Goal: Task Accomplishment & Management: Manage account settings

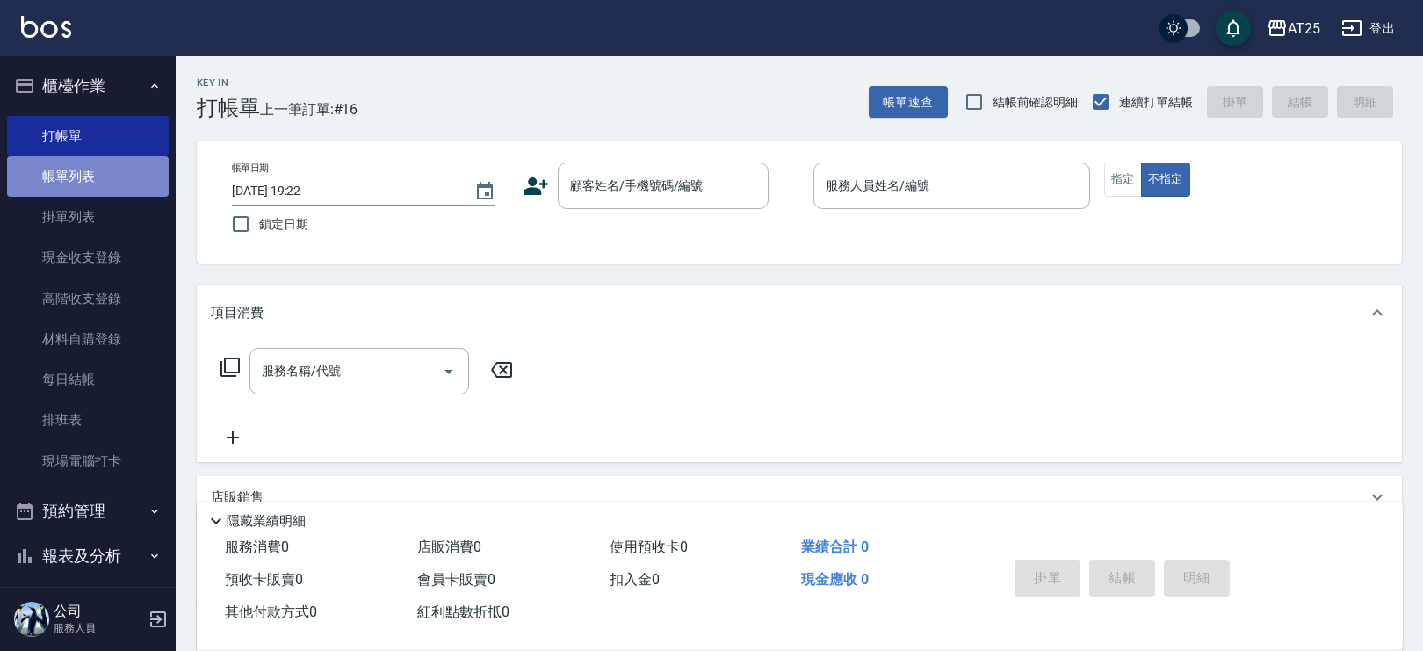
drag, startPoint x: 97, startPoint y: 170, endPoint x: 124, endPoint y: 162, distance: 27.3
click at [98, 170] on link "帳單列表" at bounding box center [88, 176] width 162 height 40
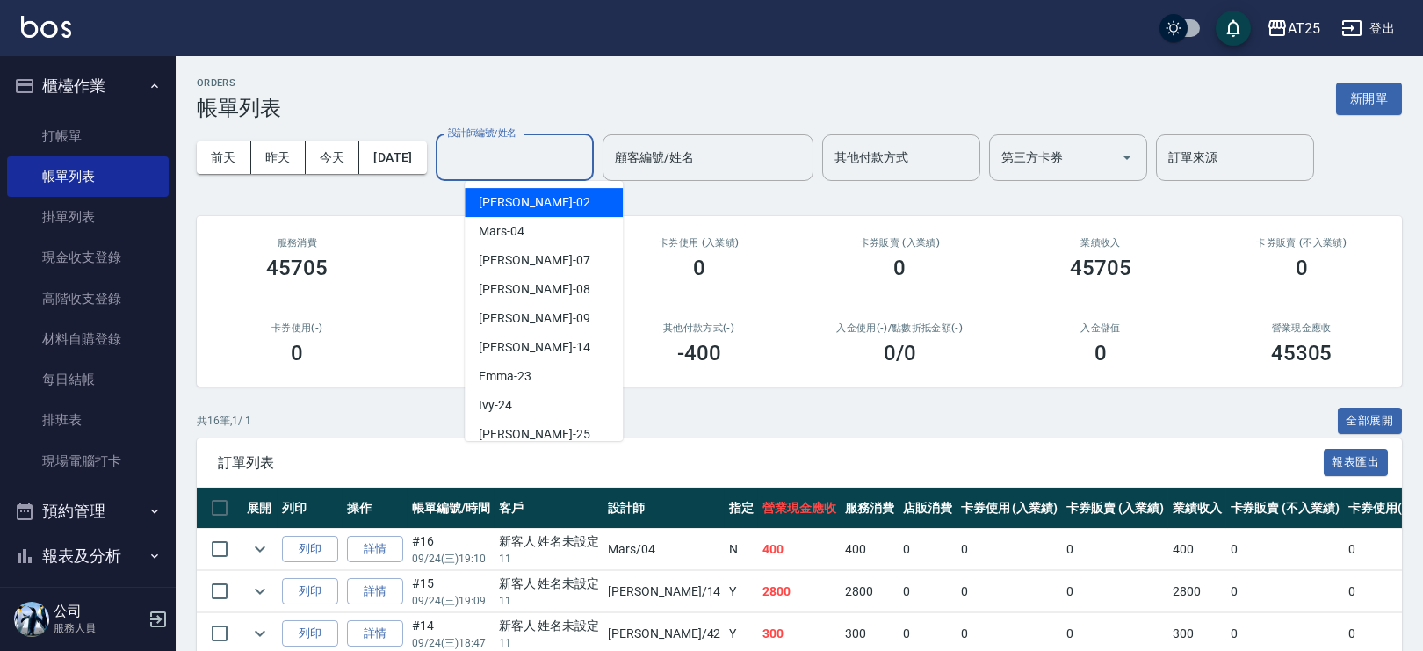
click at [507, 147] on input "設計師編號/姓名" at bounding box center [515, 157] width 142 height 31
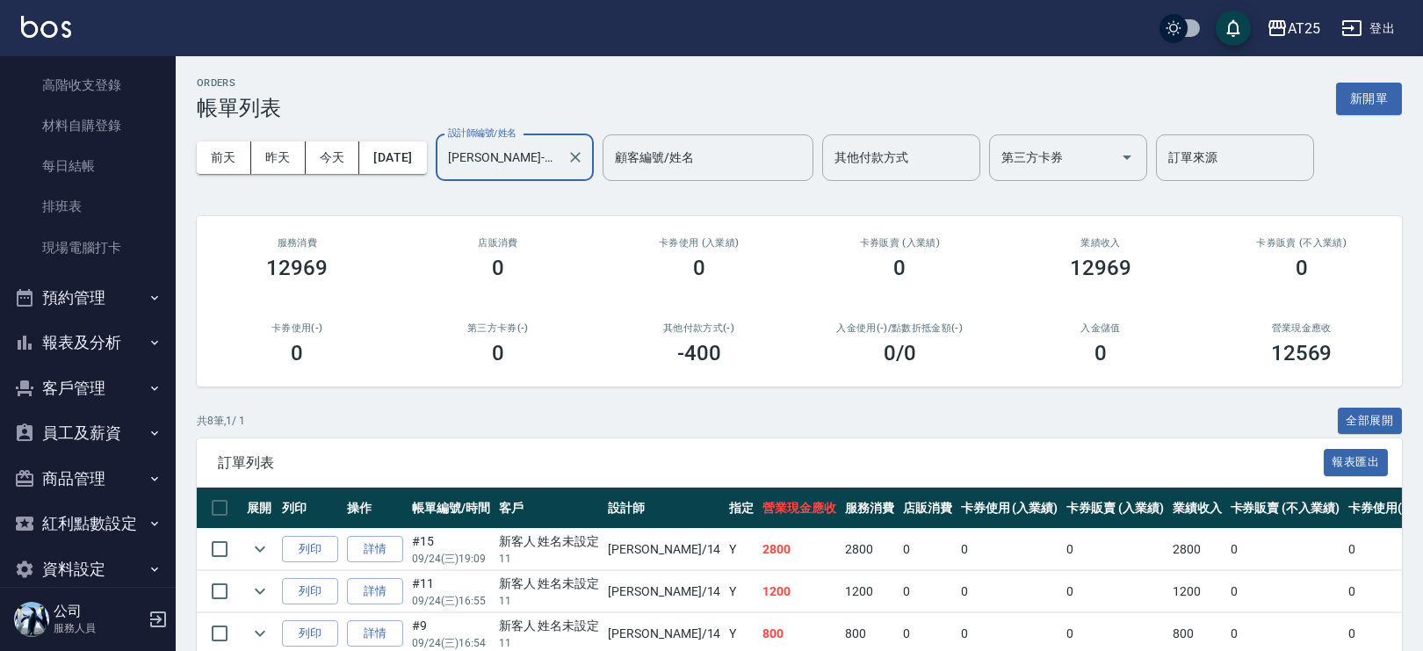
scroll to position [238, 0]
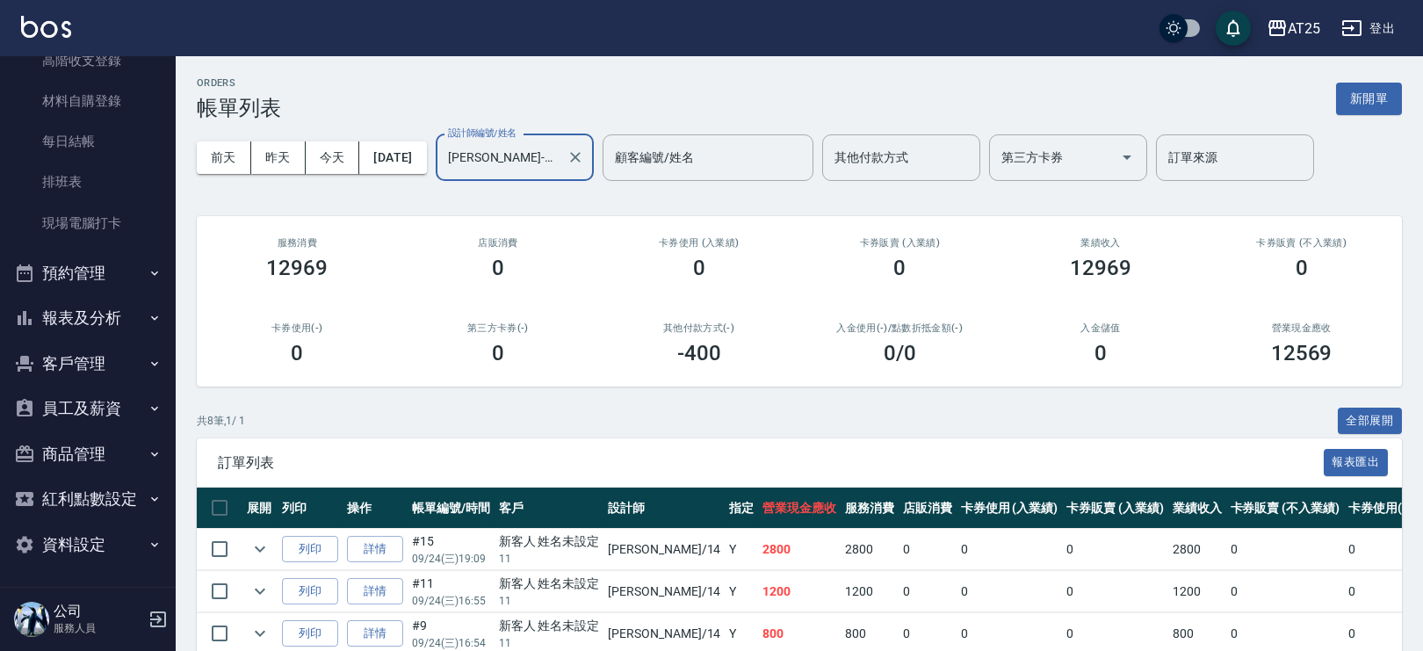
type input "Ken-14"
click at [127, 321] on button "報表及分析" at bounding box center [88, 318] width 162 height 46
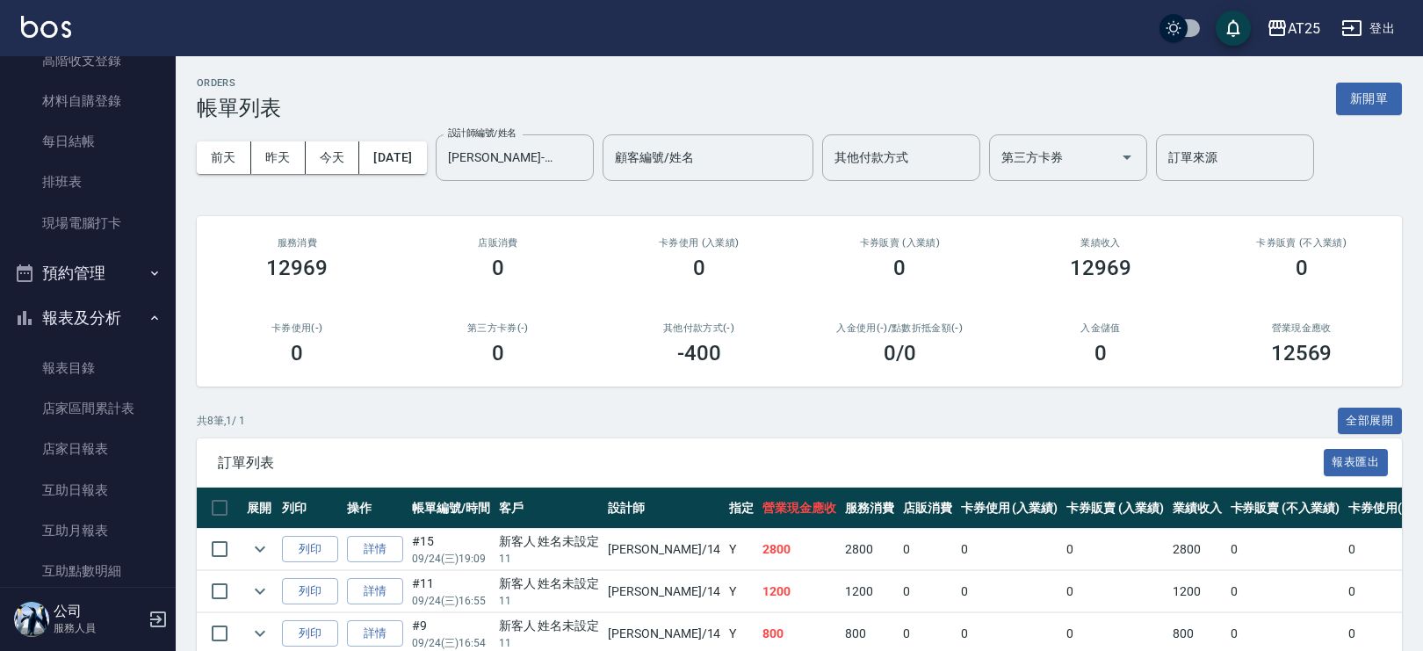
scroll to position [613, 0]
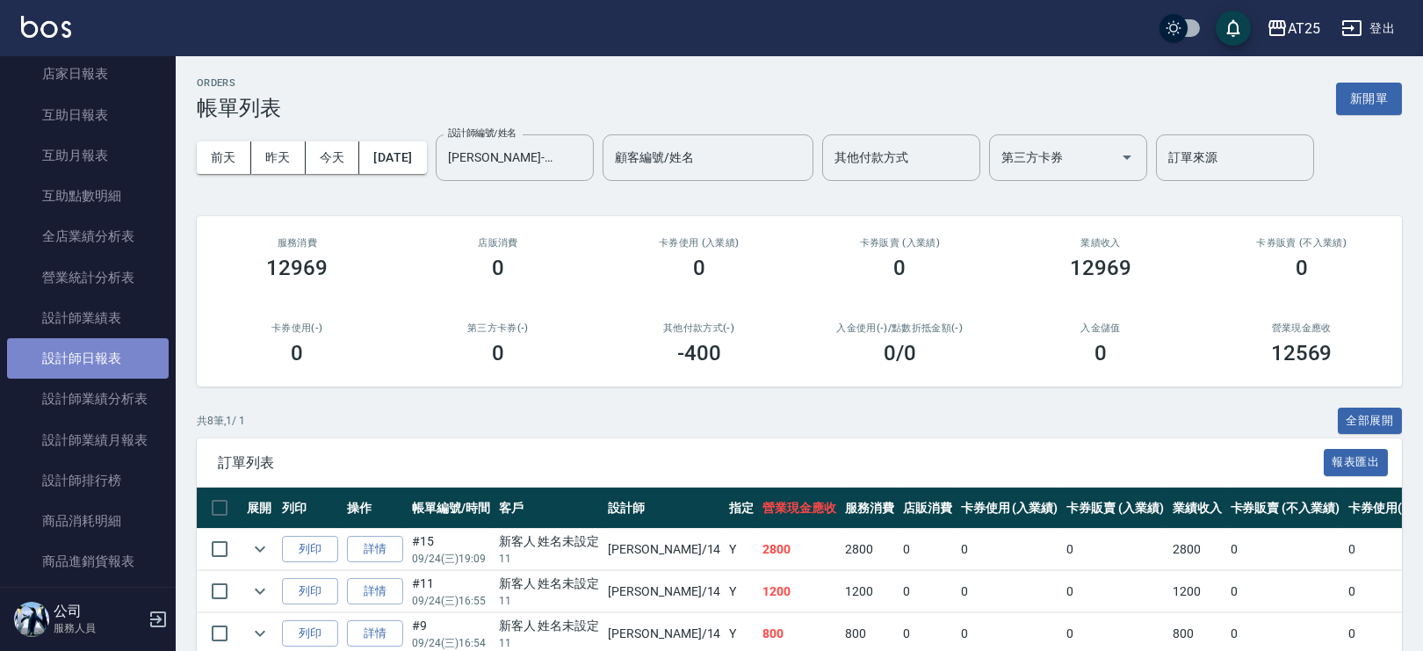
click at [120, 345] on link "設計師日報表" at bounding box center [88, 358] width 162 height 40
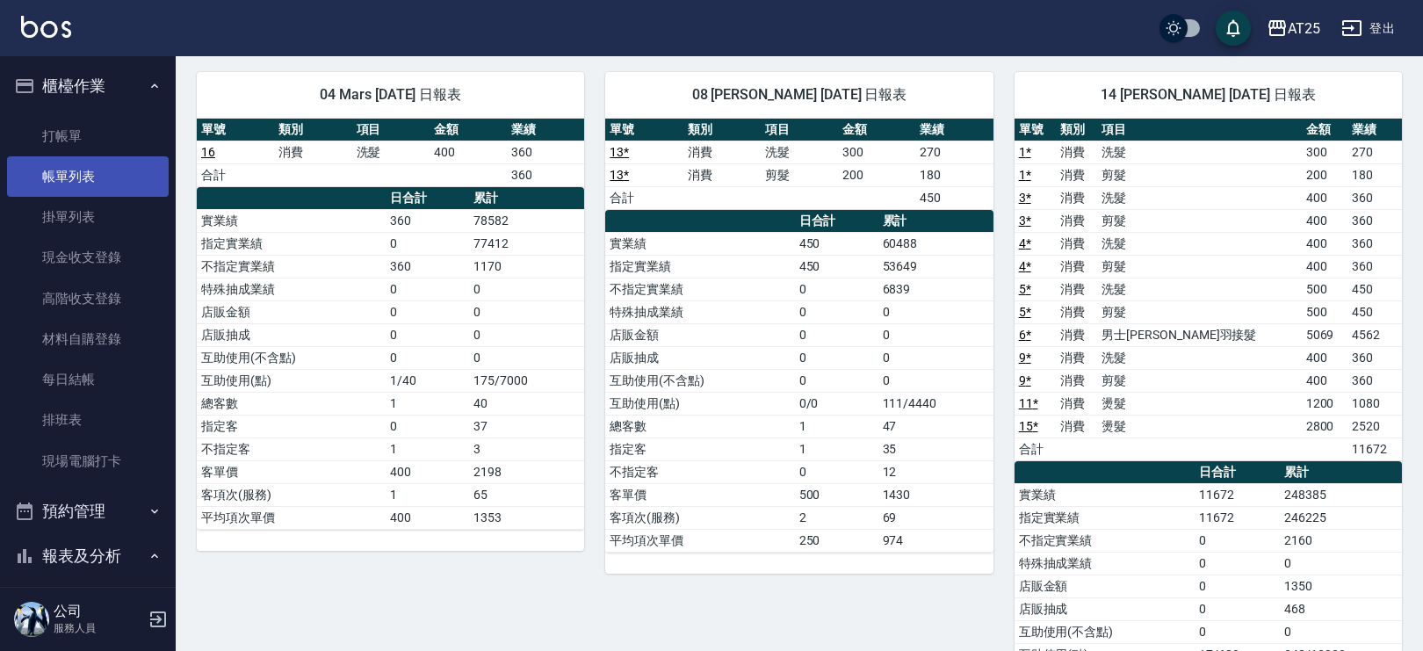
click at [97, 174] on link "帳單列表" at bounding box center [88, 176] width 162 height 40
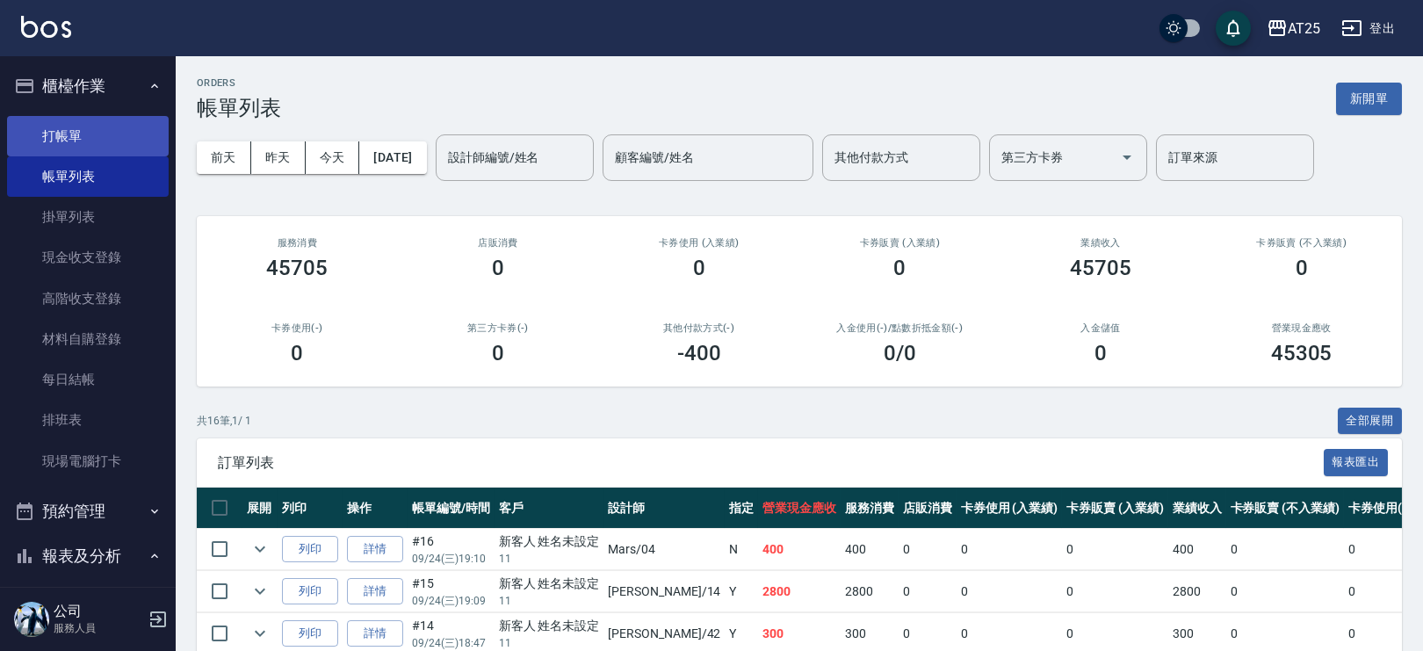
click at [92, 143] on link "打帳單" at bounding box center [88, 136] width 162 height 40
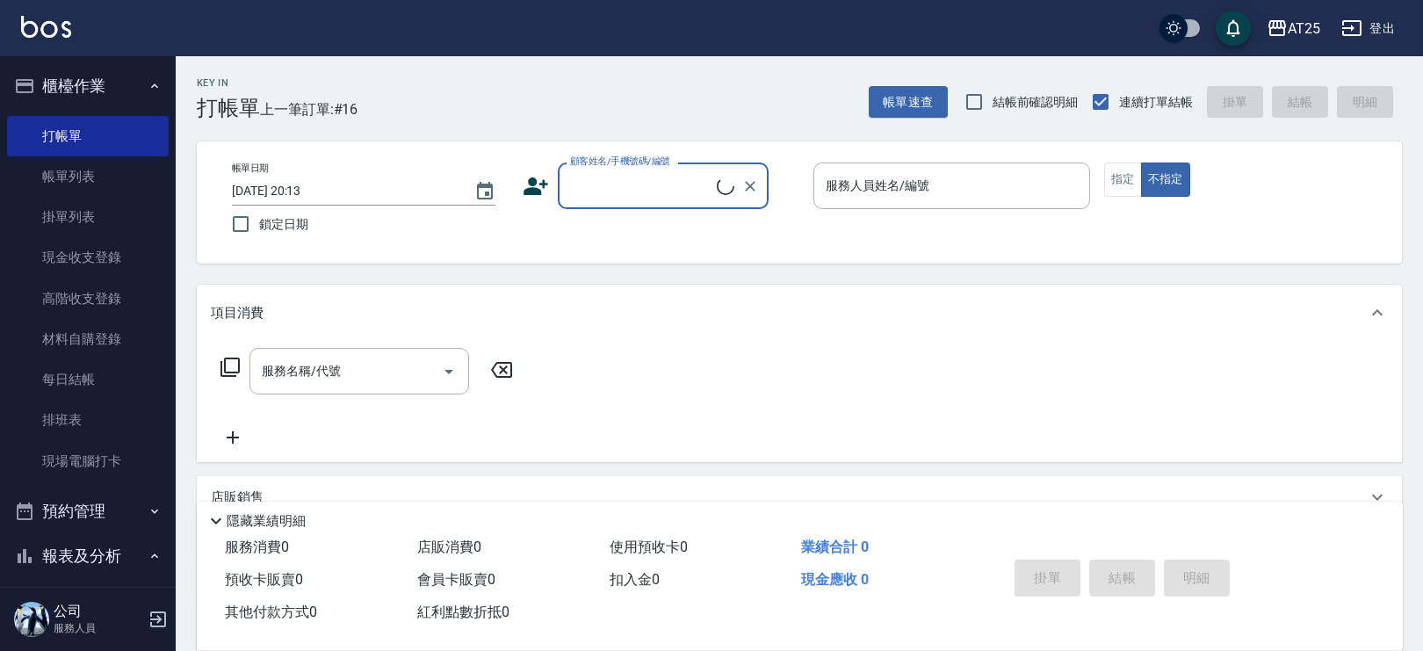
drag, startPoint x: 632, startPoint y: 184, endPoint x: 642, endPoint y: 207, distance: 25.6
click at [632, 184] on input "顧客姓名/手機號碼/編號" at bounding box center [641, 185] width 151 height 31
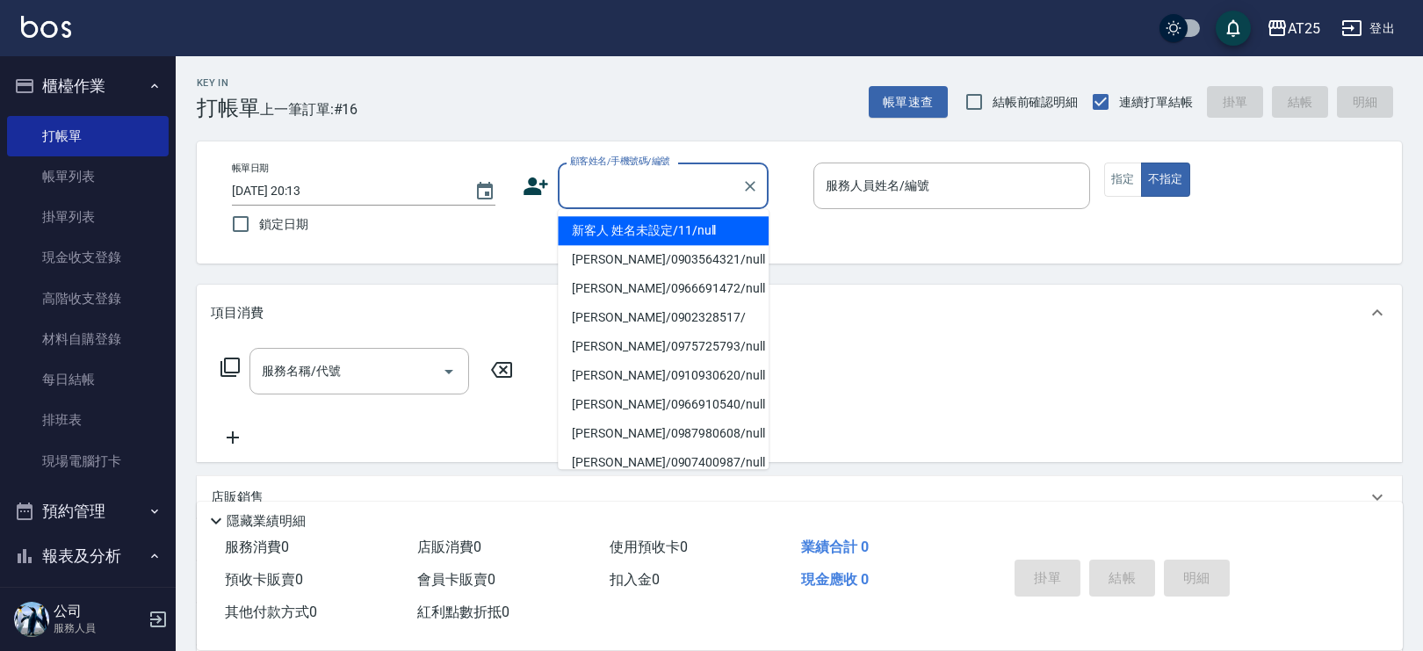
click at [663, 230] on li "新客人 姓名未設定/11/null" at bounding box center [663, 230] width 211 height 29
type input "新客人 姓名未設定/11/null"
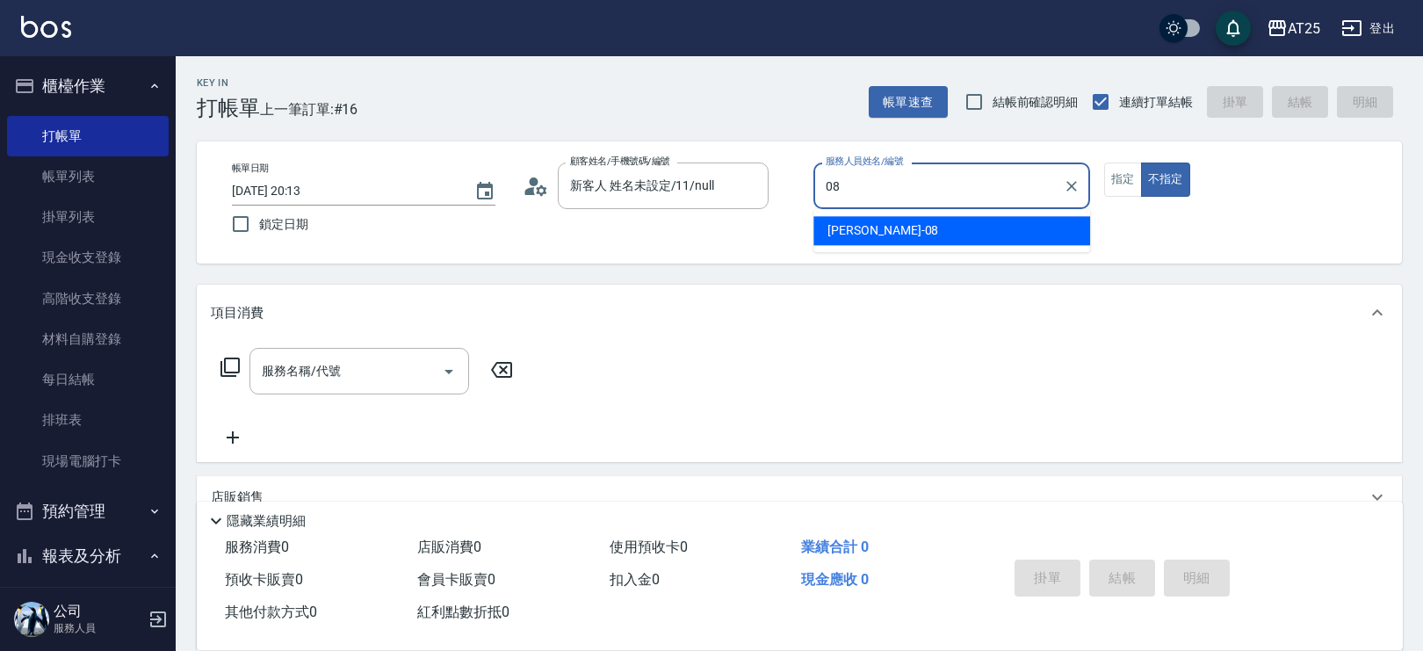
type input "Tony-08"
type button "false"
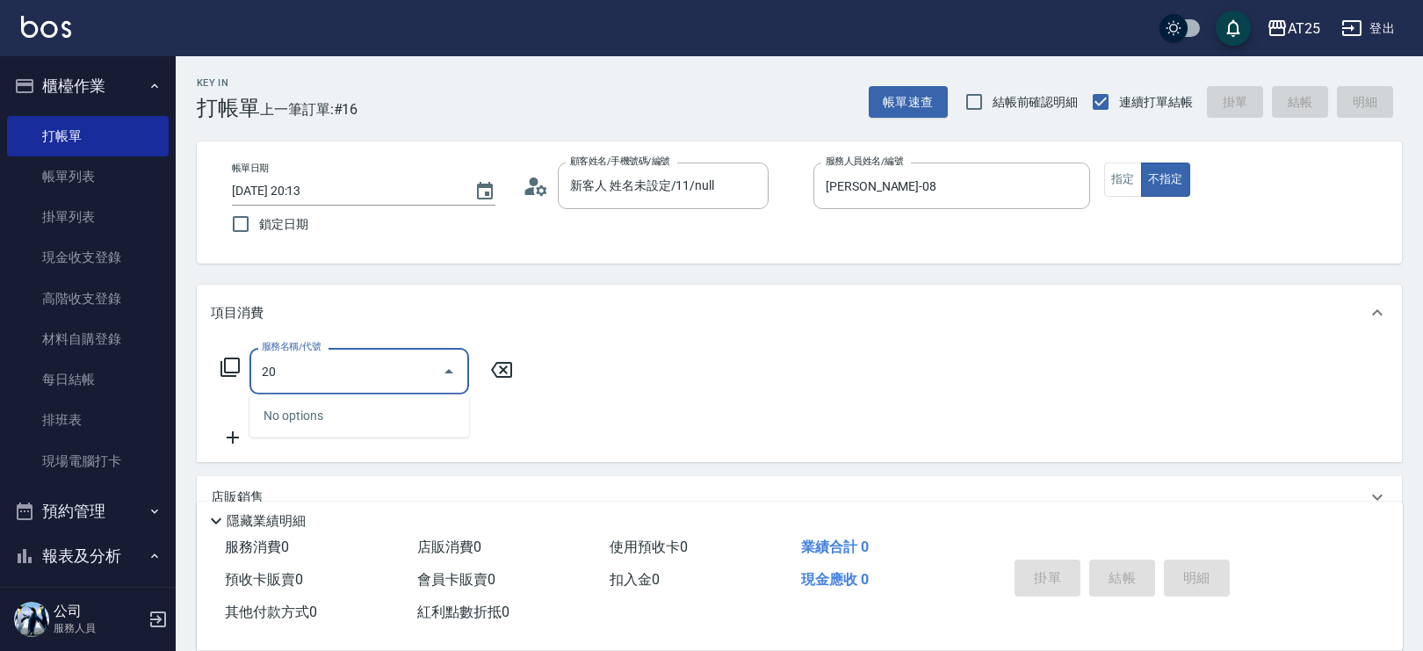
type input "201"
type input "30"
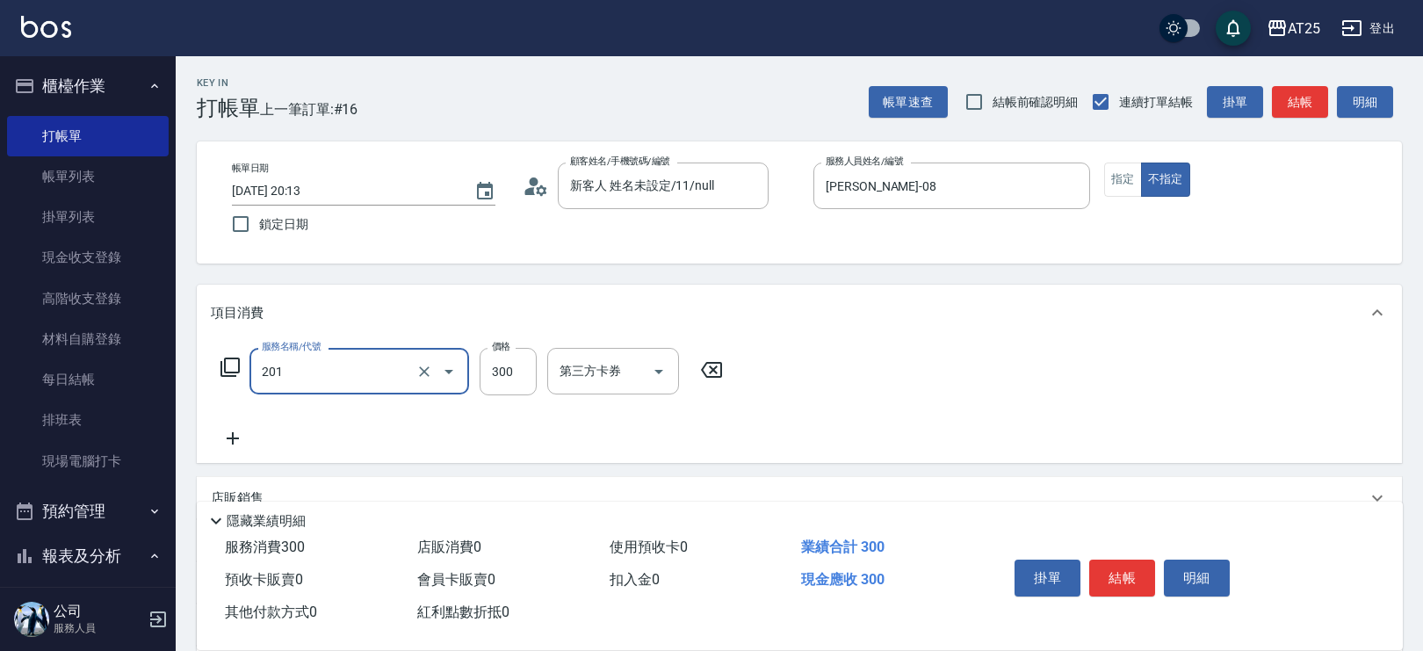
type input "洗髮(201)"
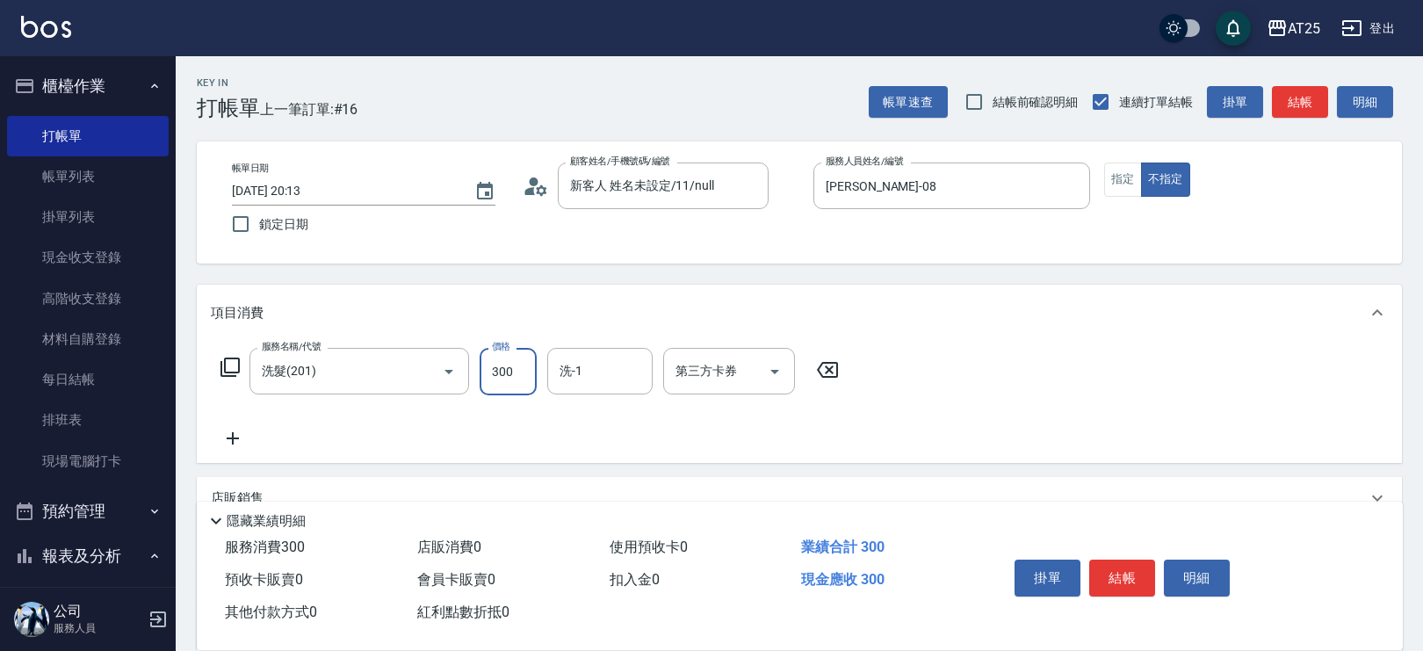
type input "0"
type input "40"
type input "400"
type input "sandy-83"
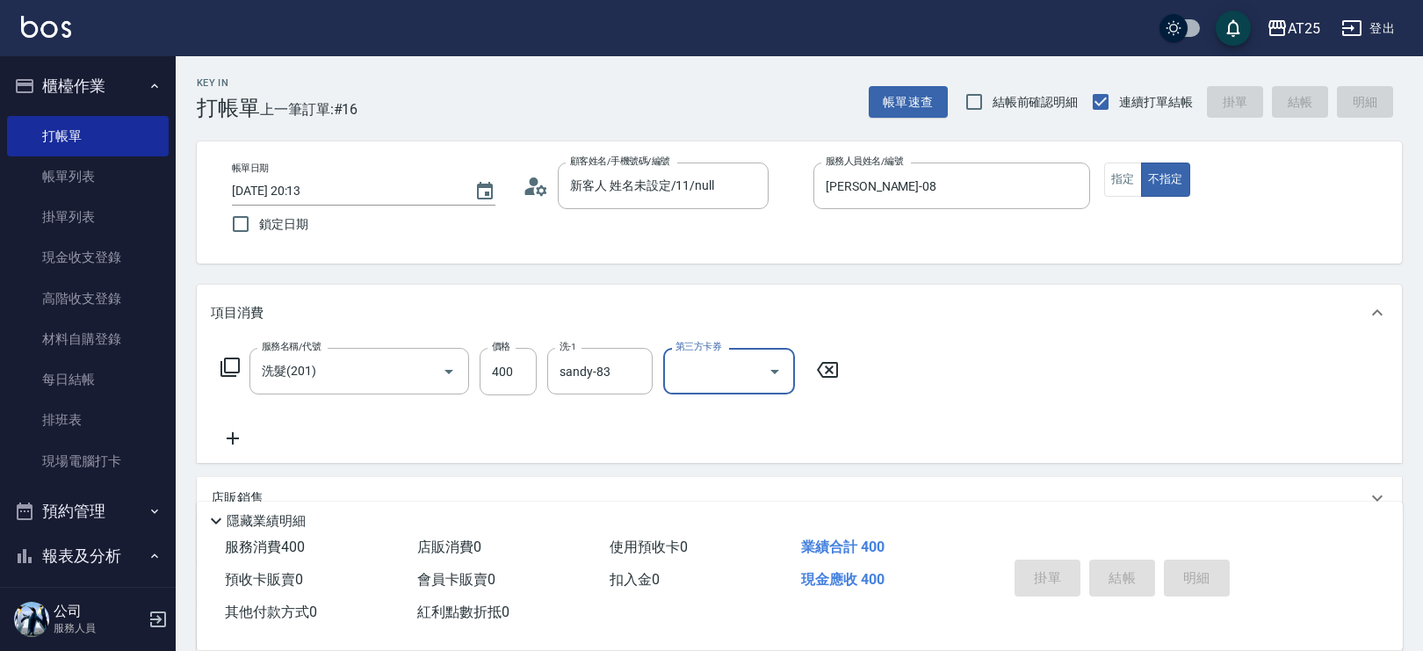
type input "0"
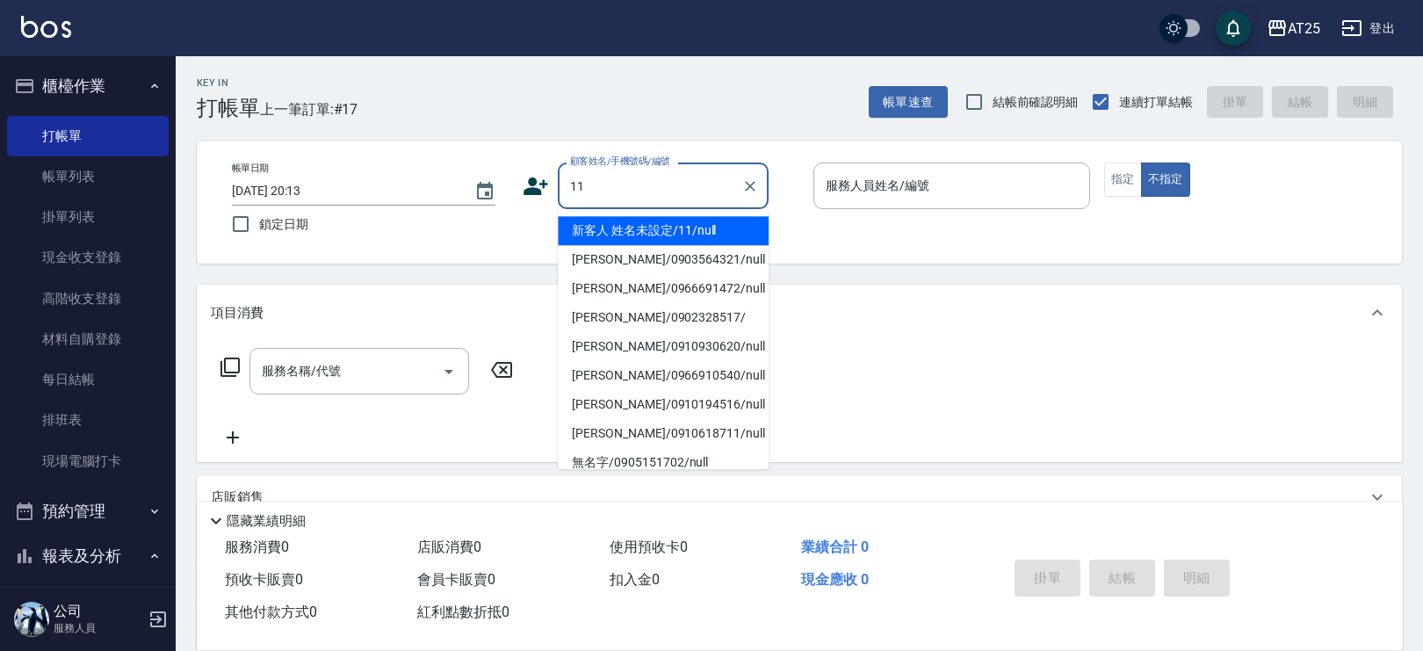
type input "新客人 姓名未設定/11/null"
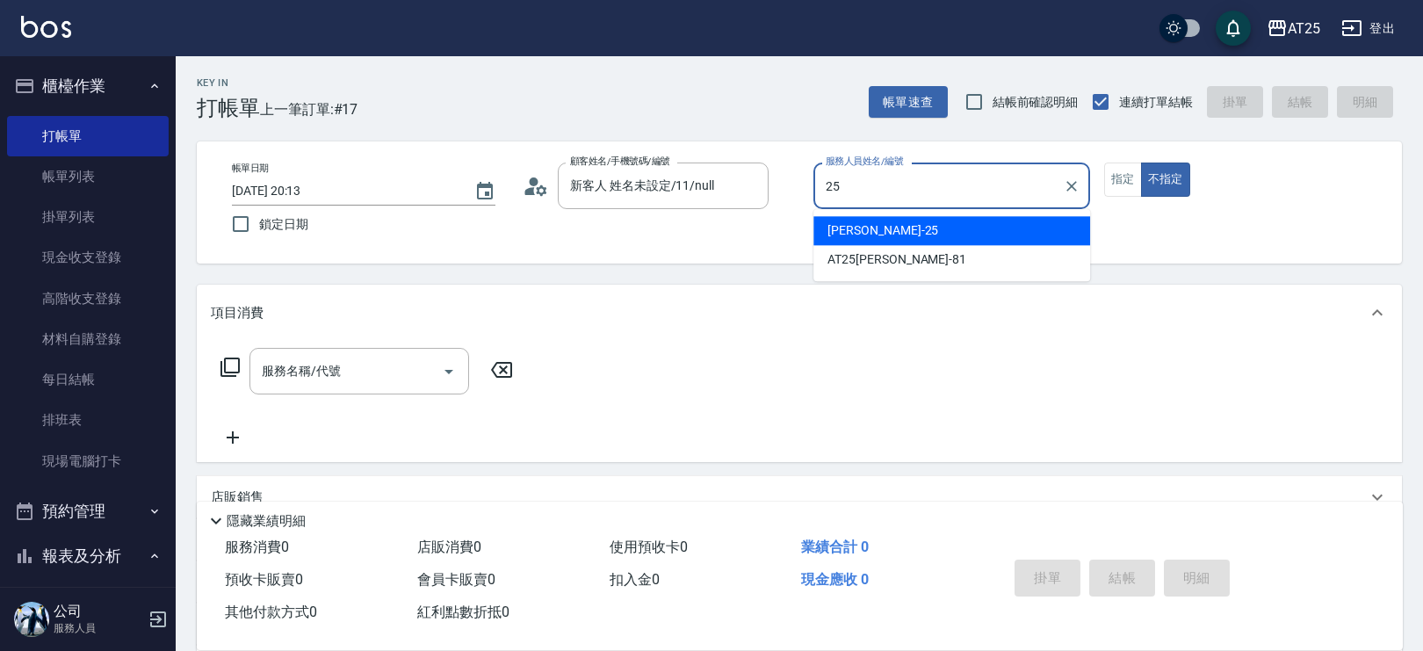
type input "Evan-25"
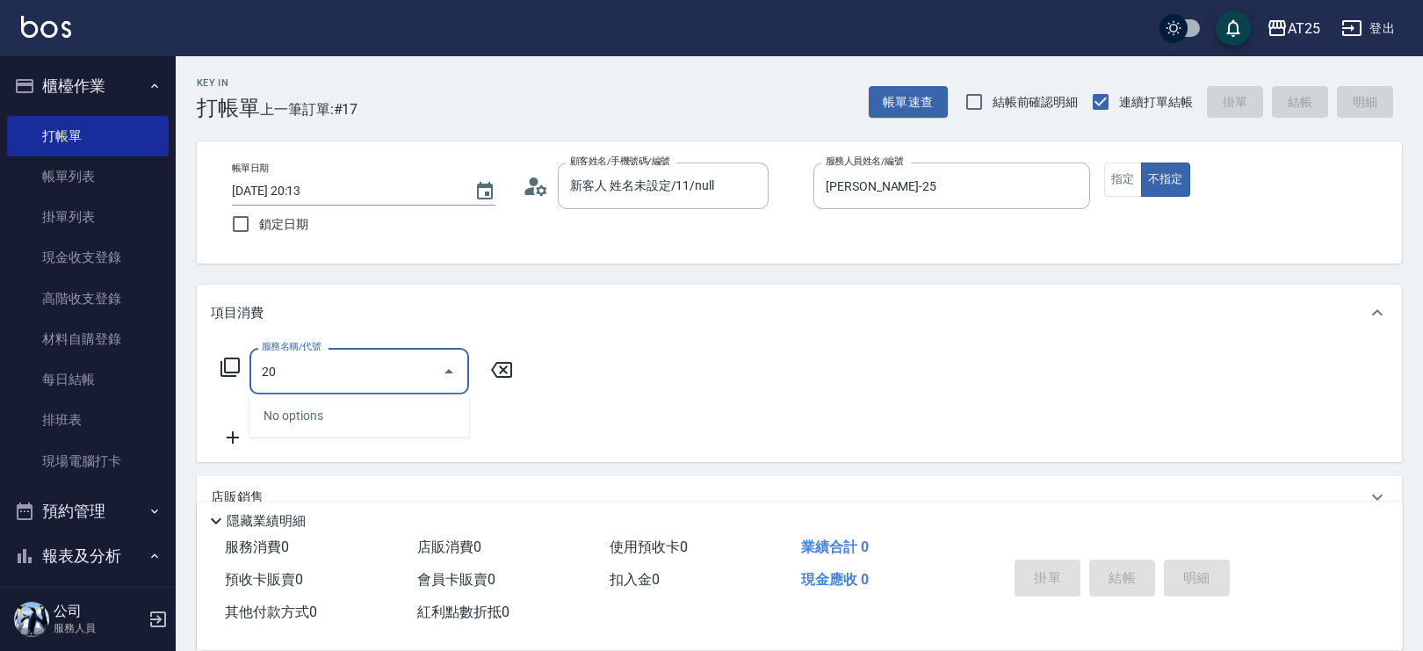
type input "201"
type input "30"
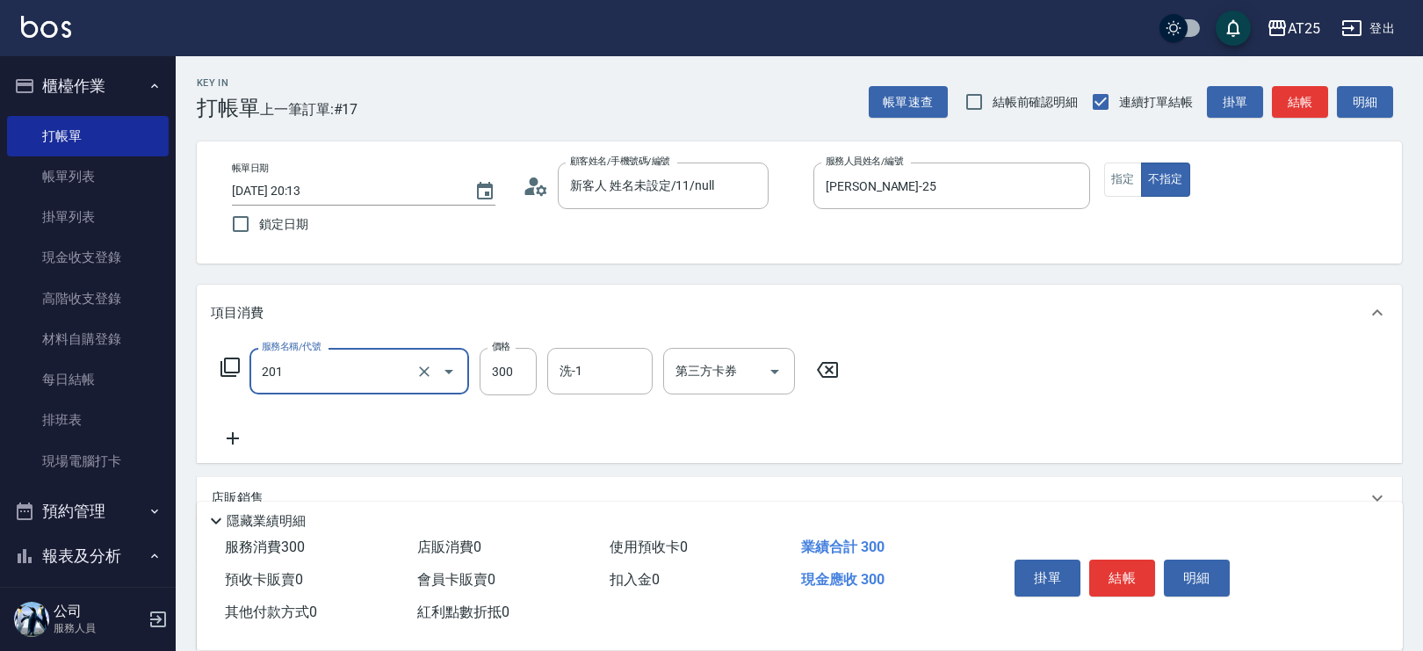
type input "洗髮(201)"
type input "0"
type input "50"
type input "500"
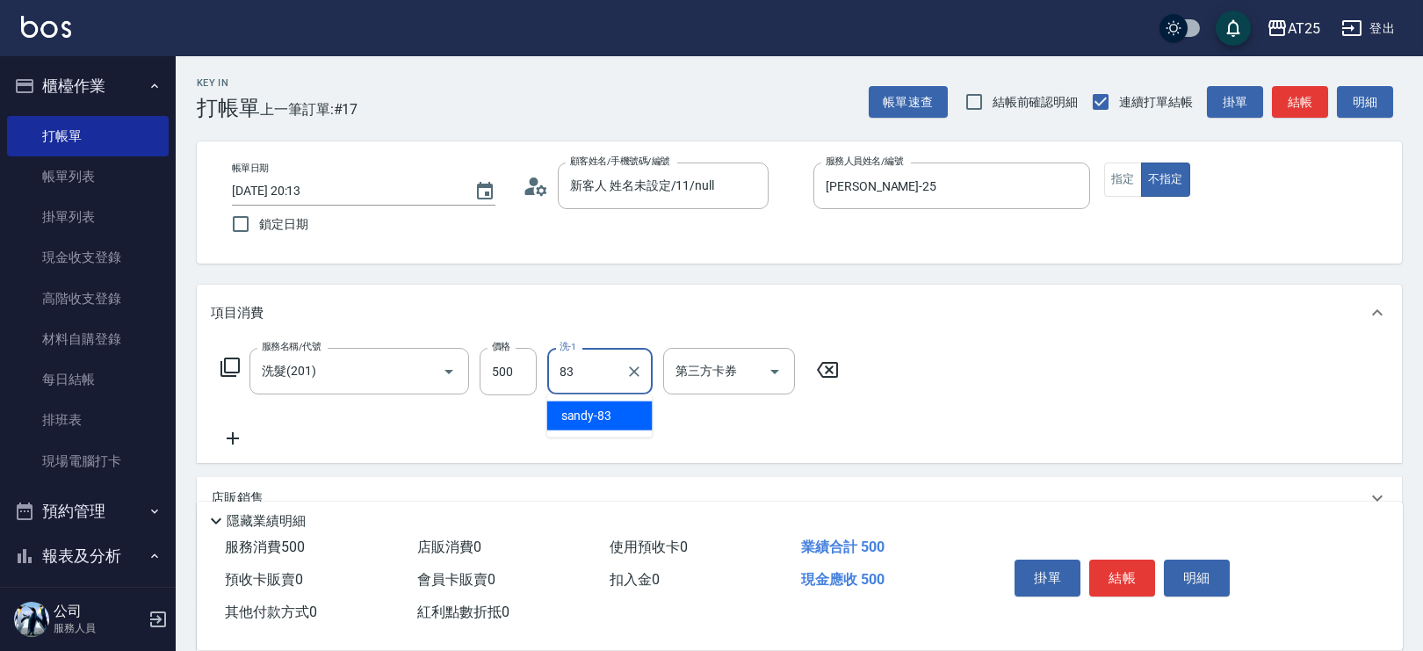
type input "sandy-83"
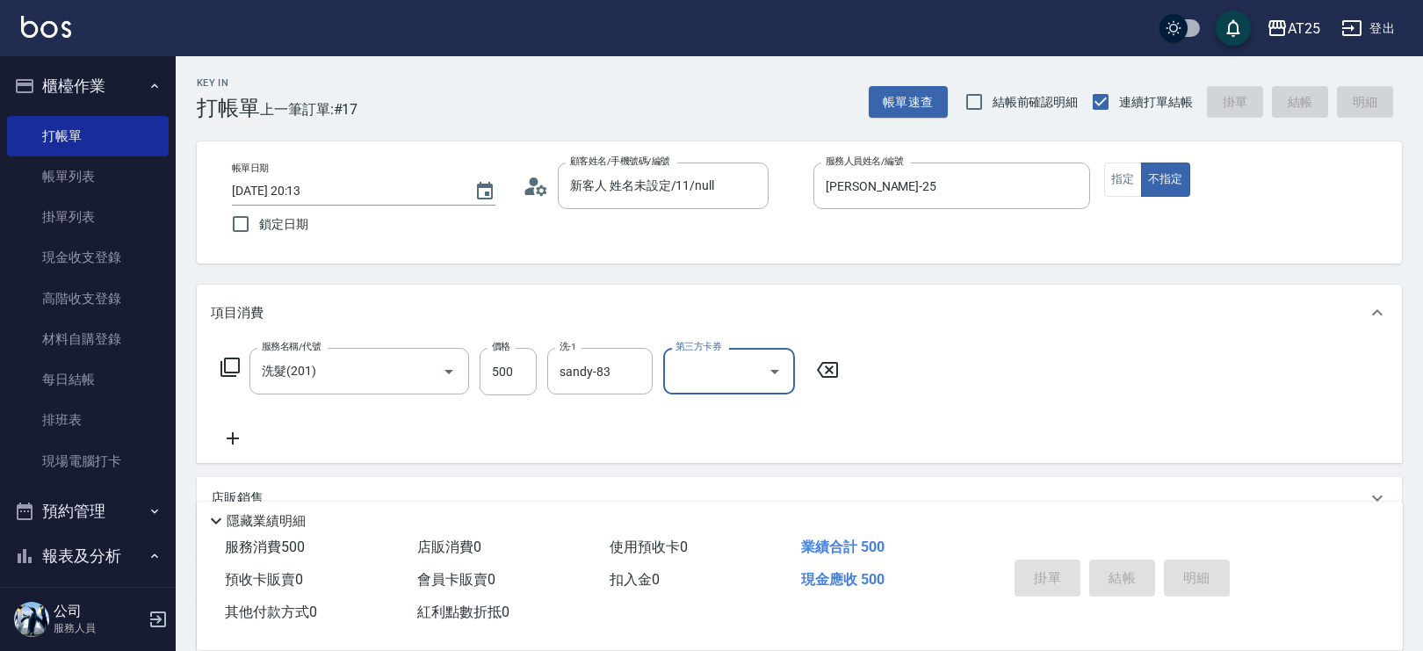
type input "0"
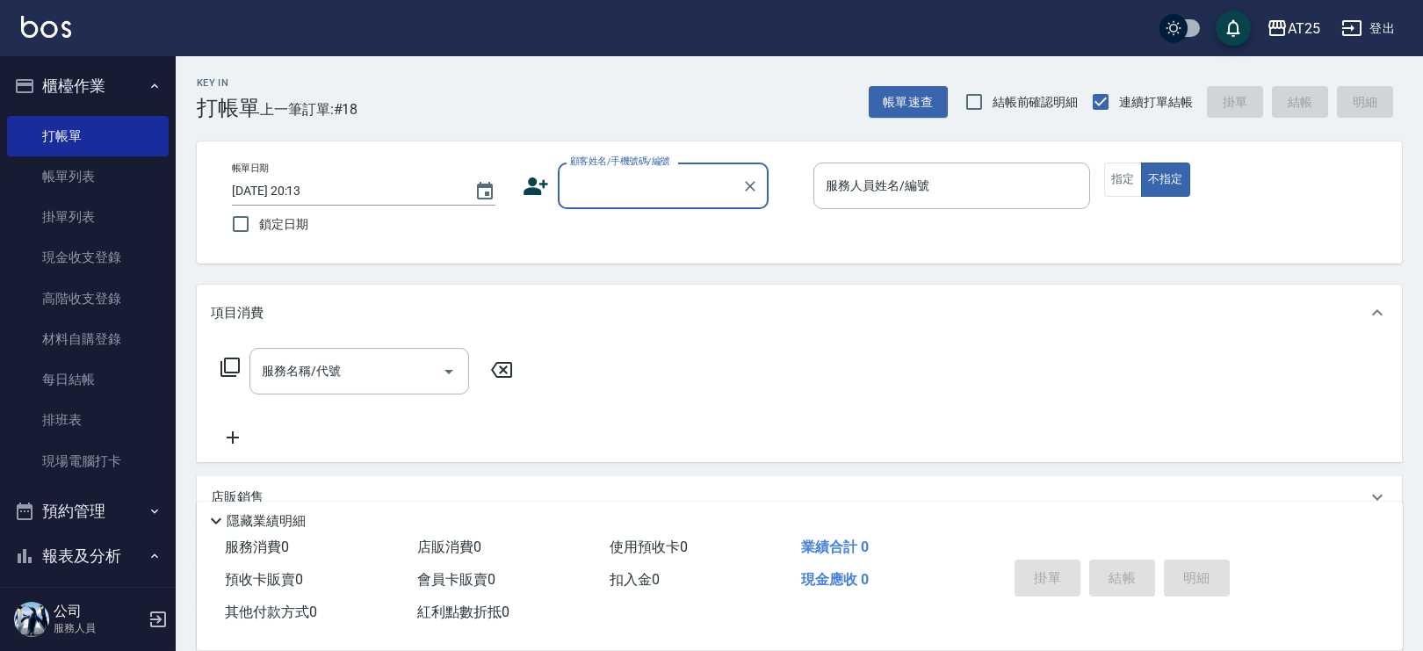
click at [629, 177] on input "顧客姓名/手機號碼/編號" at bounding box center [650, 185] width 169 height 31
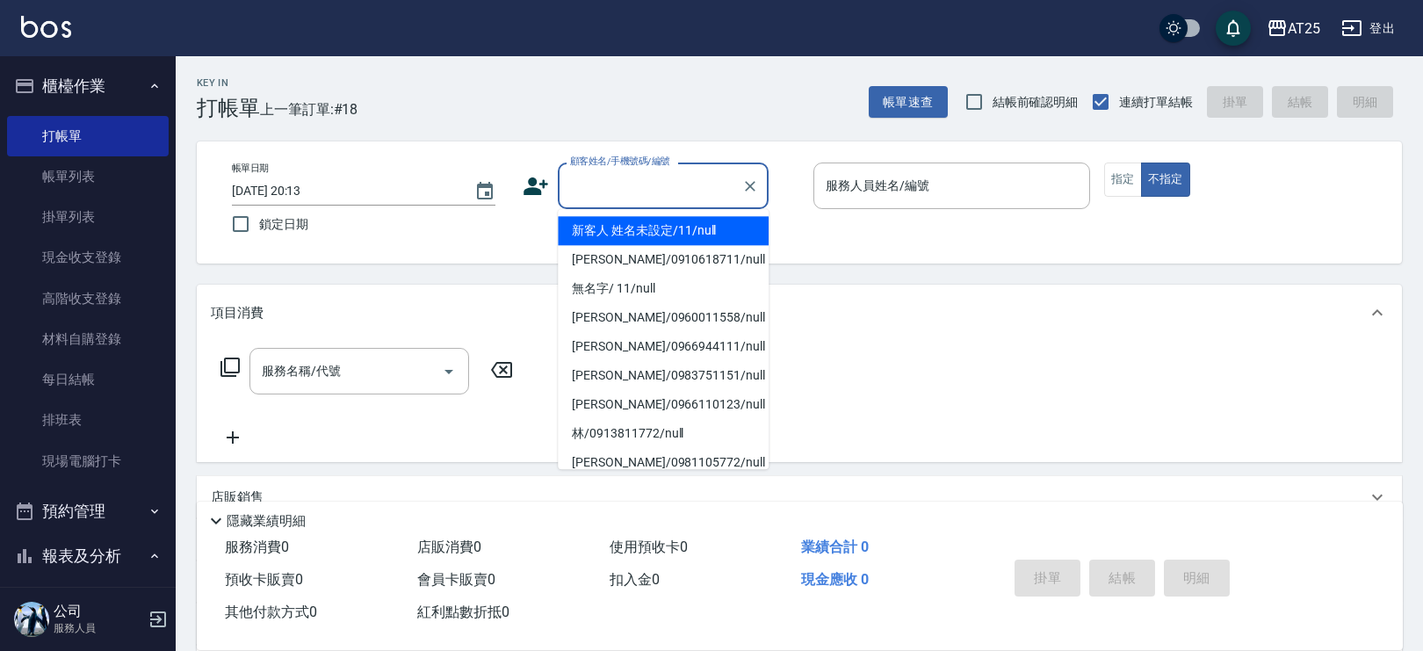
click at [723, 230] on li "新客人 姓名未設定/11/null" at bounding box center [663, 230] width 211 height 29
type input "新客人 姓名未設定/11/null"
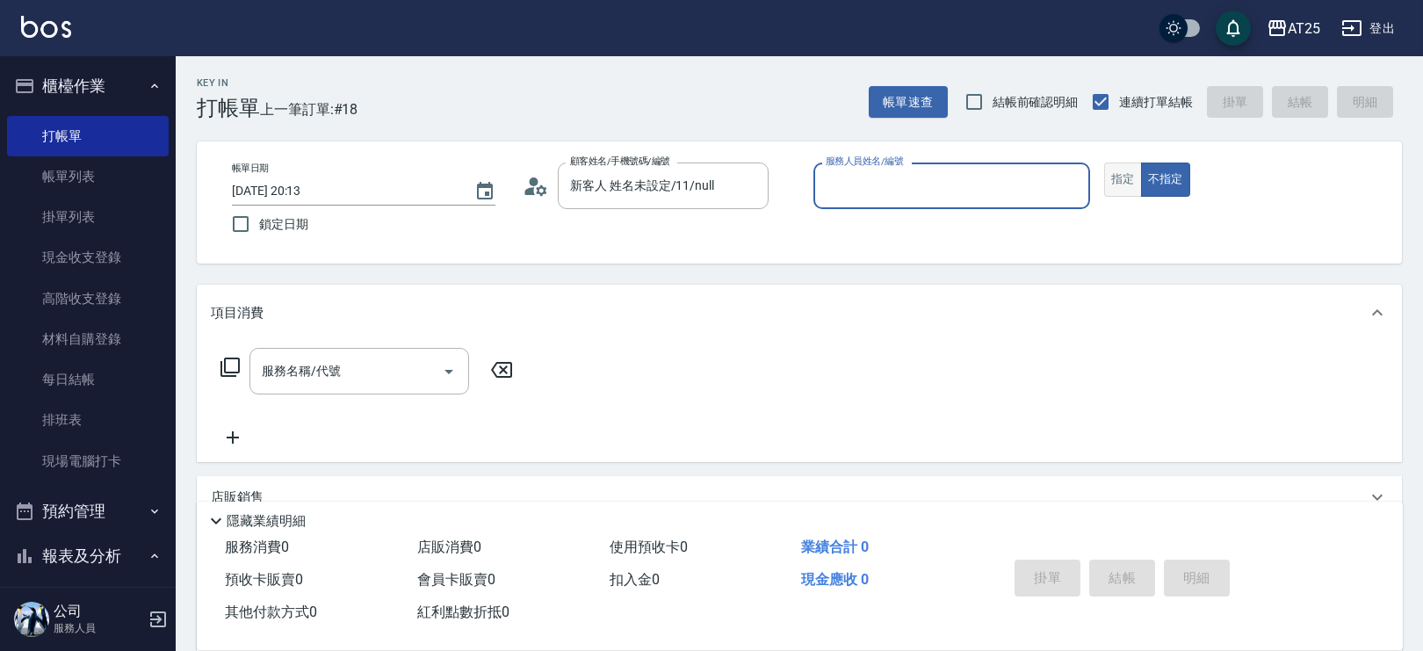
click at [1107, 180] on button "指定" at bounding box center [1123, 179] width 38 height 34
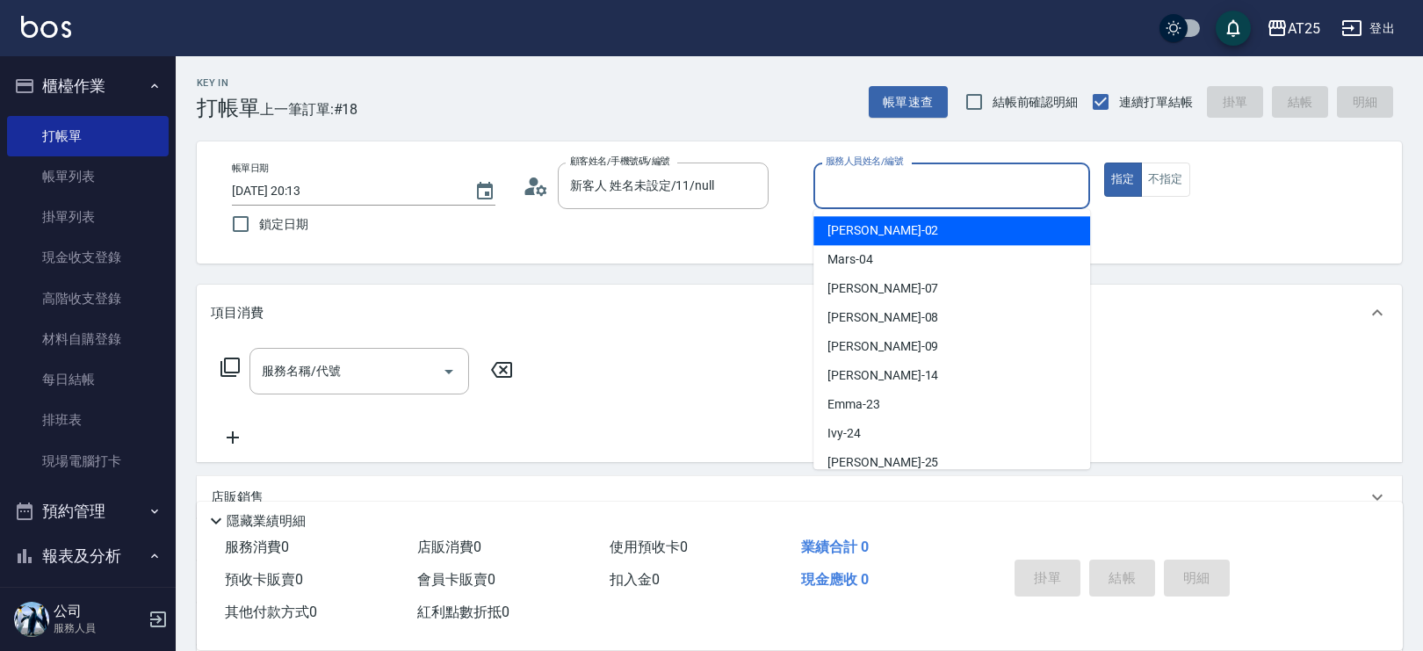
click at [991, 184] on input "服務人員姓名/編號" at bounding box center [951, 185] width 261 height 31
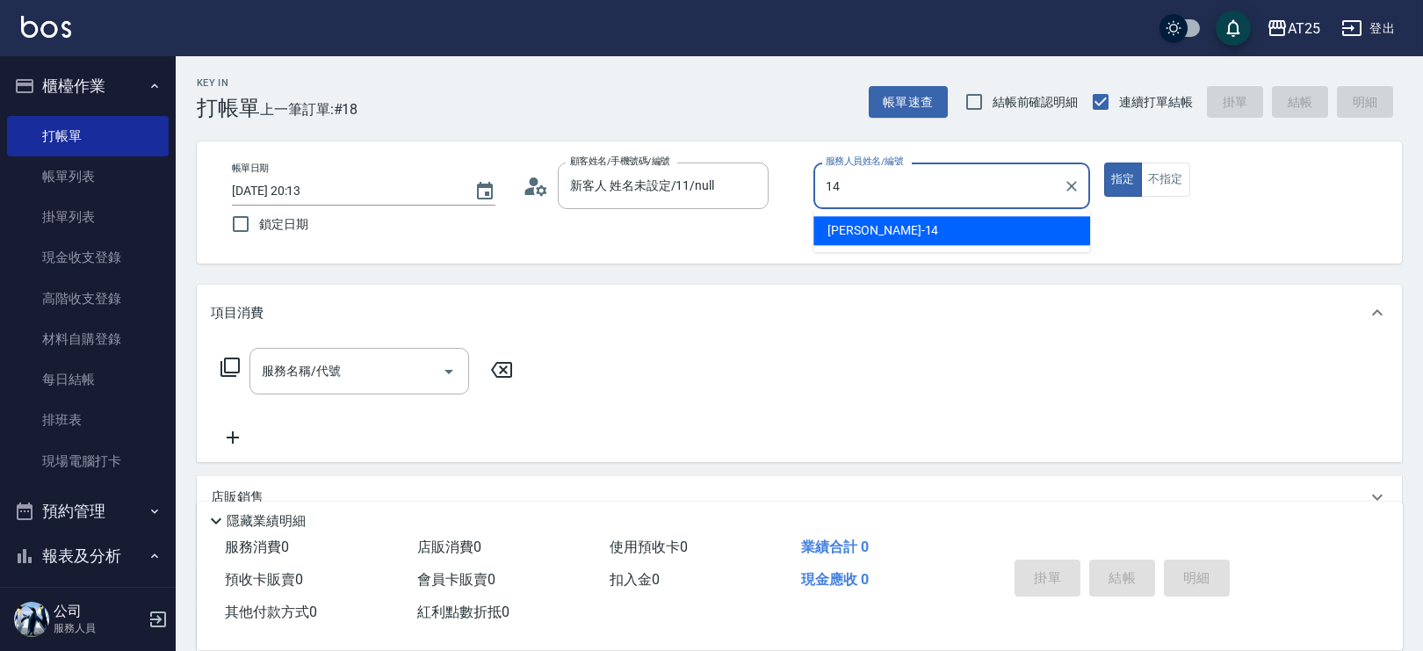
type input "Ken-14"
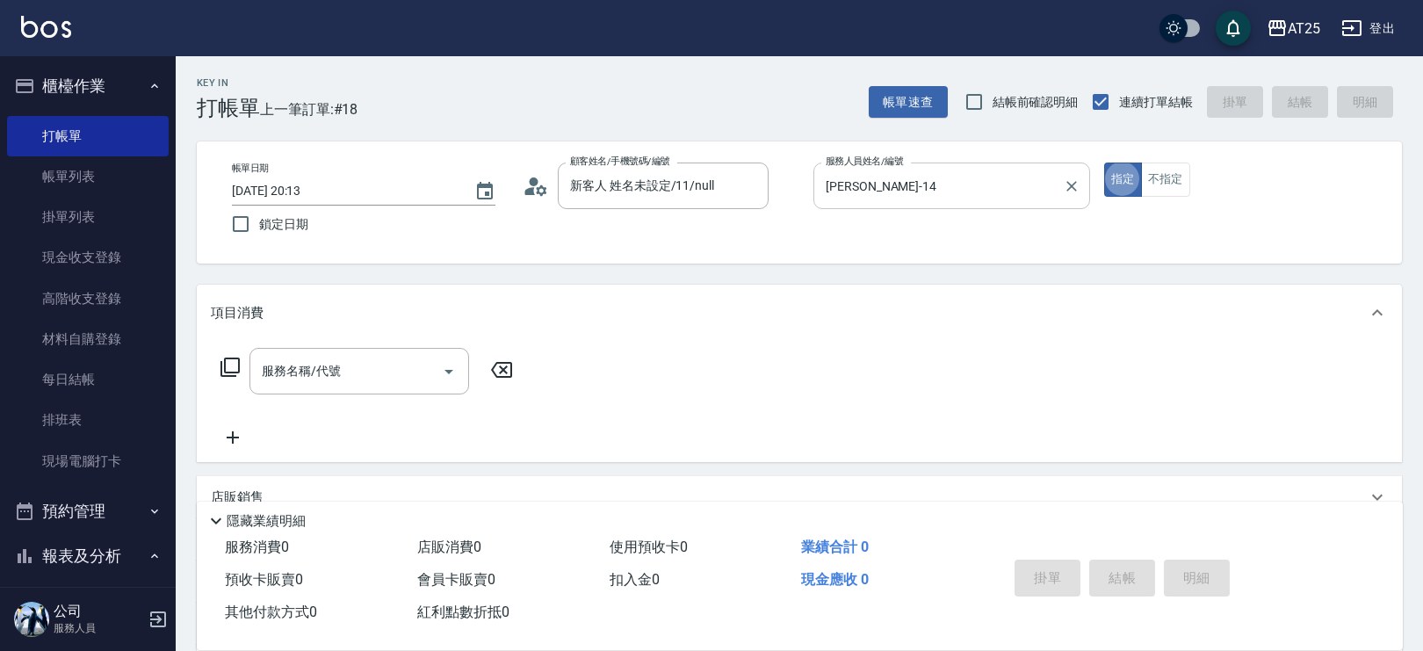
type button "true"
click at [217, 362] on div "服務名稱/代號 服務名稱/代號" at bounding box center [367, 371] width 313 height 47
click at [229, 369] on icon at bounding box center [230, 367] width 21 height 21
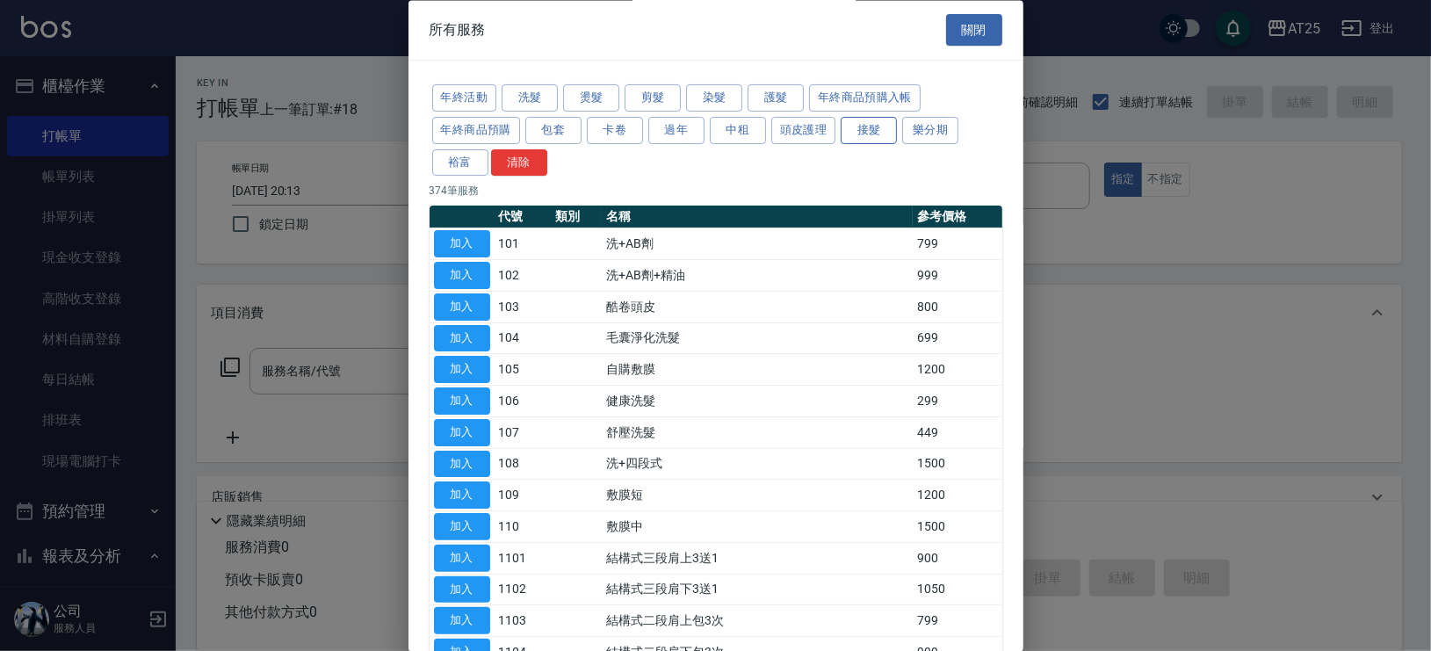
click at [870, 131] on button "接髮" at bounding box center [869, 130] width 56 height 27
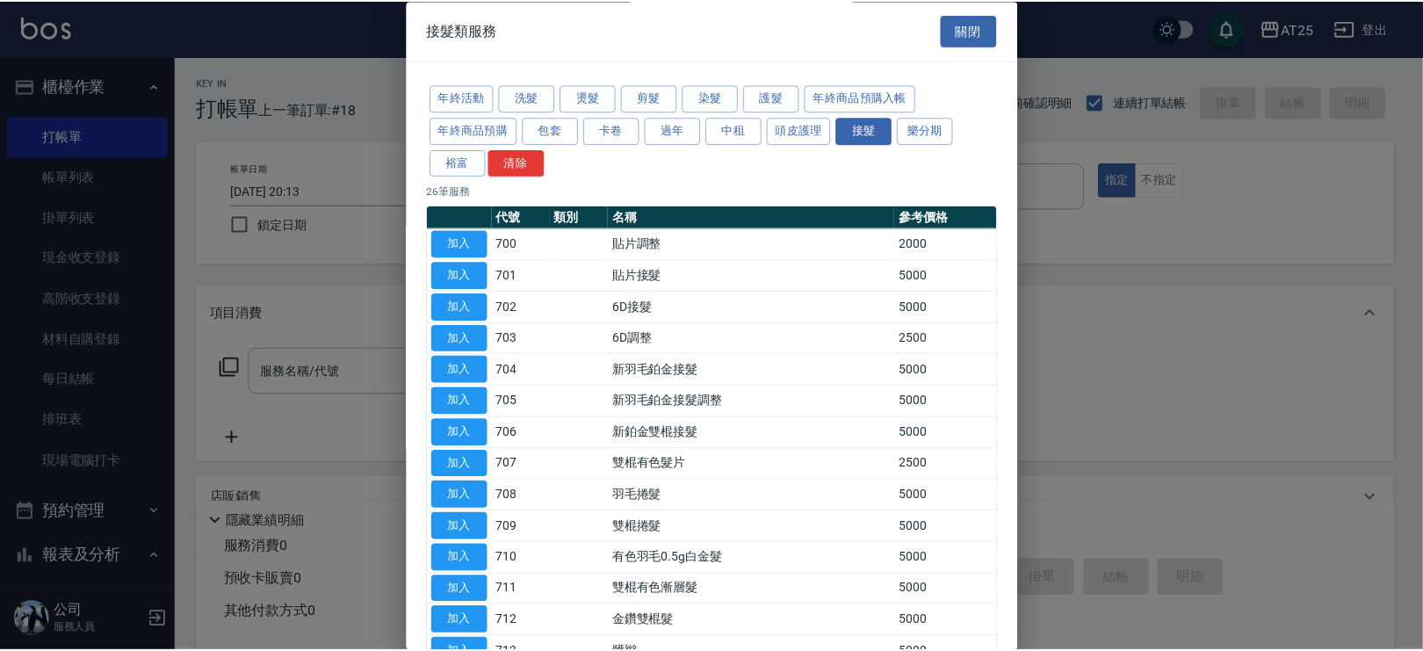
scroll to position [486, 0]
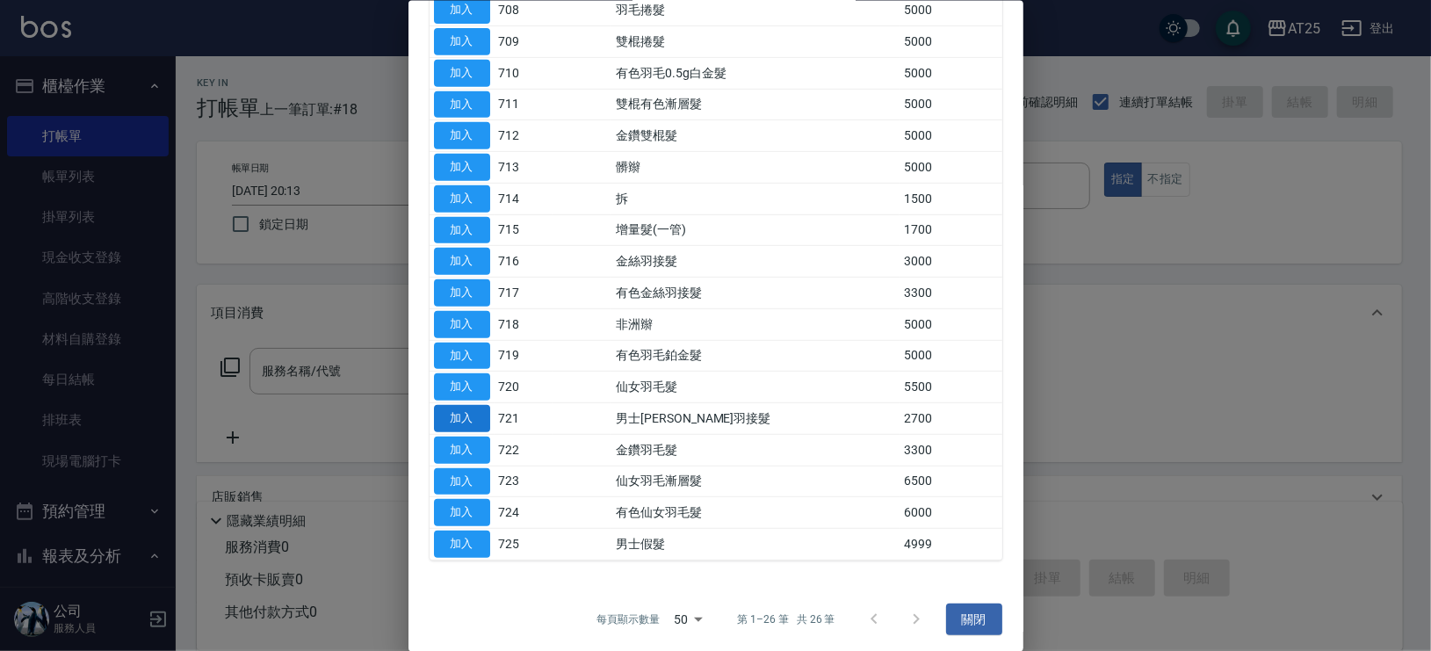
click at [480, 408] on button "加入" at bounding box center [462, 418] width 56 height 27
type input "男士金絲羽接髮(721)"
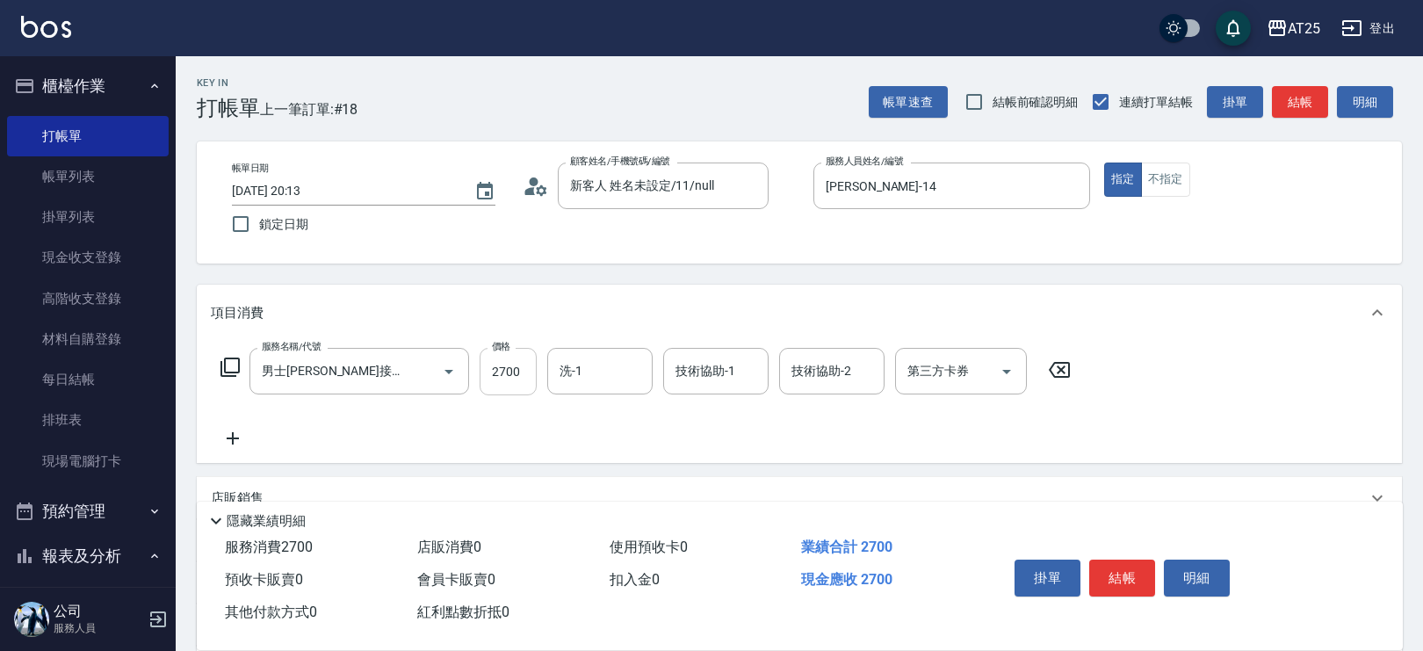
click at [493, 370] on input "2700" at bounding box center [508, 371] width 57 height 47
type input "0"
type input "50"
type input "506"
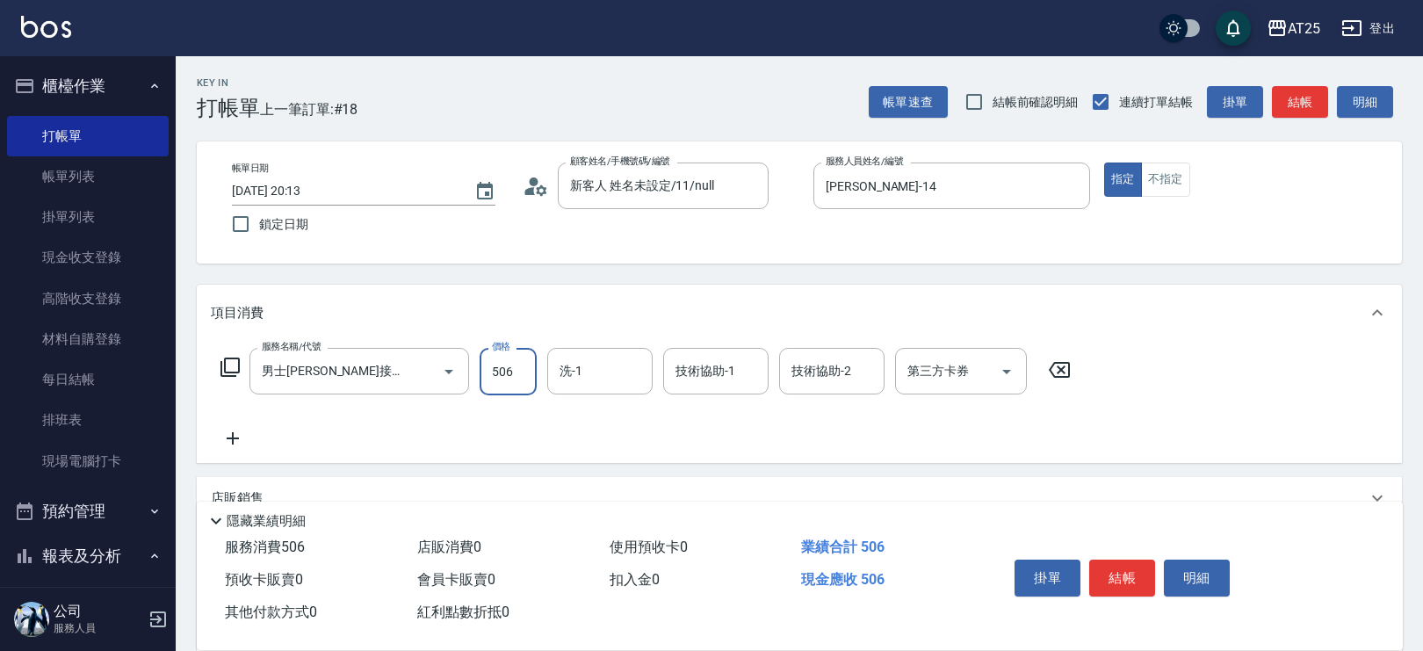
type input "500"
type input "5069"
type input "小宇-58"
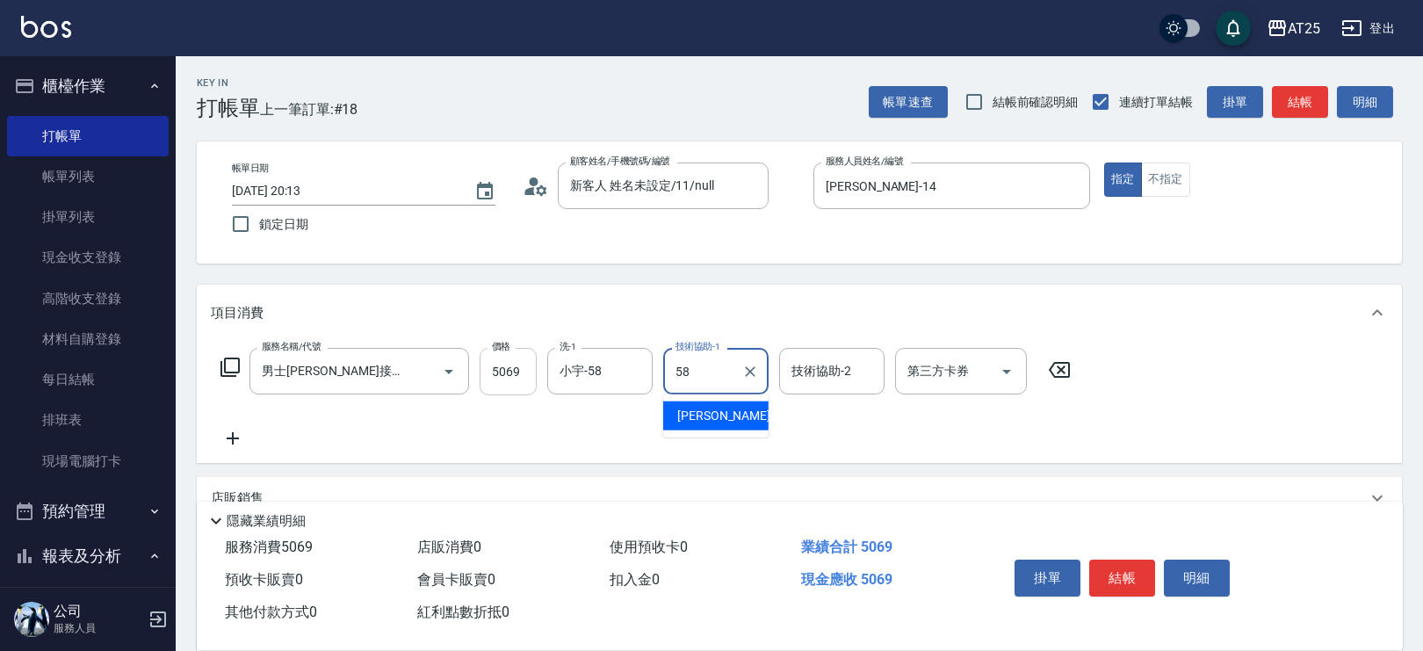
type input "小宇-58"
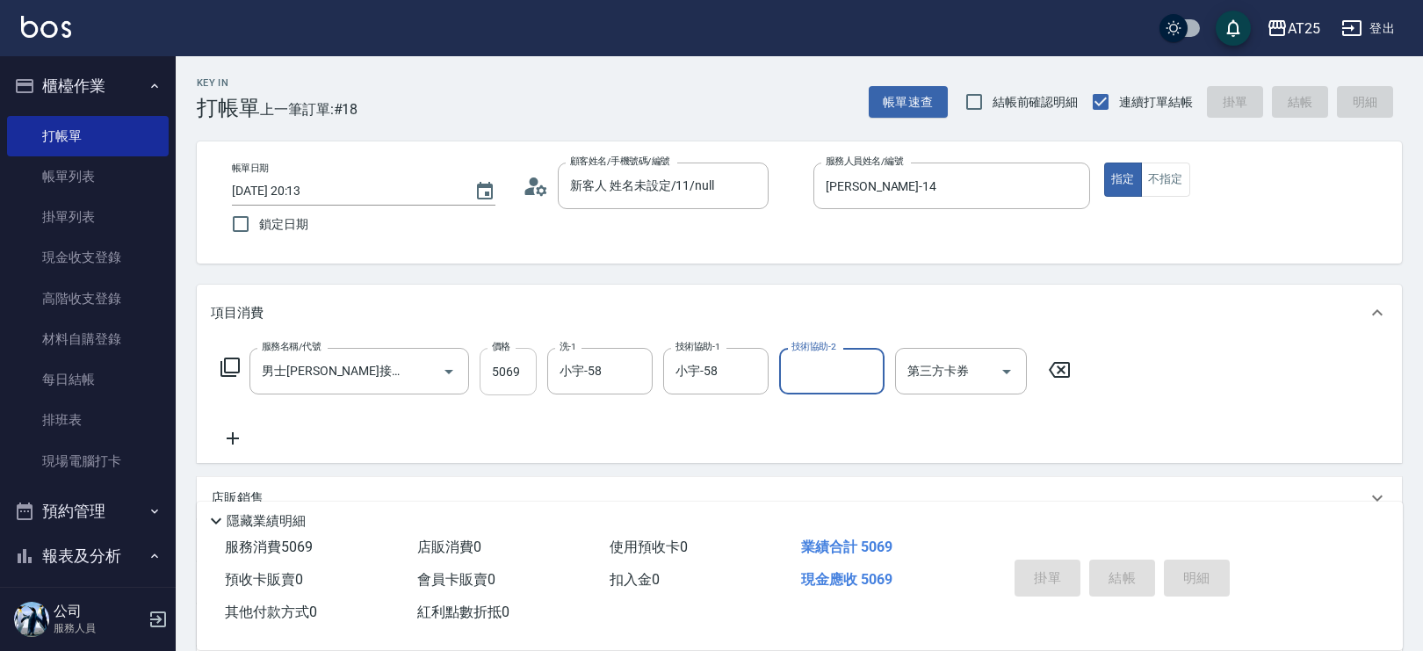
type input "2025/09/24 20:14"
type input "0"
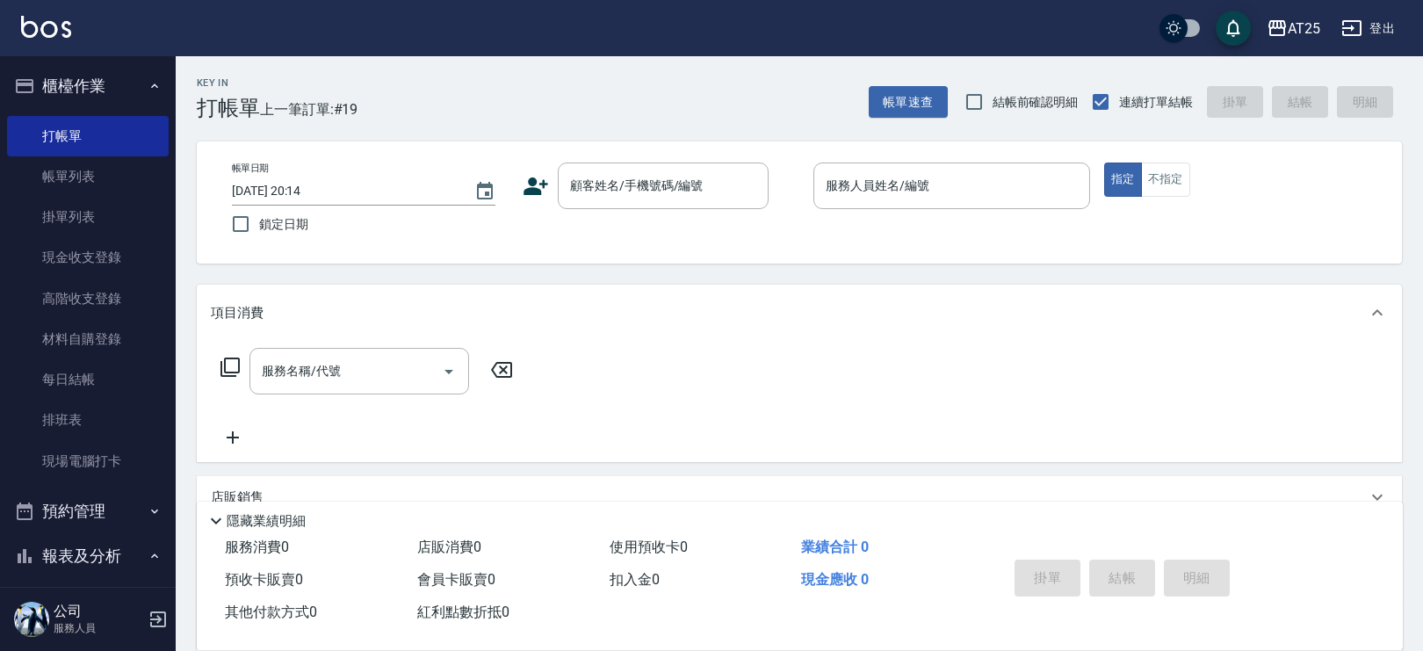
click at [623, 161] on div "帳單日期 2025/09/24 20:14 鎖定日期 顧客姓名/手機號碼/編號 顧客姓名/手機號碼/編號 服務人員姓名/編號 服務人員姓名/編號 指定 不指定" at bounding box center [799, 202] width 1205 height 122
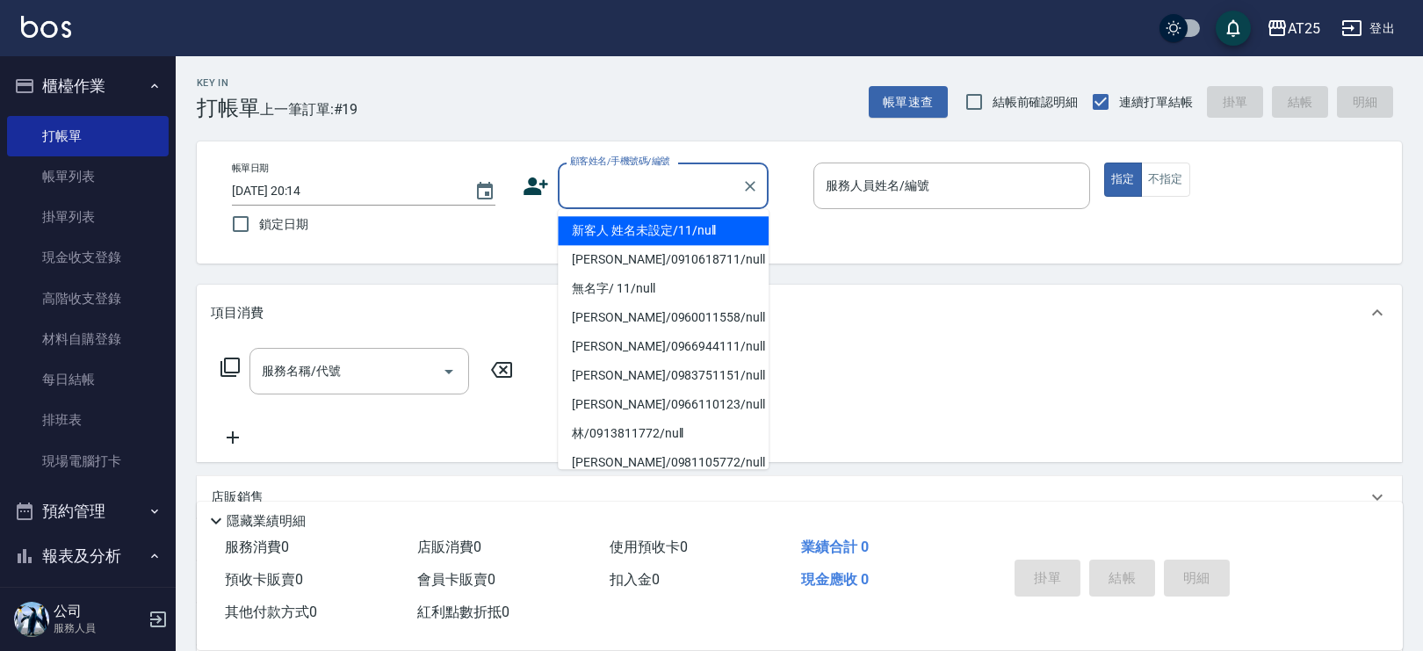
click at [642, 184] on input "顧客姓名/手機號碼/編號" at bounding box center [650, 185] width 169 height 31
click at [668, 222] on li "新客人 姓名未設定/11/null" at bounding box center [663, 230] width 211 height 29
type input "新客人 姓名未設定/11/null"
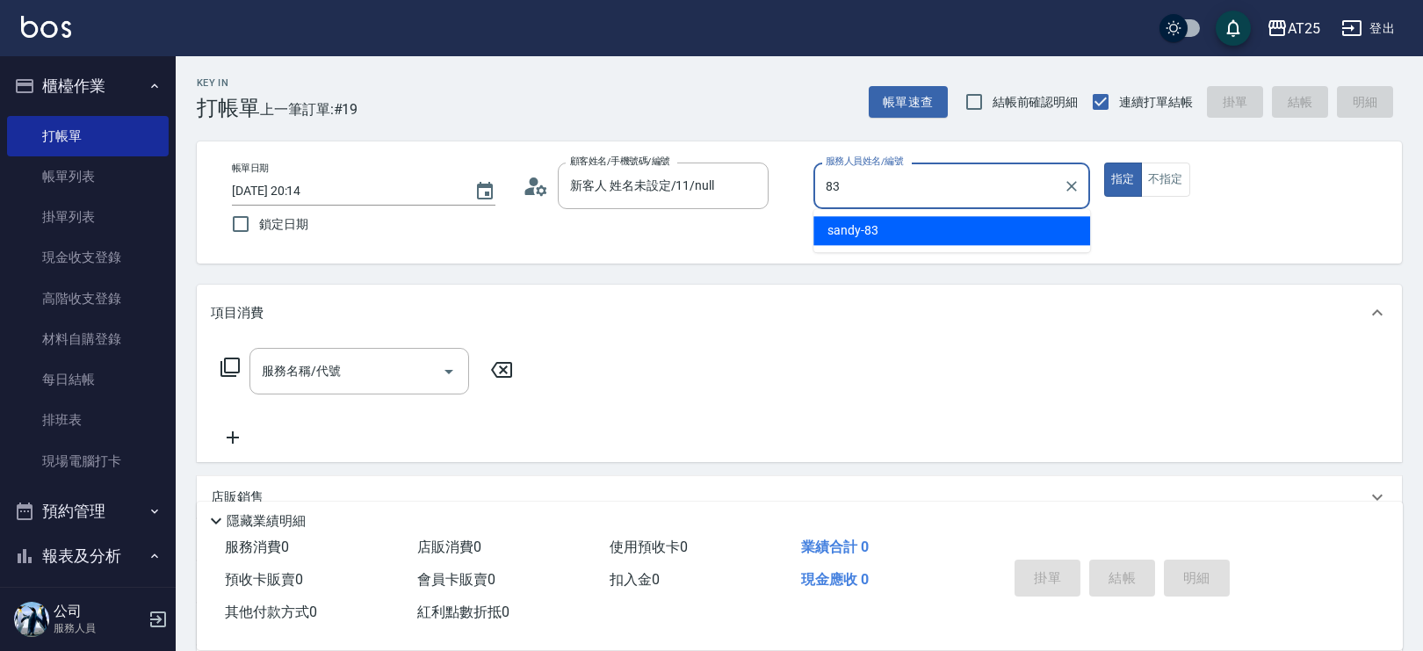
type input "sandy-83"
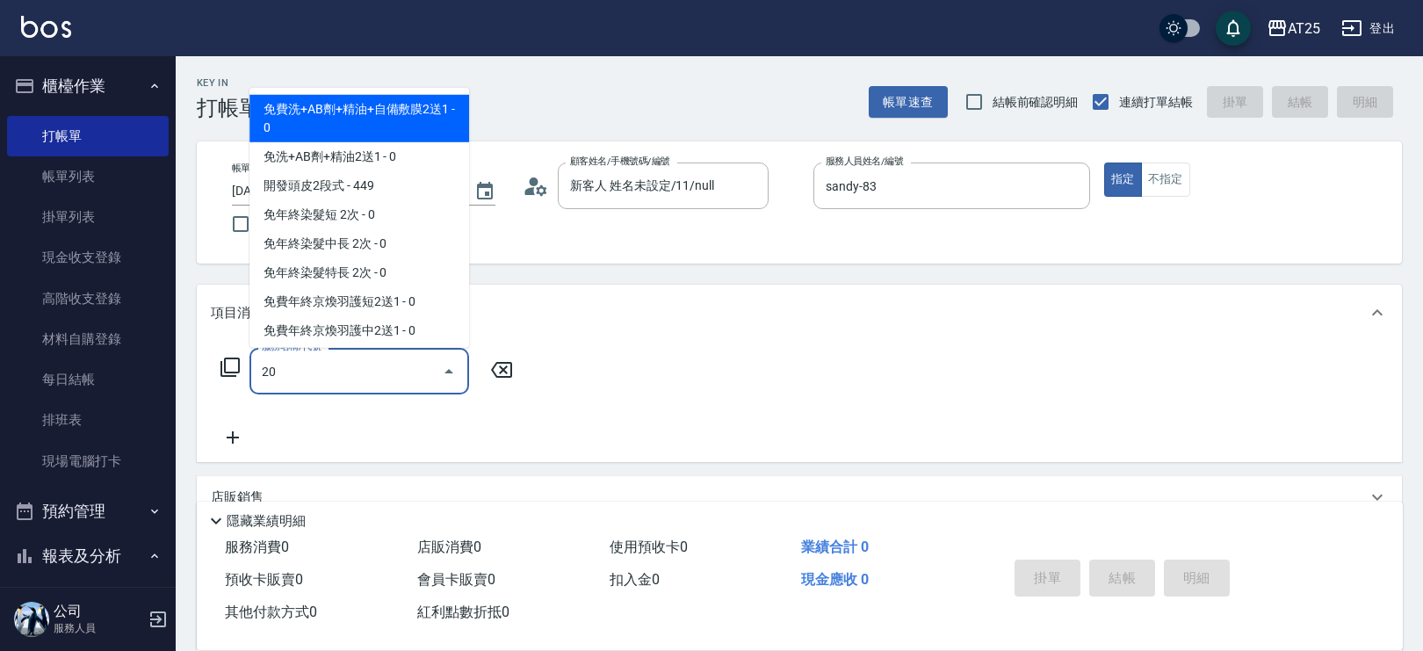
type input "201"
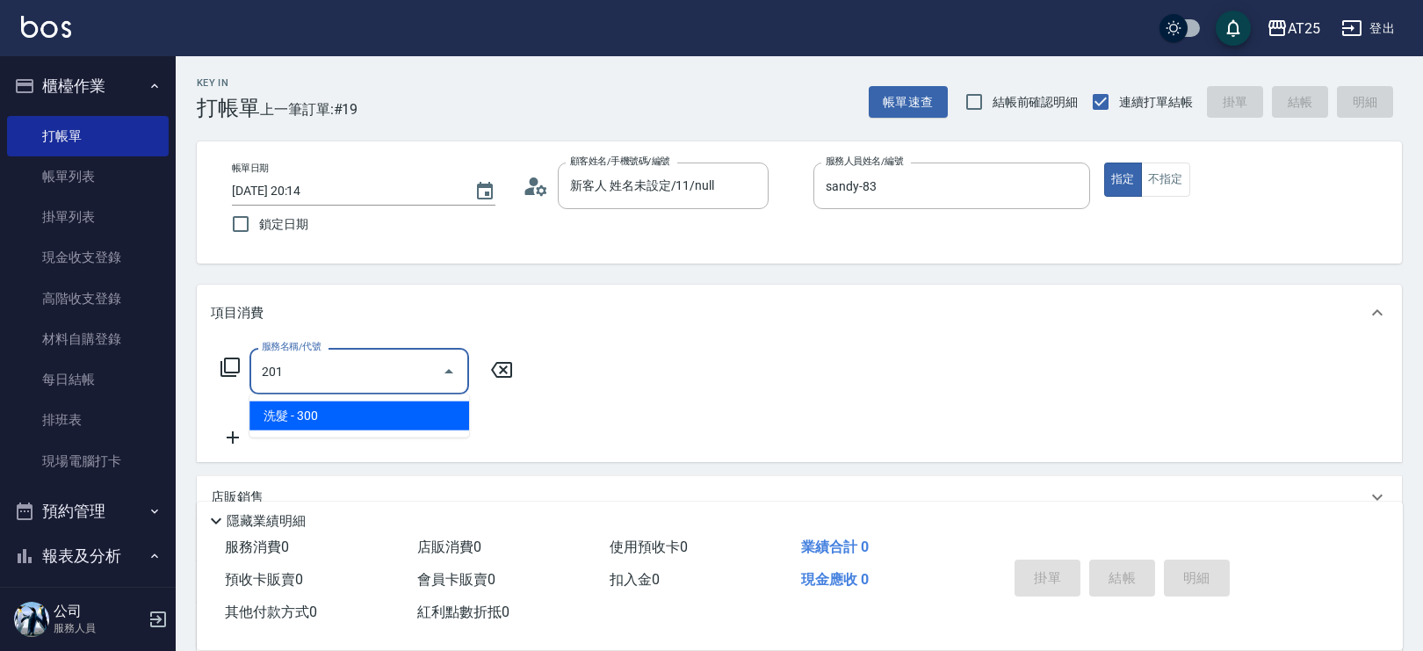
type input "30"
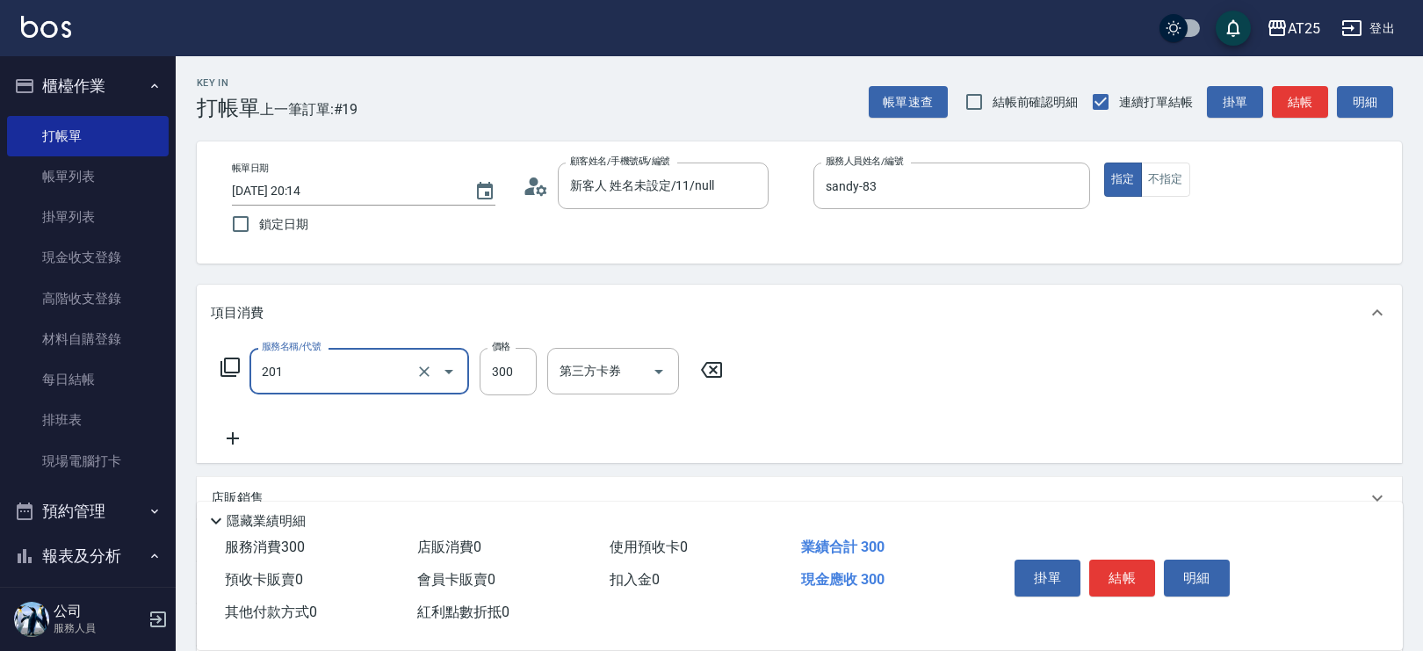
type input "洗髮(201)"
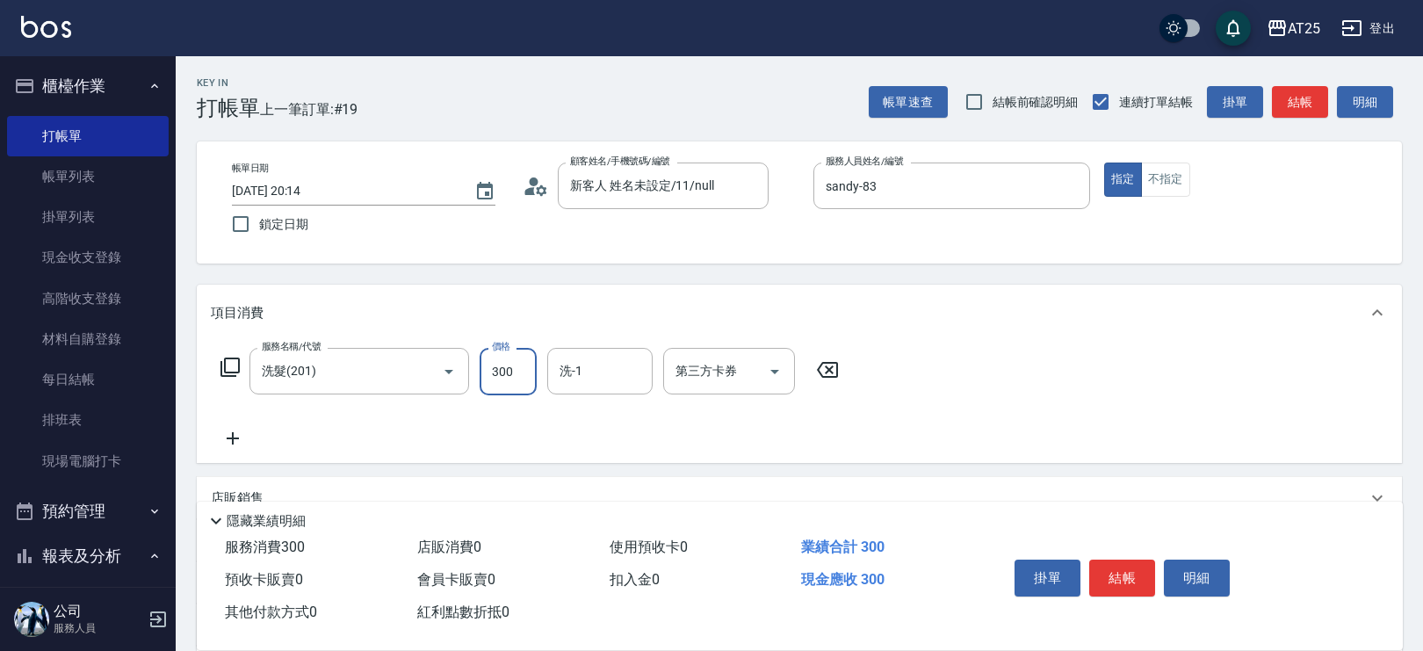
type input "0"
type input "40"
type input "400"
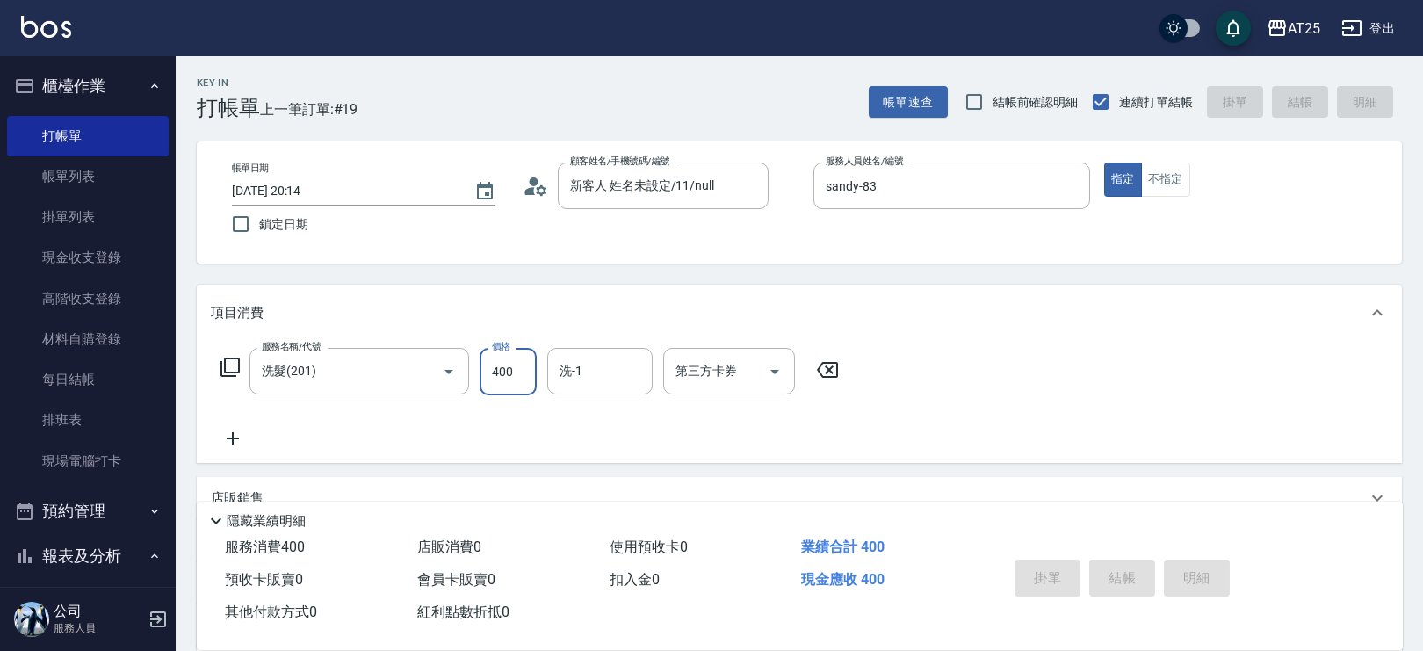
type input "2025/09/24 20:39"
type input "0"
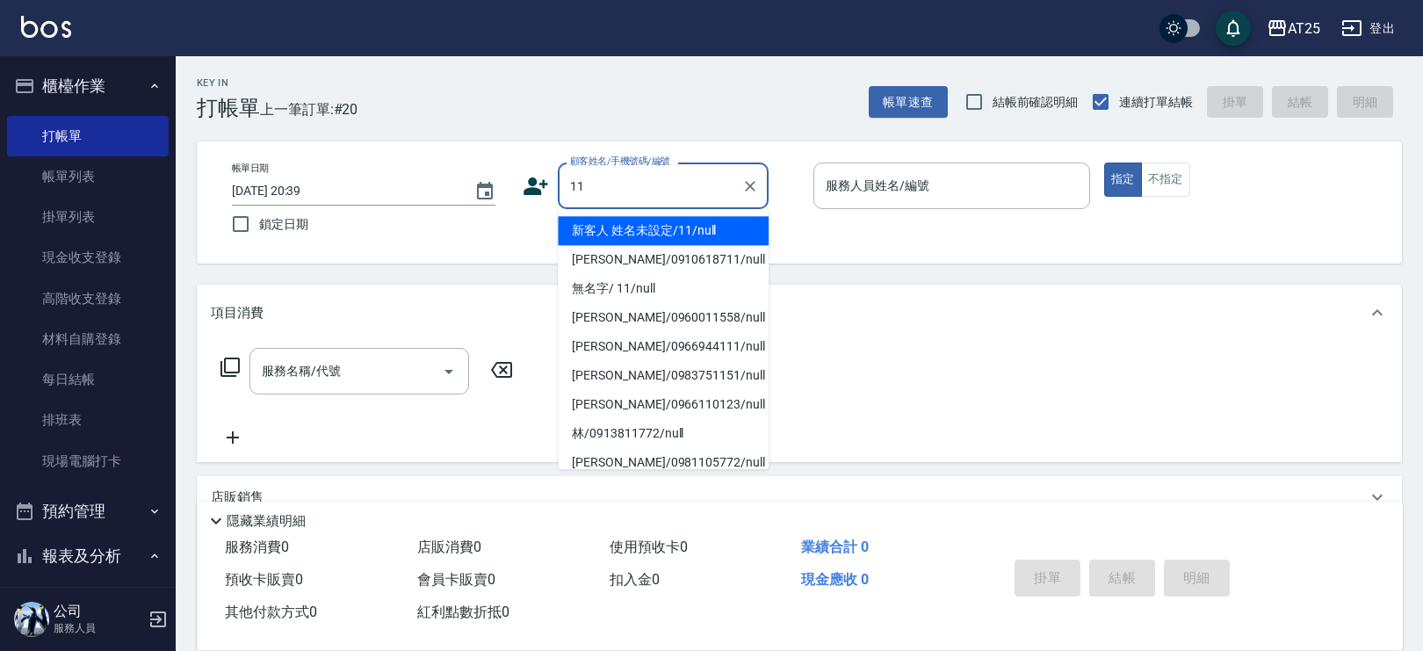
type input "新客人 姓名未設定/11/null"
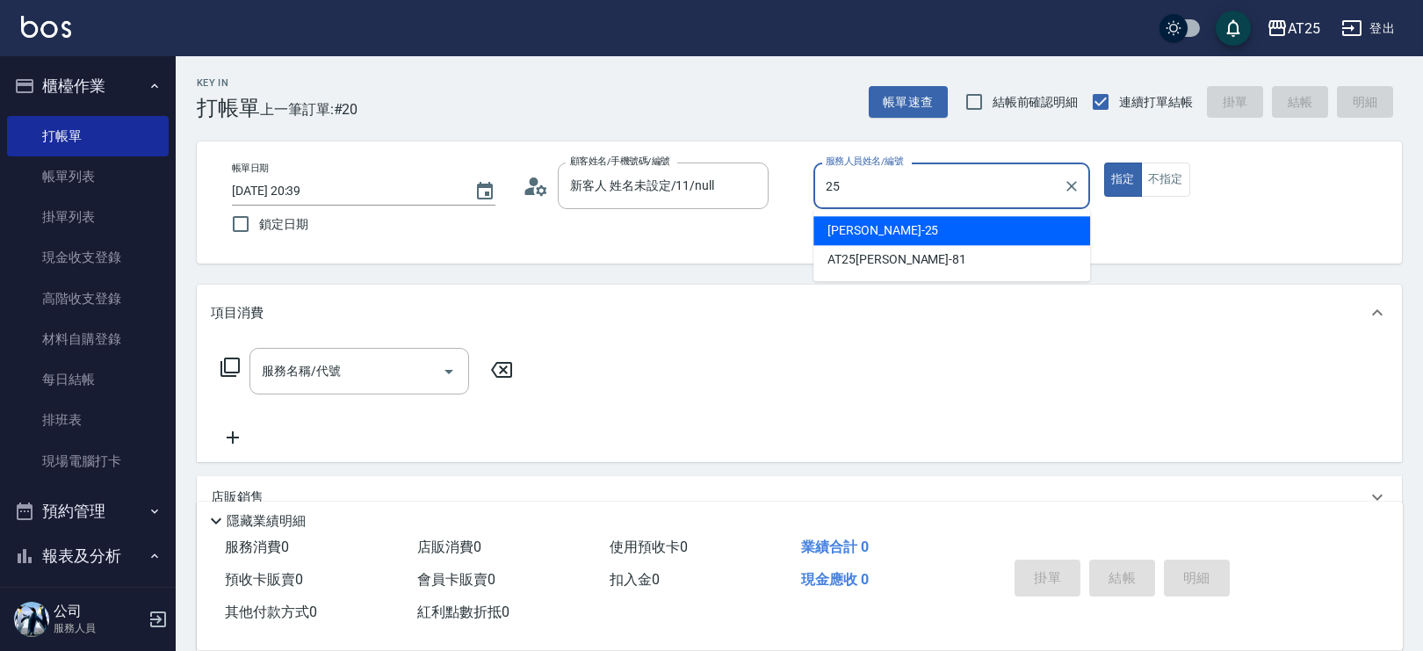
type input "Evan-25"
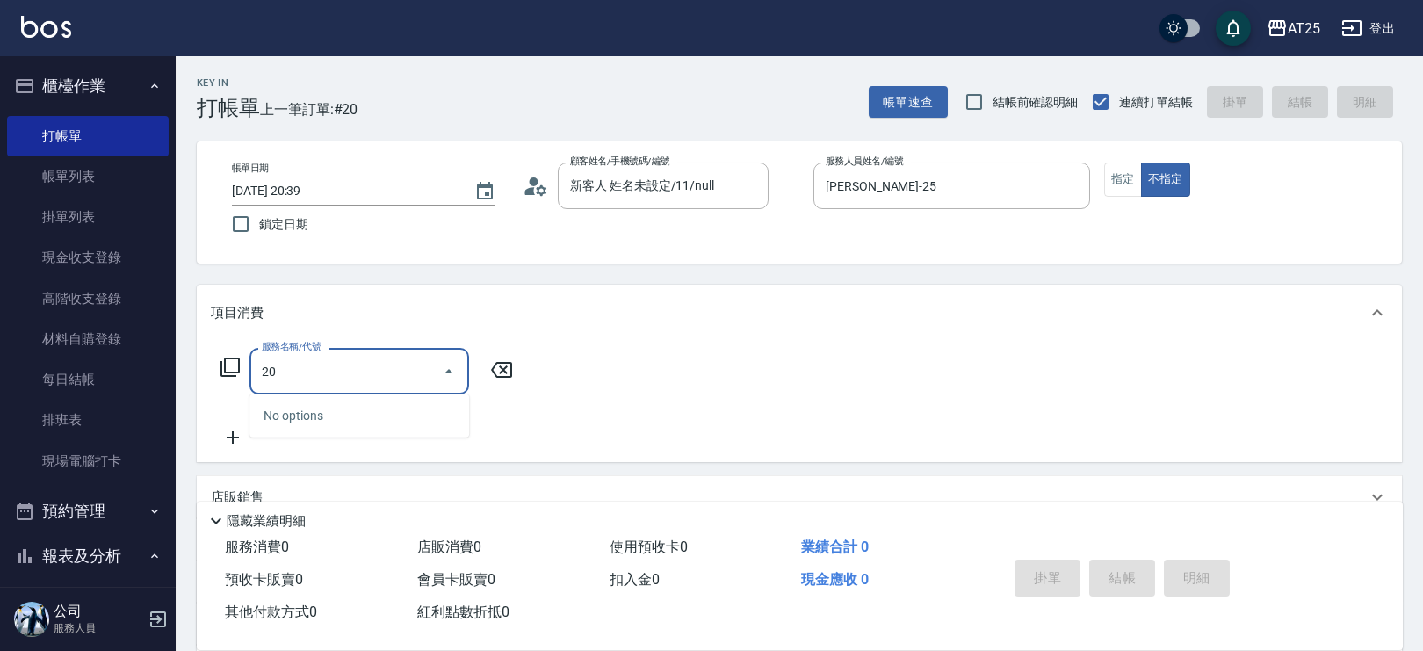
type input "201"
type input "30"
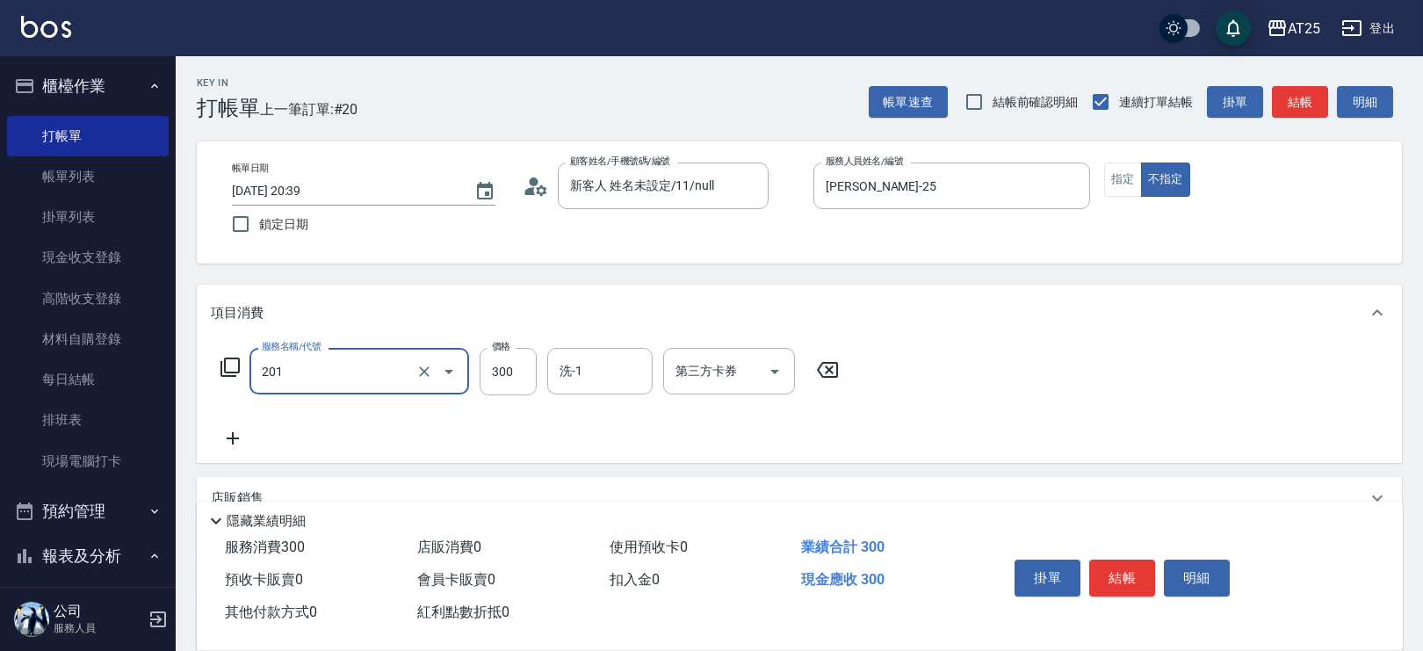
type input "洗髮(201)"
type input "0"
type input "60"
type input "600"
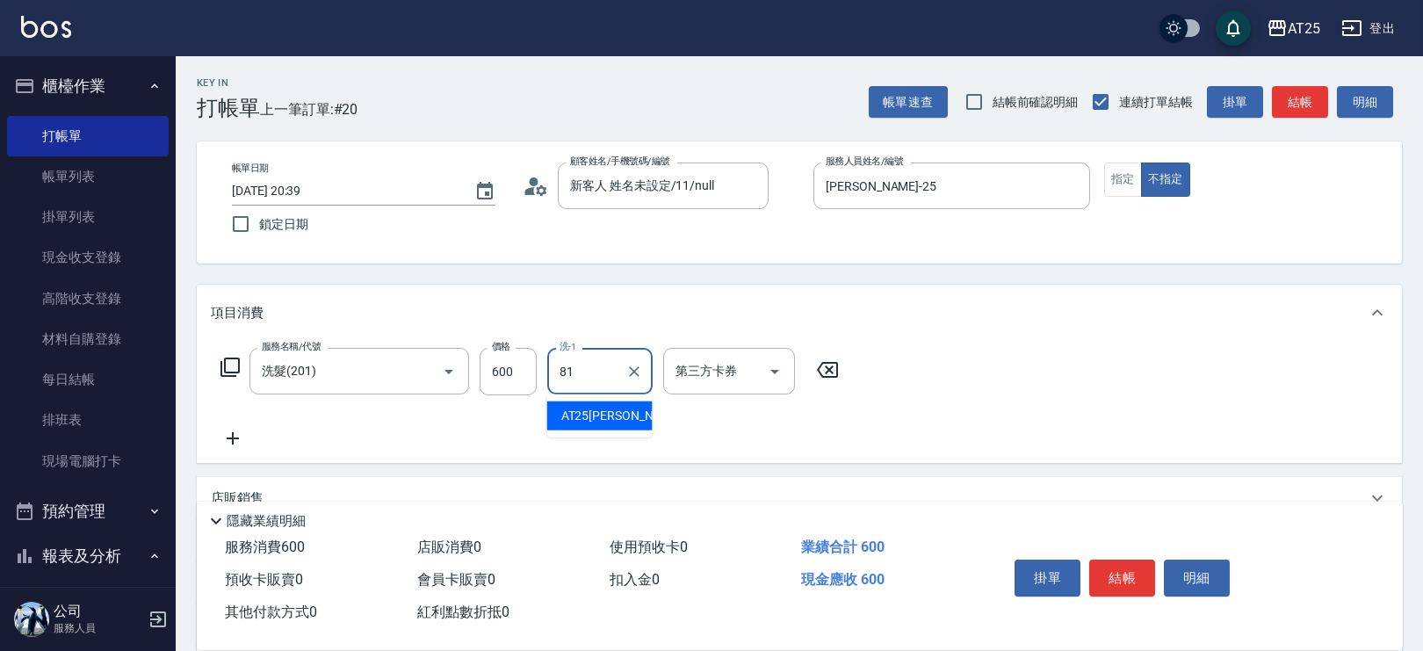
type input "AT25小伶-81"
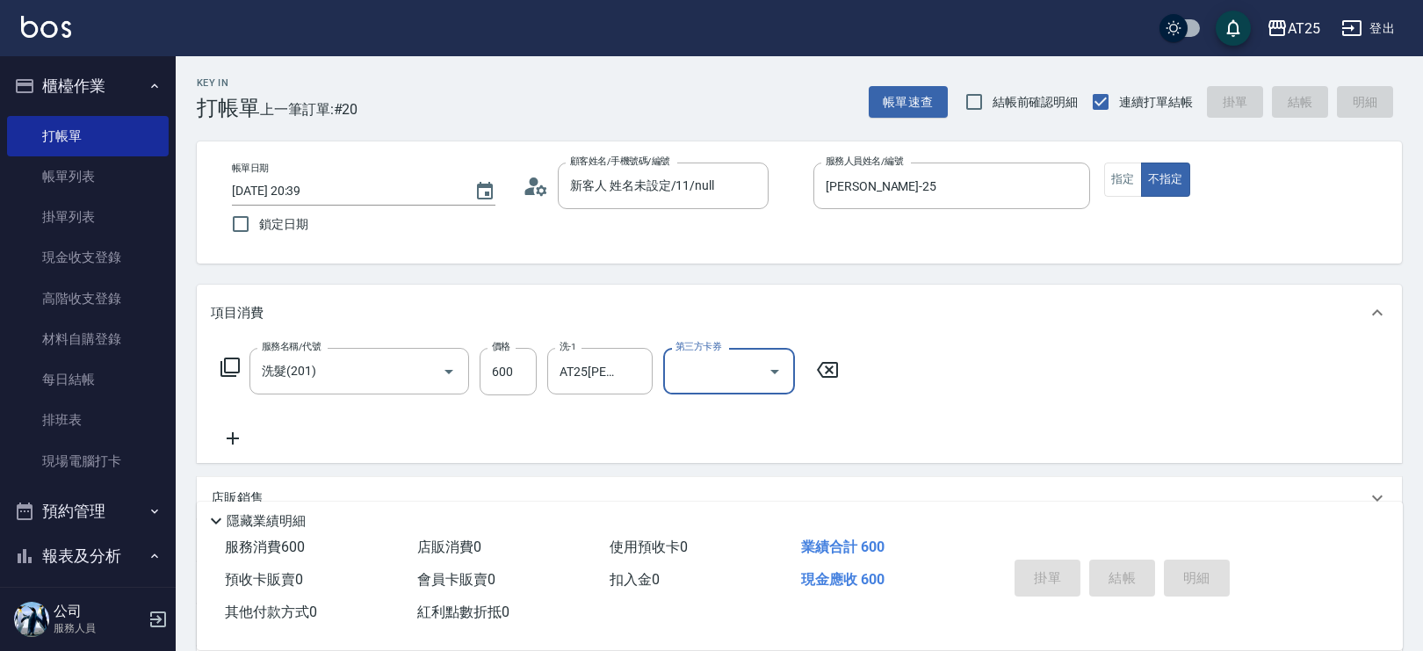
type input "0"
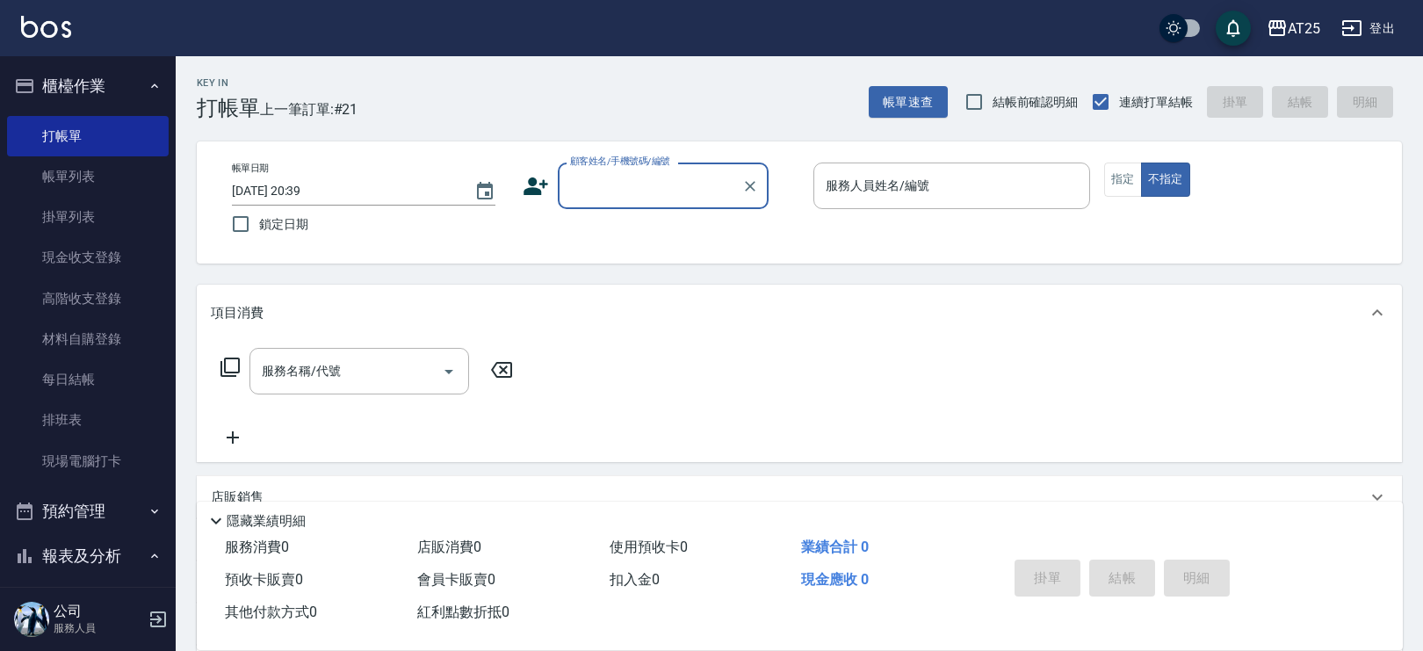
click at [119, 88] on button "櫃檯作業" at bounding box center [88, 86] width 162 height 46
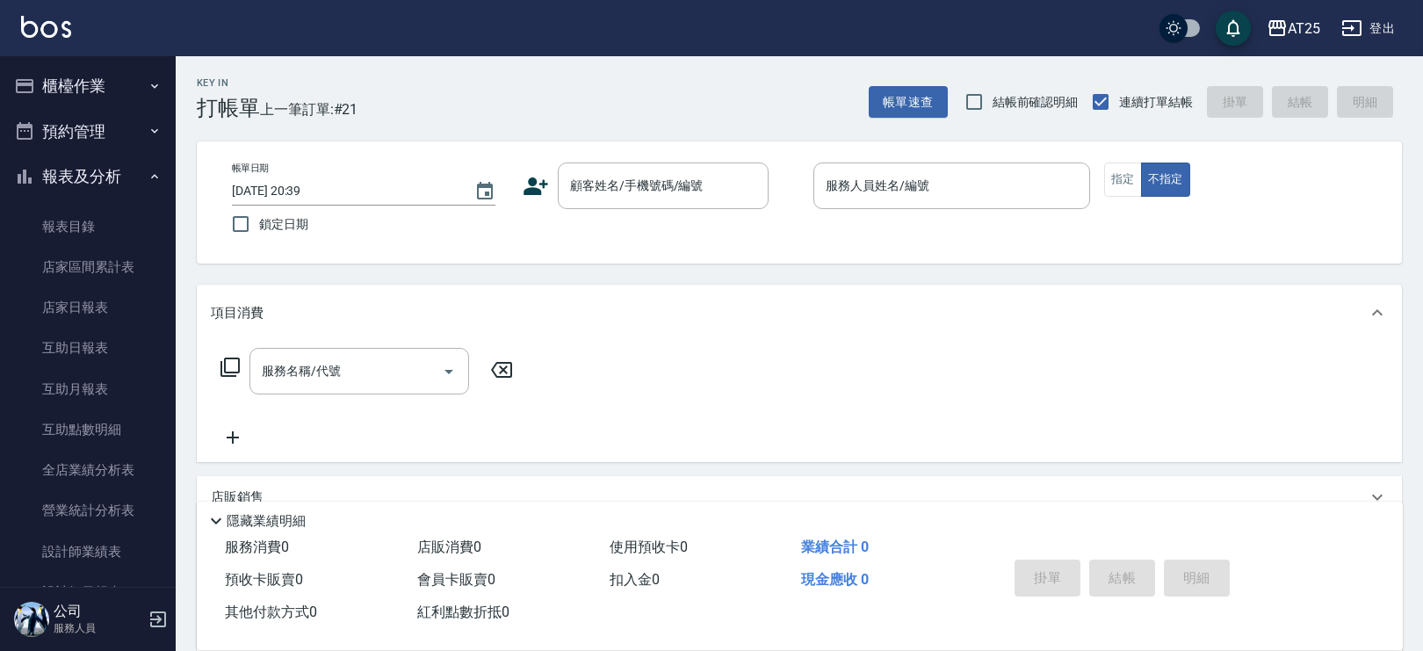
click at [130, 81] on button "櫃檯作業" at bounding box center [88, 86] width 162 height 46
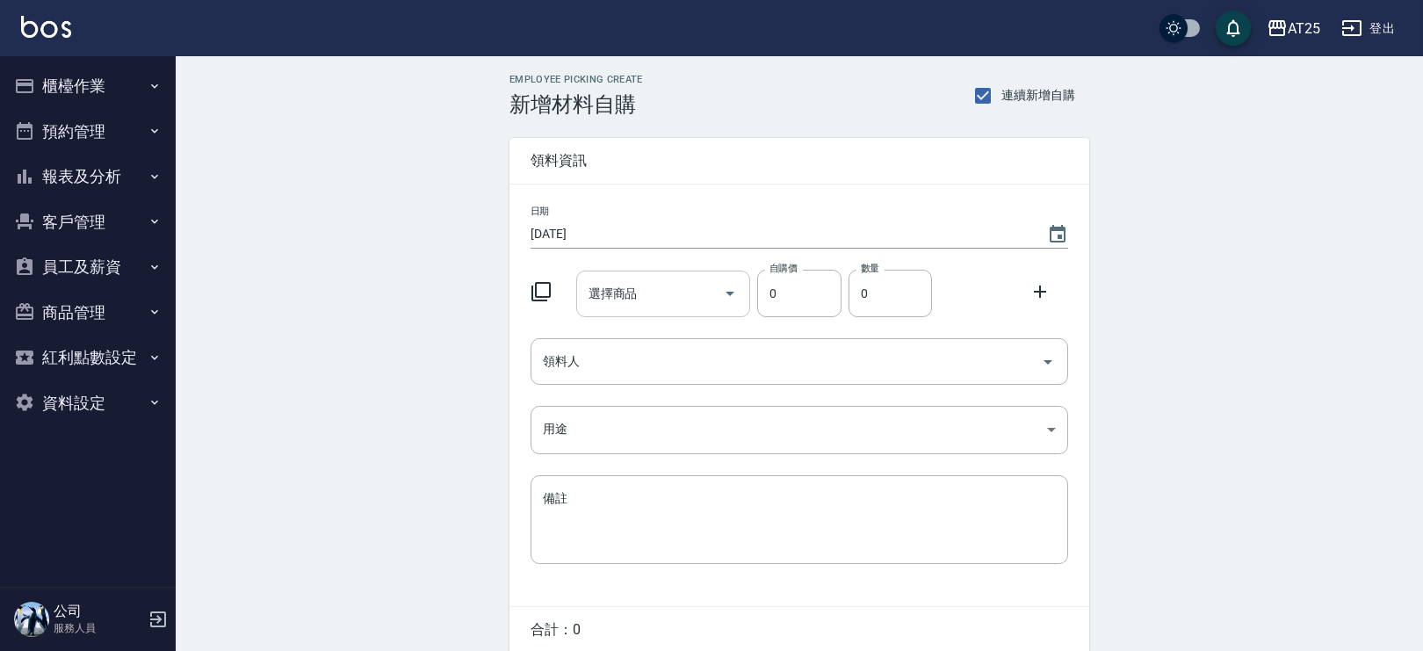
click at [660, 300] on input "選擇商品" at bounding box center [650, 293] width 133 height 31
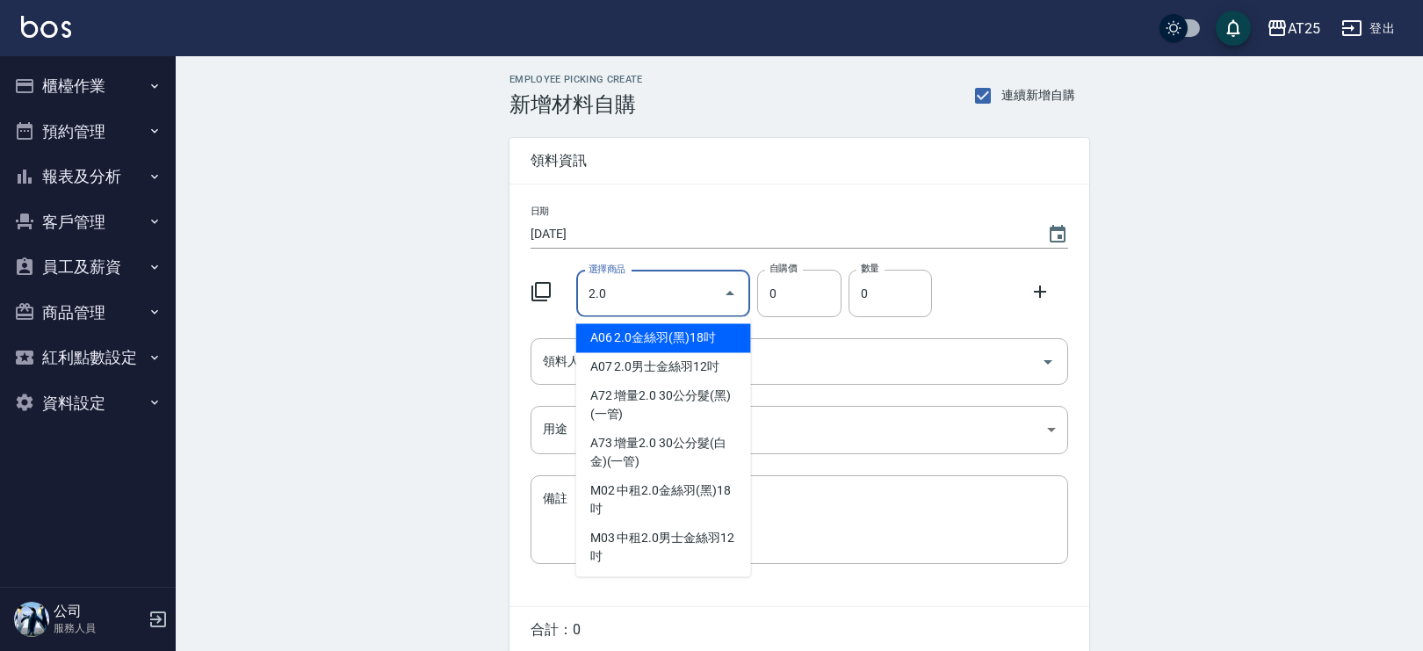
type input "2.0男士金絲羽12吋"
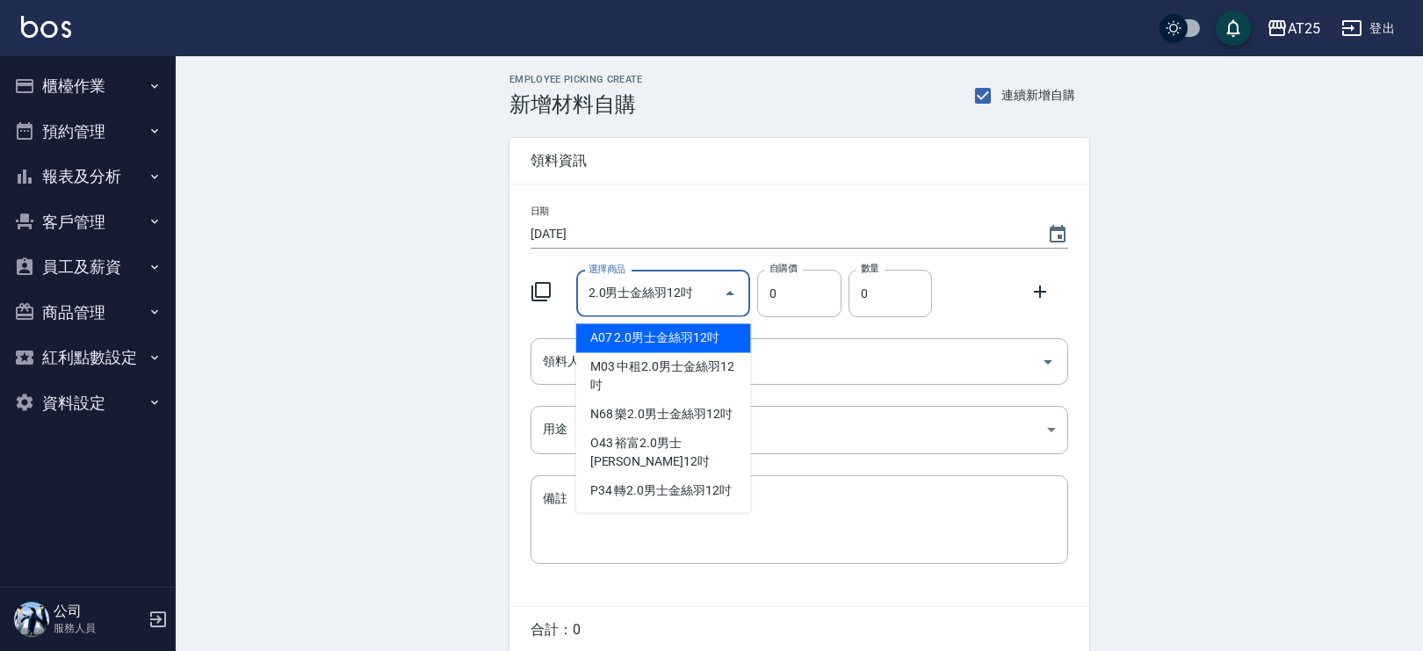
click at [668, 328] on li "A07 2.0男士金絲羽12吋" at bounding box center [663, 337] width 175 height 29
type input "930"
type input "1"
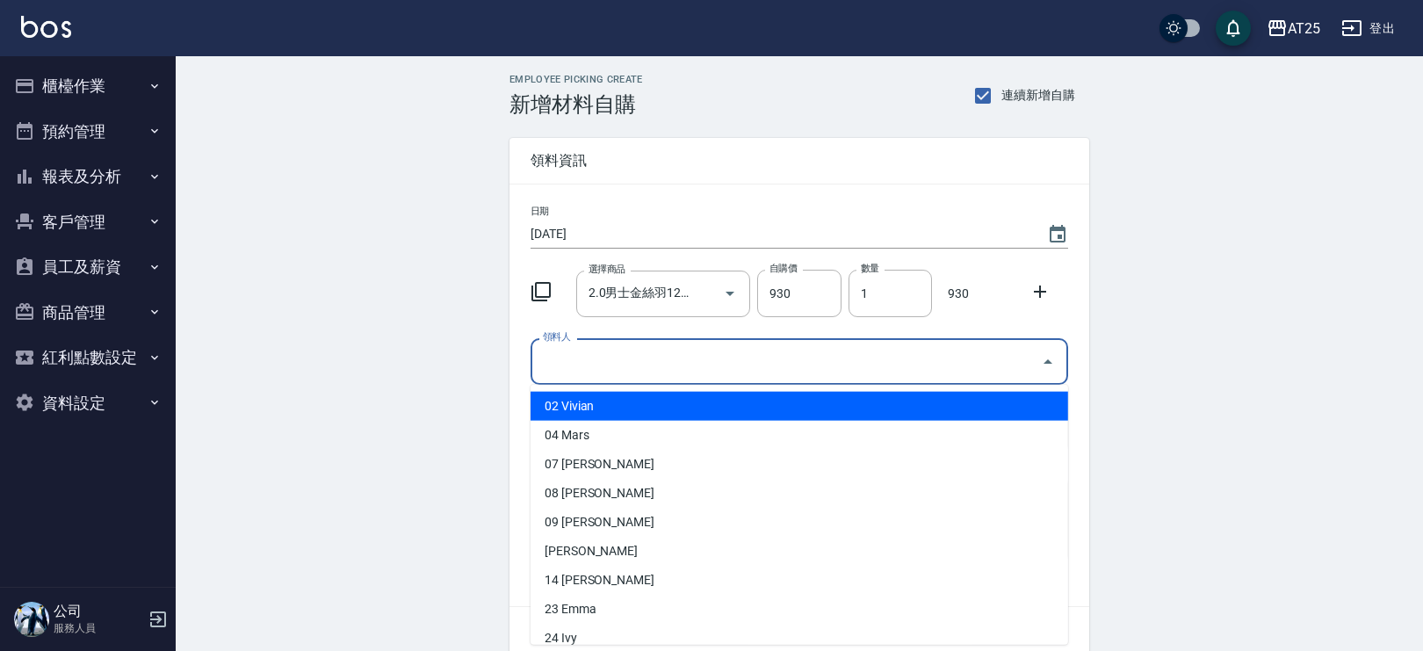
click at [665, 350] on input "領料人" at bounding box center [785, 361] width 495 height 31
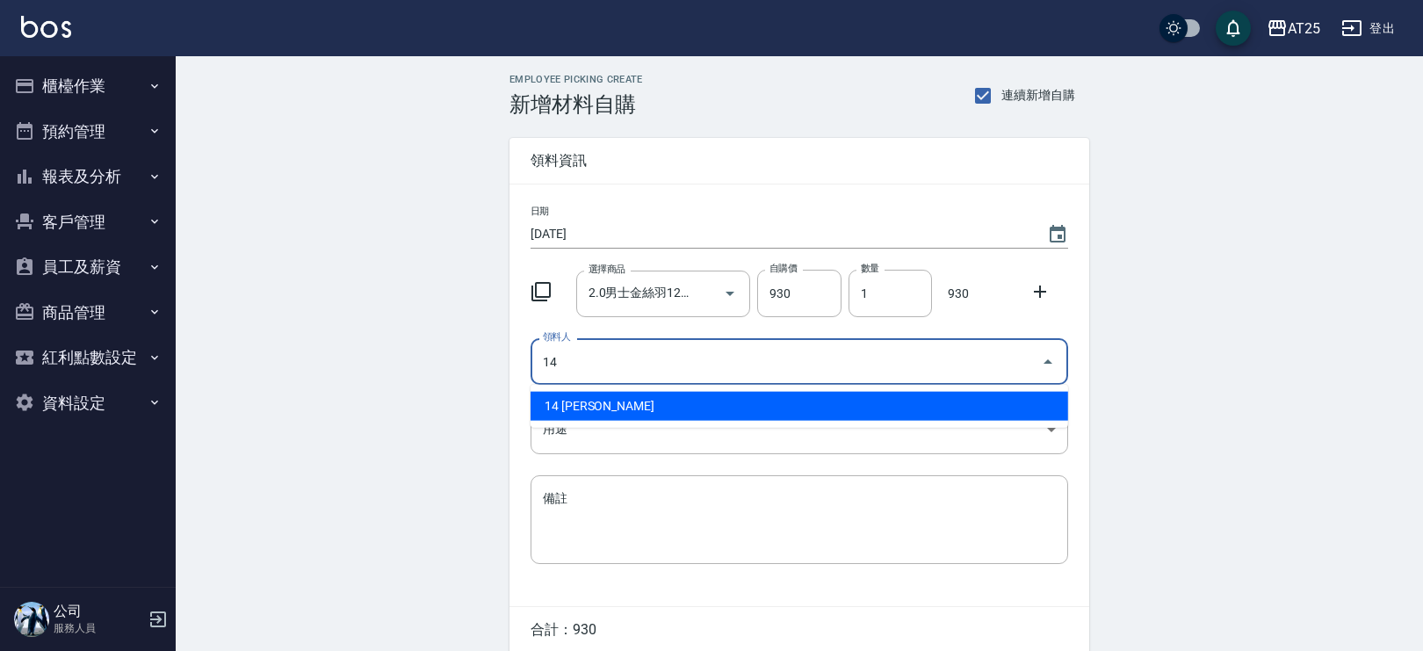
type input "14 Ken"
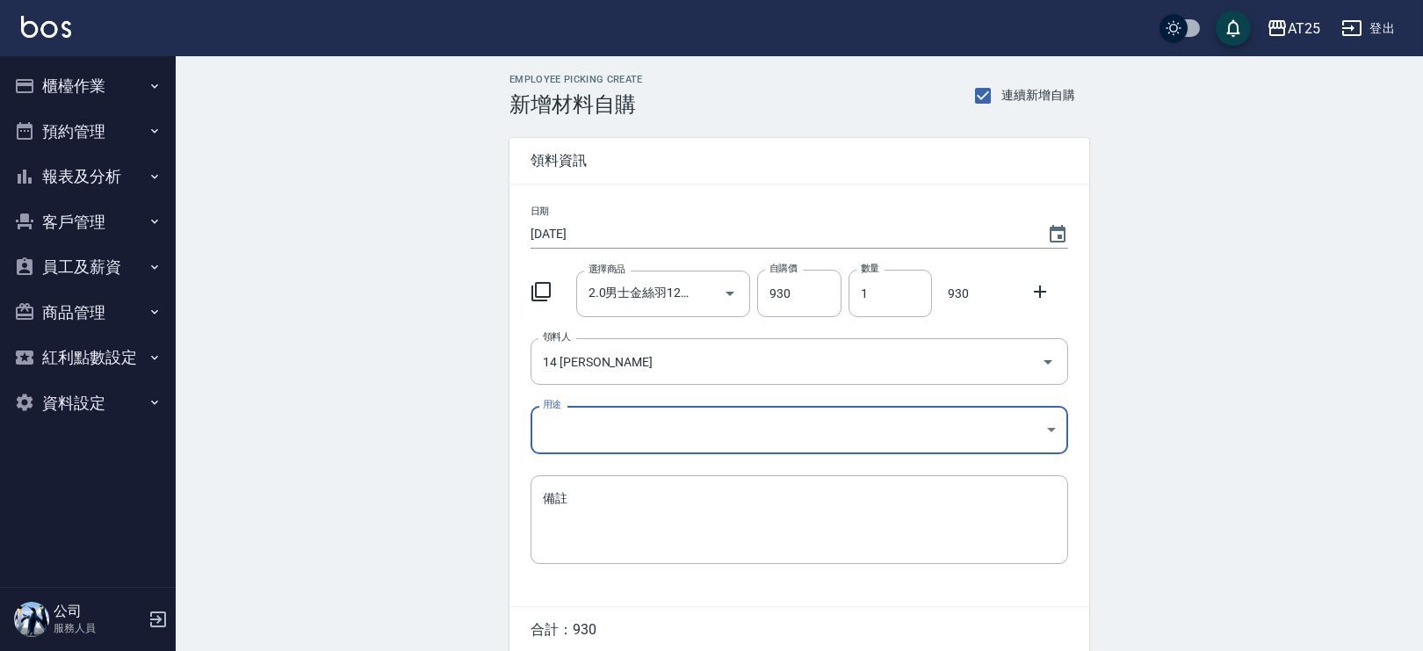
click at [617, 438] on body "AT25 登出 櫃檯作業 打帳單 帳單列表 掛單列表 現金收支登錄 高階收支登錄 材料自購登錄 每日結帳 排班表 現場電腦打卡 預約管理 預約管理 單日預約紀…" at bounding box center [711, 362] width 1423 height 724
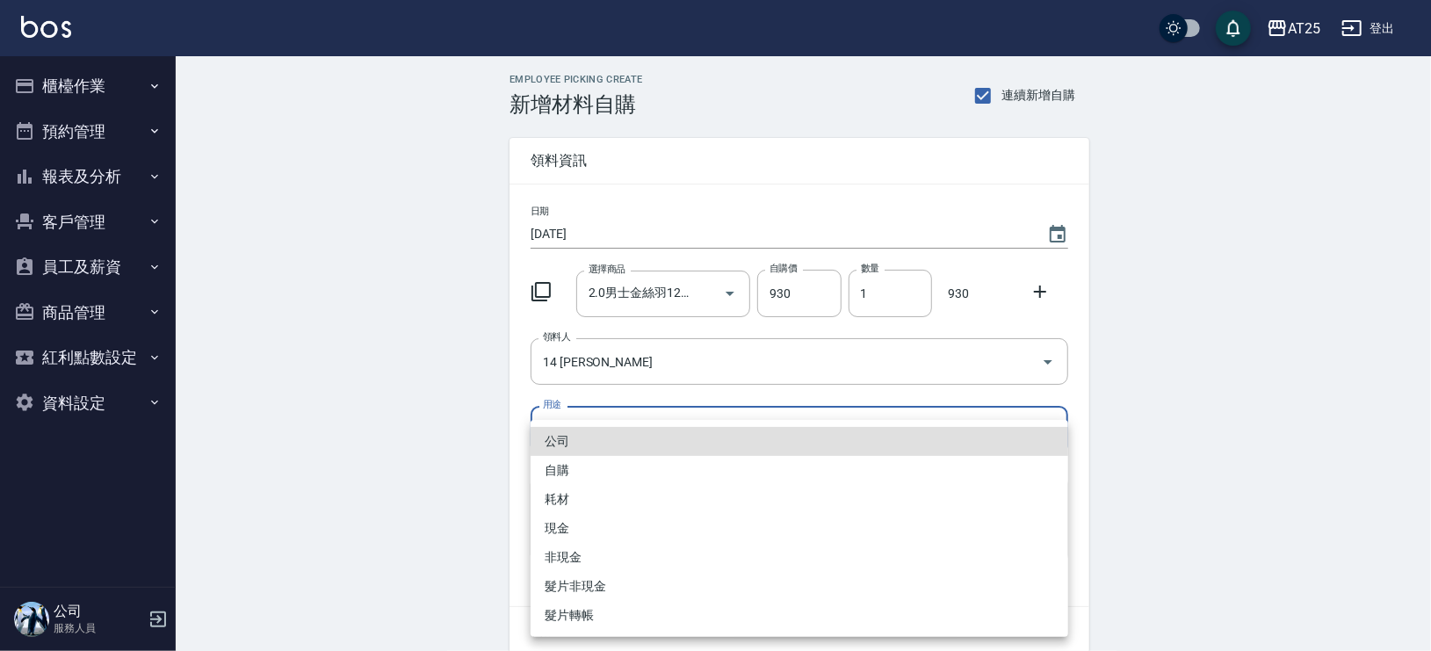
click at [591, 519] on li "現金" at bounding box center [799, 528] width 538 height 29
type input "現金"
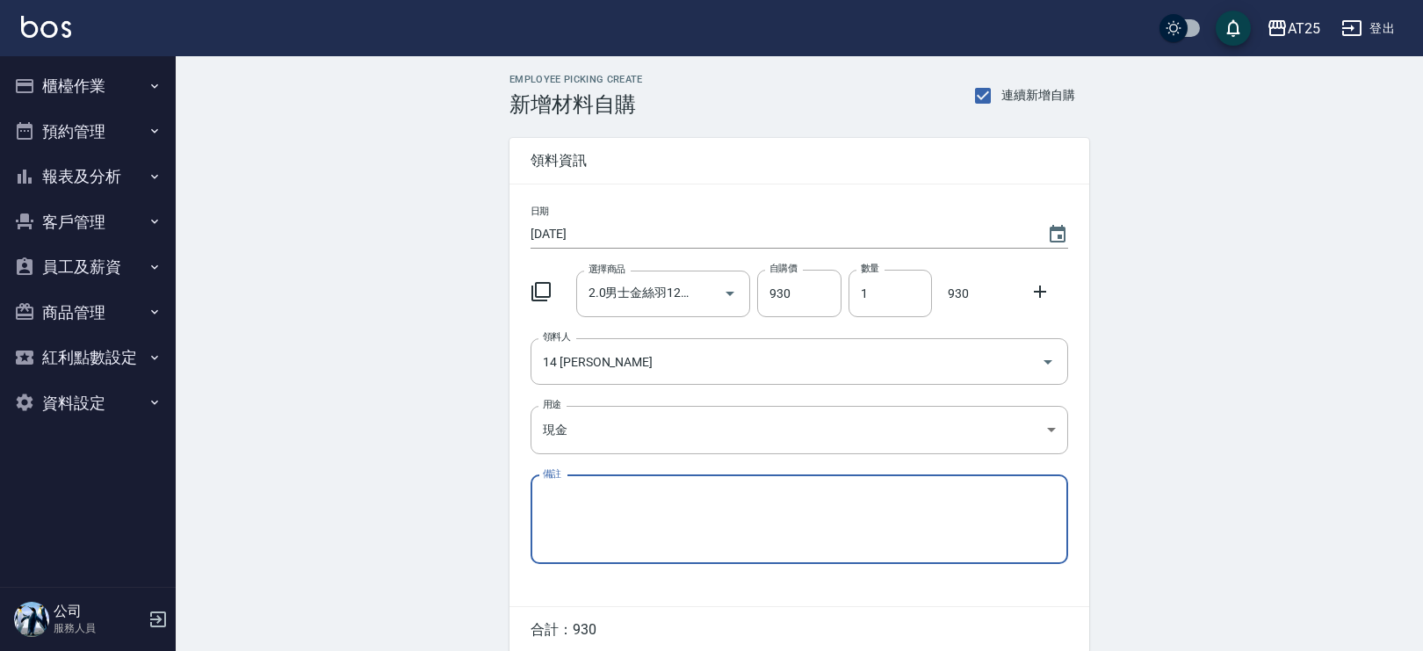
scroll to position [73, 0]
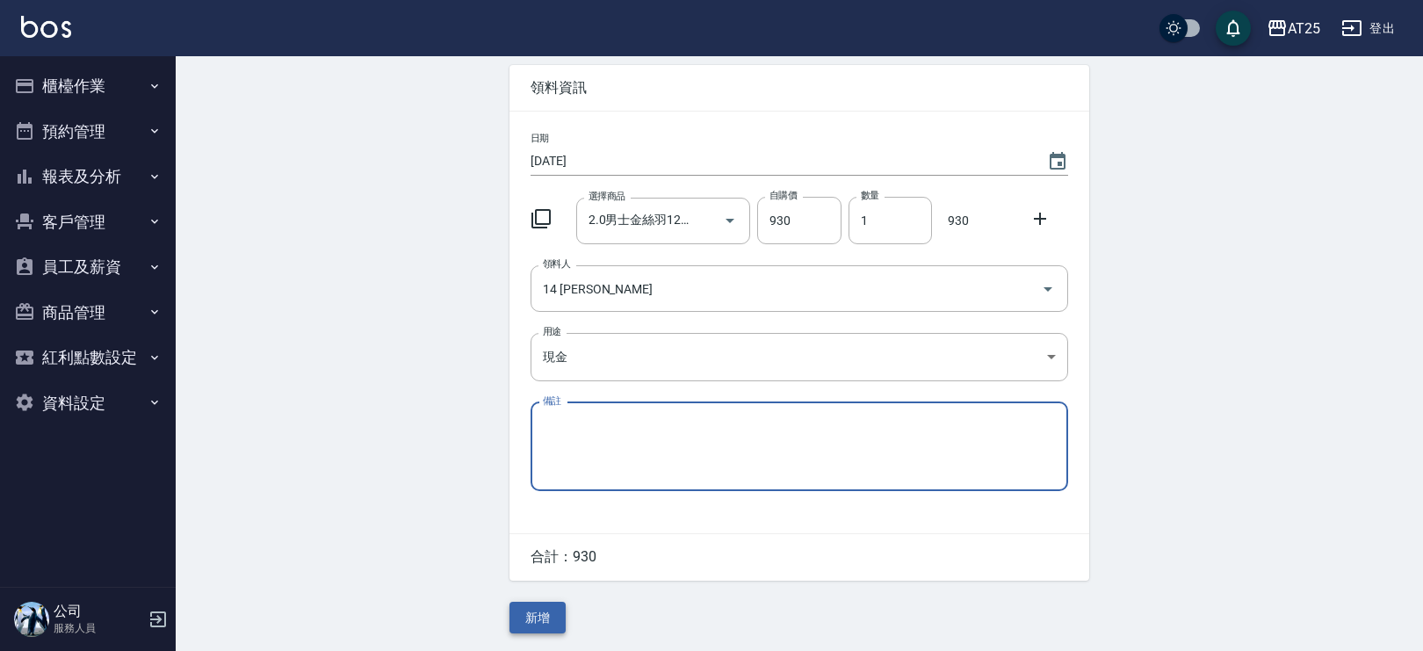
click at [545, 613] on button "新增" at bounding box center [537, 618] width 56 height 32
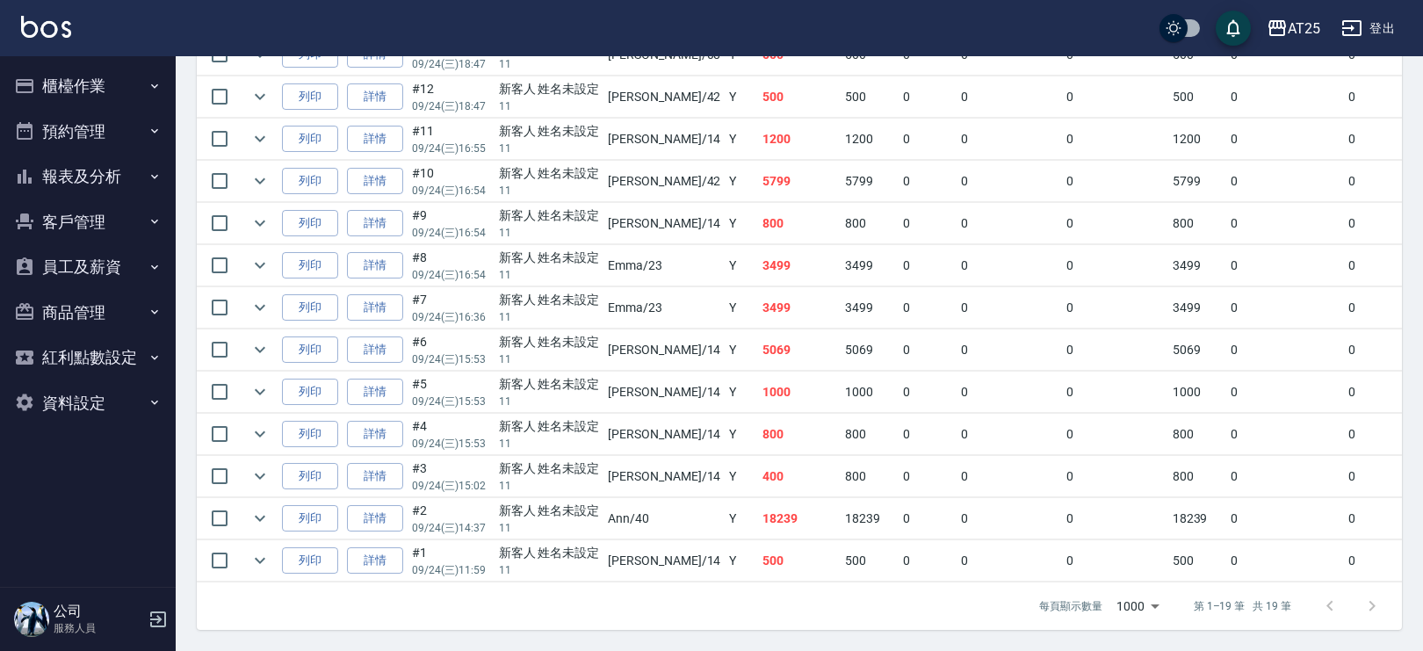
drag, startPoint x: 357, startPoint y: 463, endPoint x: 367, endPoint y: 463, distance: 9.7
click at [357, 463] on link "詳情" at bounding box center [375, 476] width 56 height 27
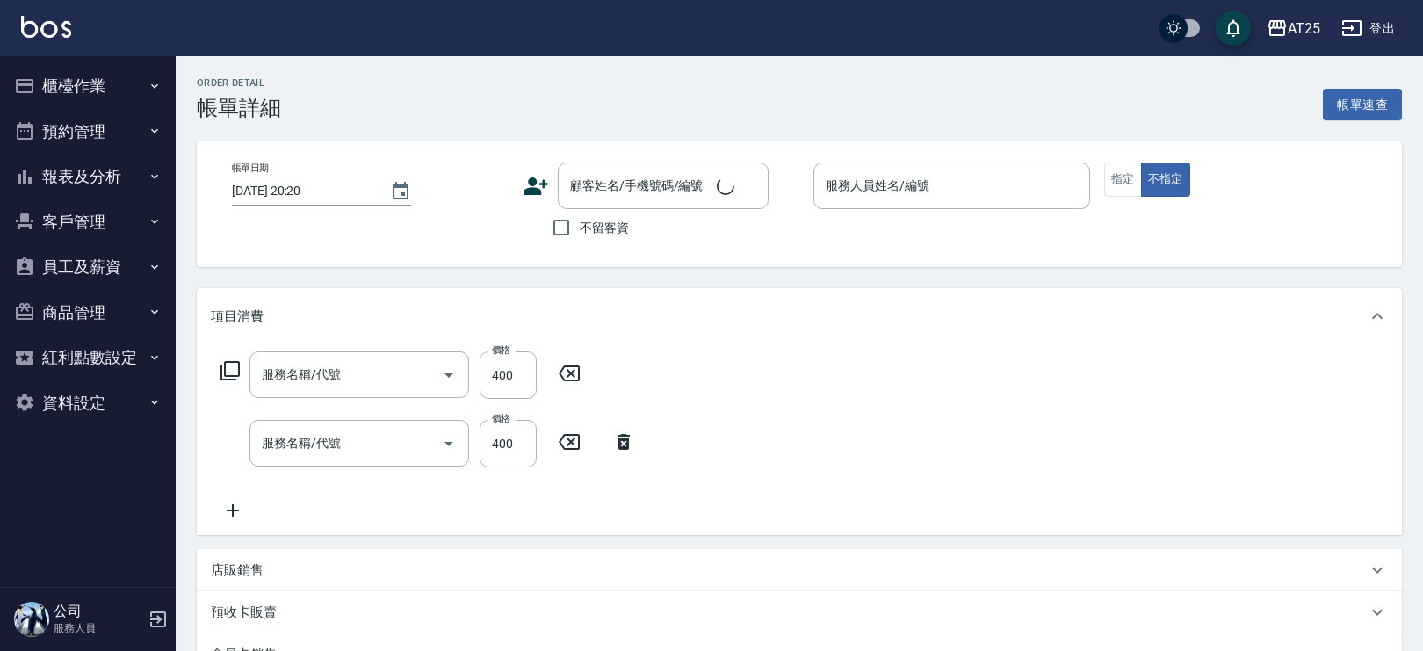
type input "2025/09/24 15:02"
type input "Ken-14"
type input "40"
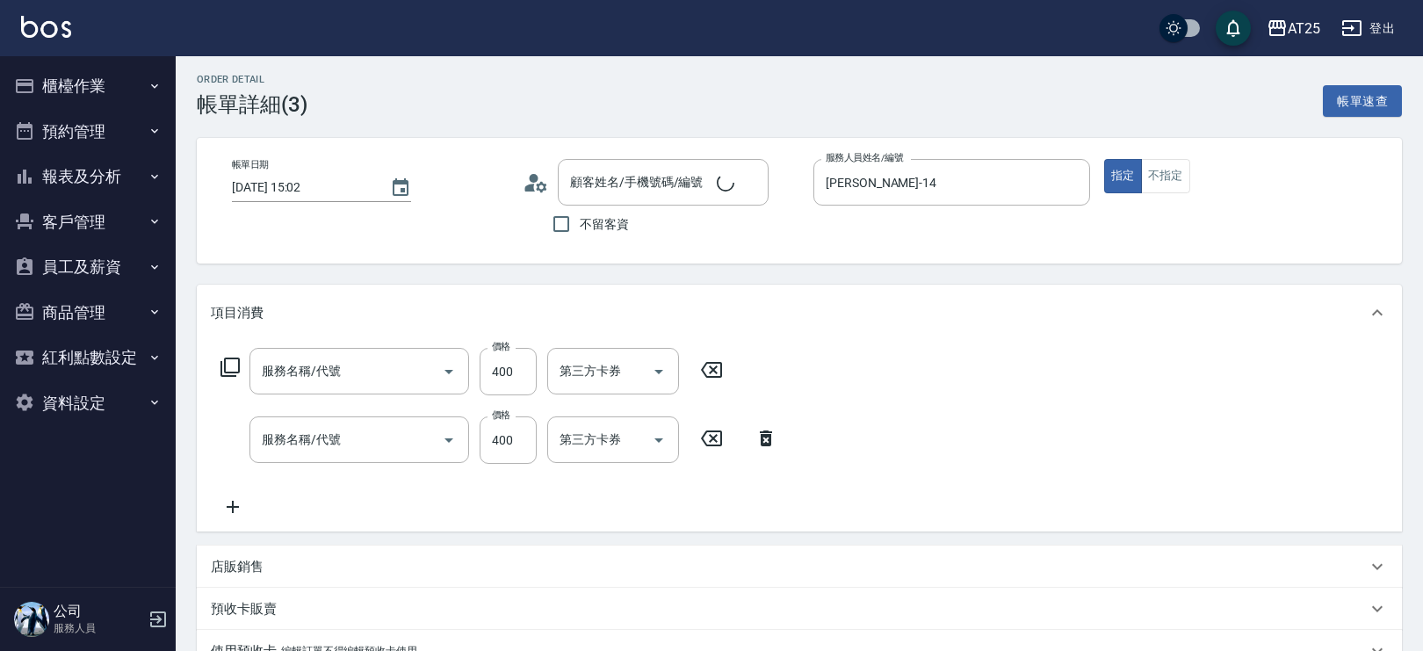
type input "剪髮(401)"
type input "洗髮(201)"
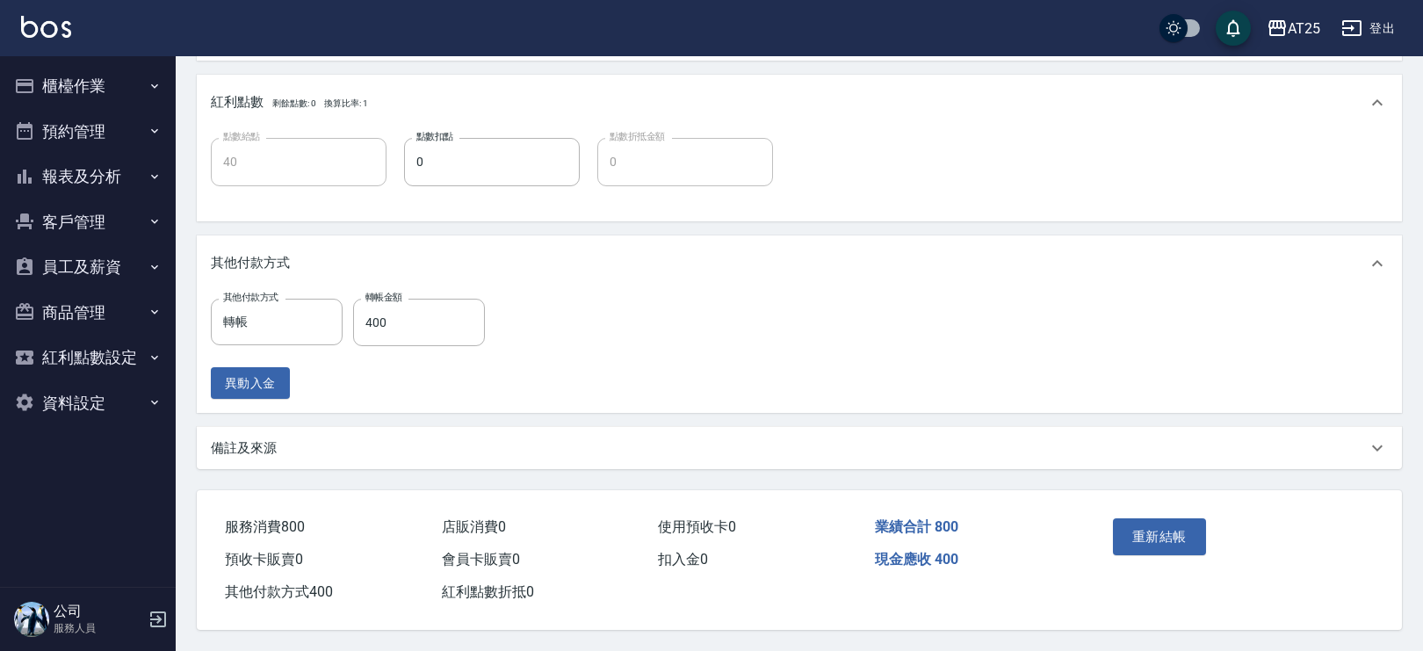
type input "新客人 姓名未設定/11/null"
click at [404, 314] on input "400" at bounding box center [419, 322] width 132 height 47
type input "70"
type input "80"
type input "0"
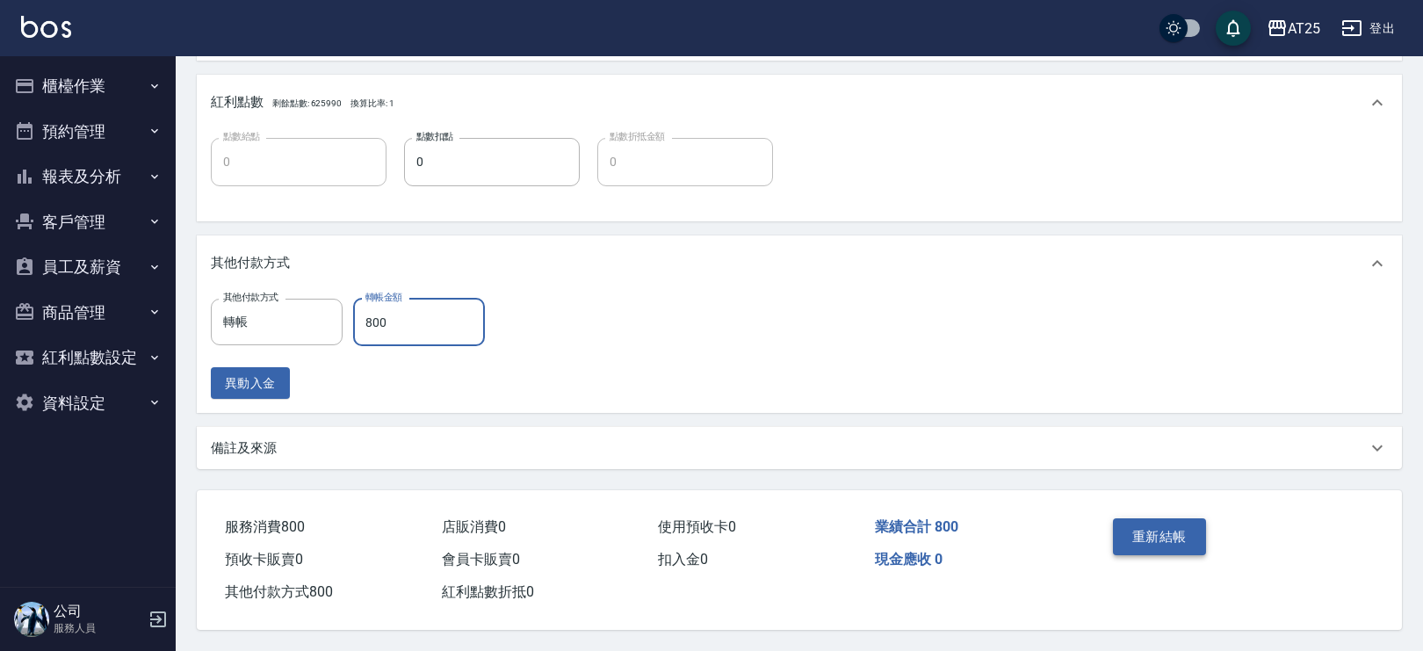
type input "800"
click at [1149, 522] on button "重新結帳" at bounding box center [1159, 536] width 93 height 37
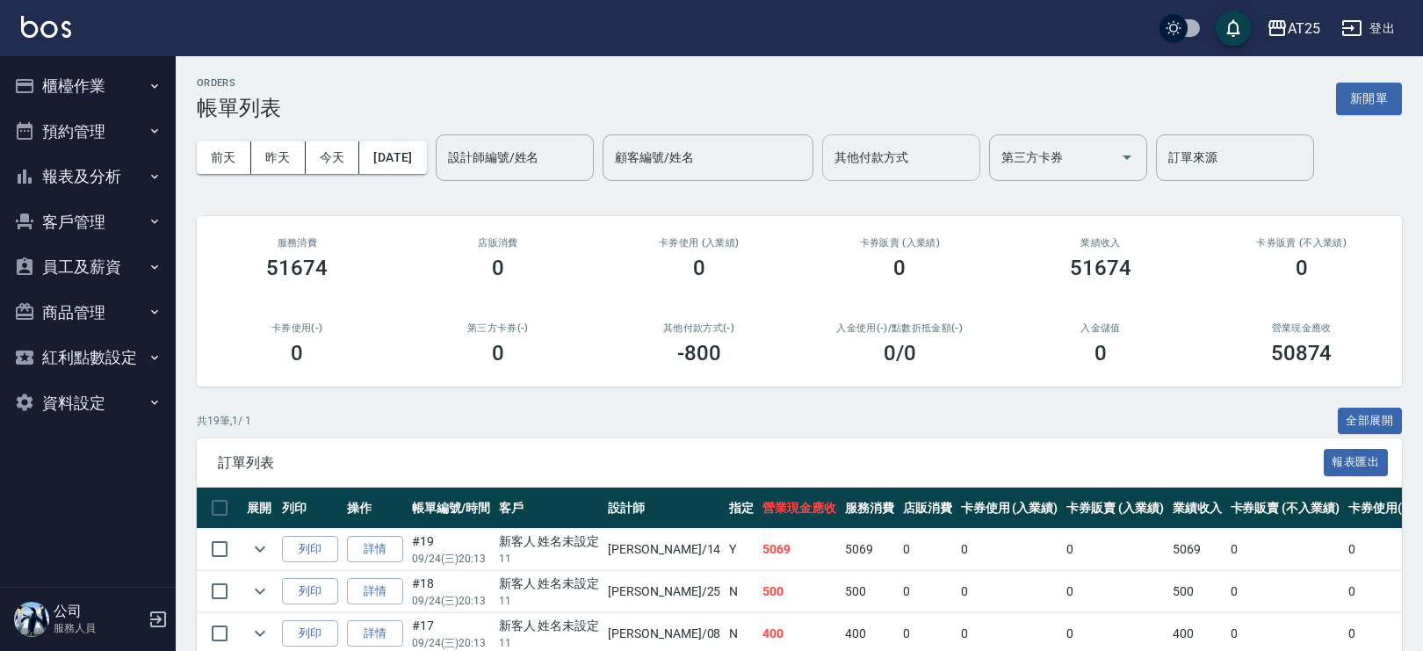
click at [889, 162] on input "其他付款方式" at bounding box center [901, 157] width 142 height 31
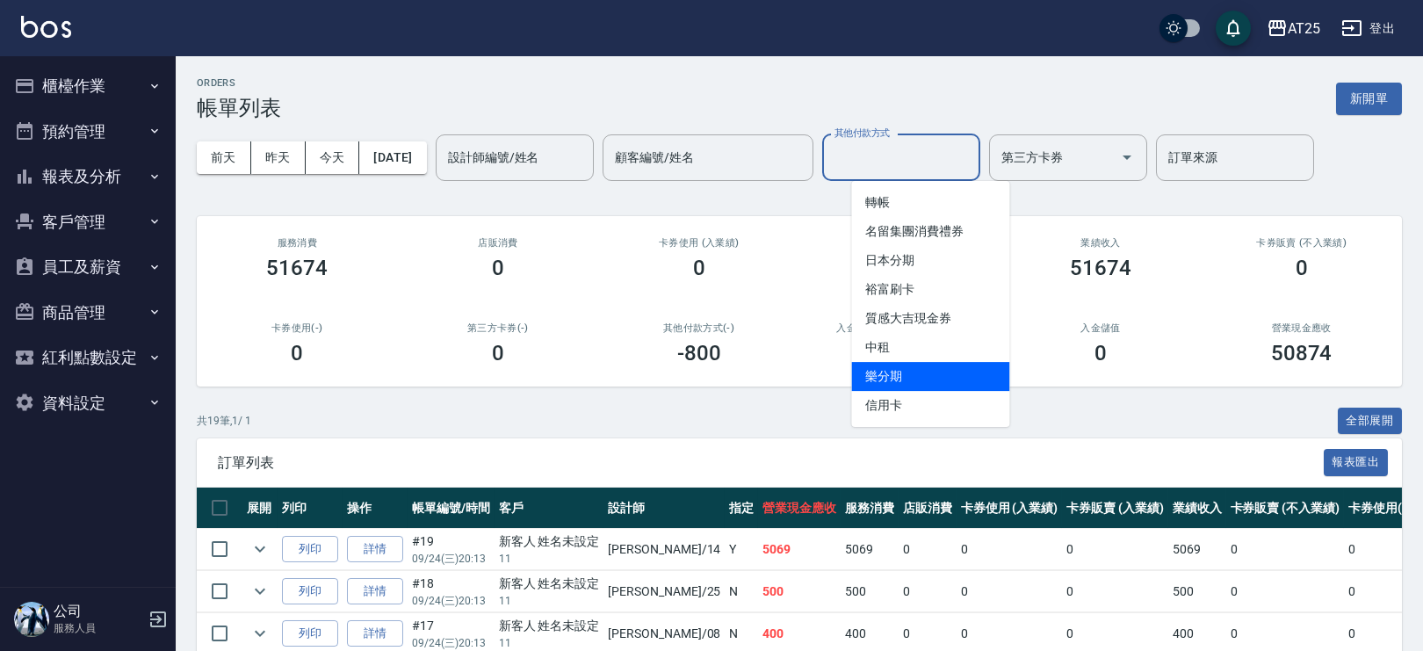
click at [919, 408] on span "信用卡" at bounding box center [930, 405] width 158 height 29
type input "信用卡"
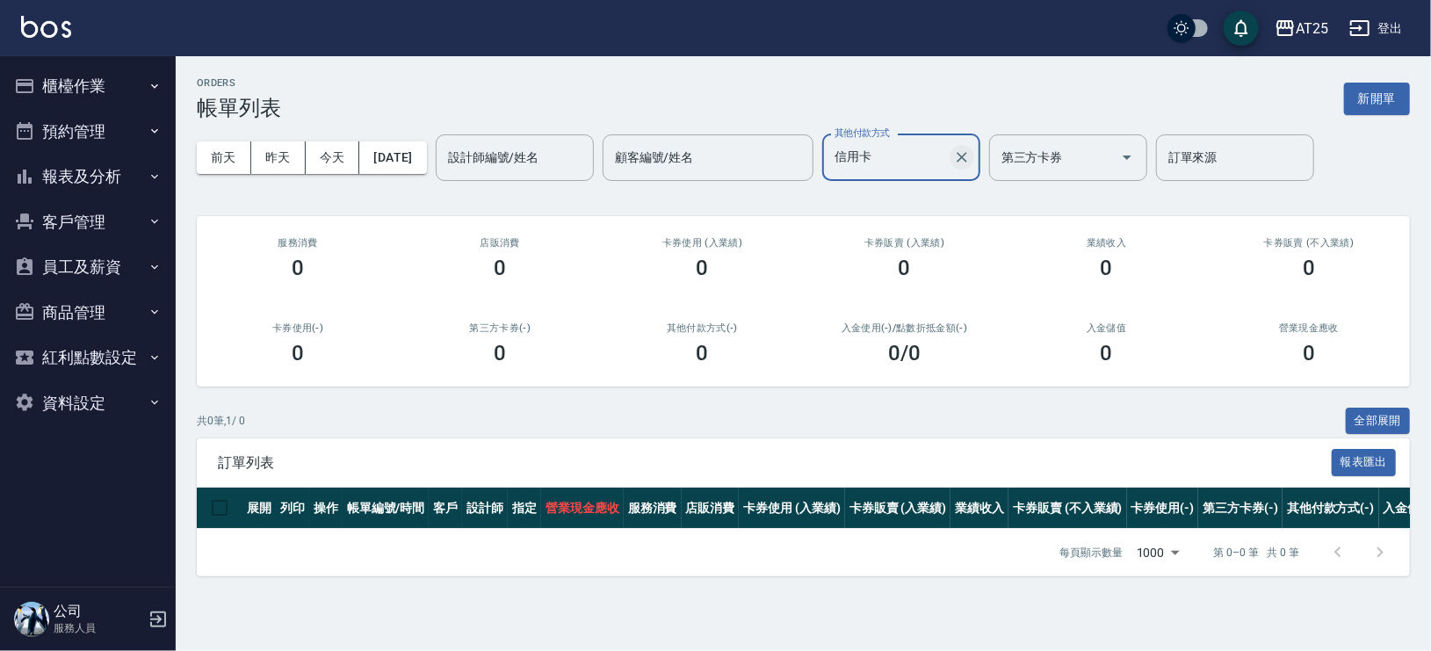
click at [971, 149] on icon "Clear" at bounding box center [962, 157] width 18 height 18
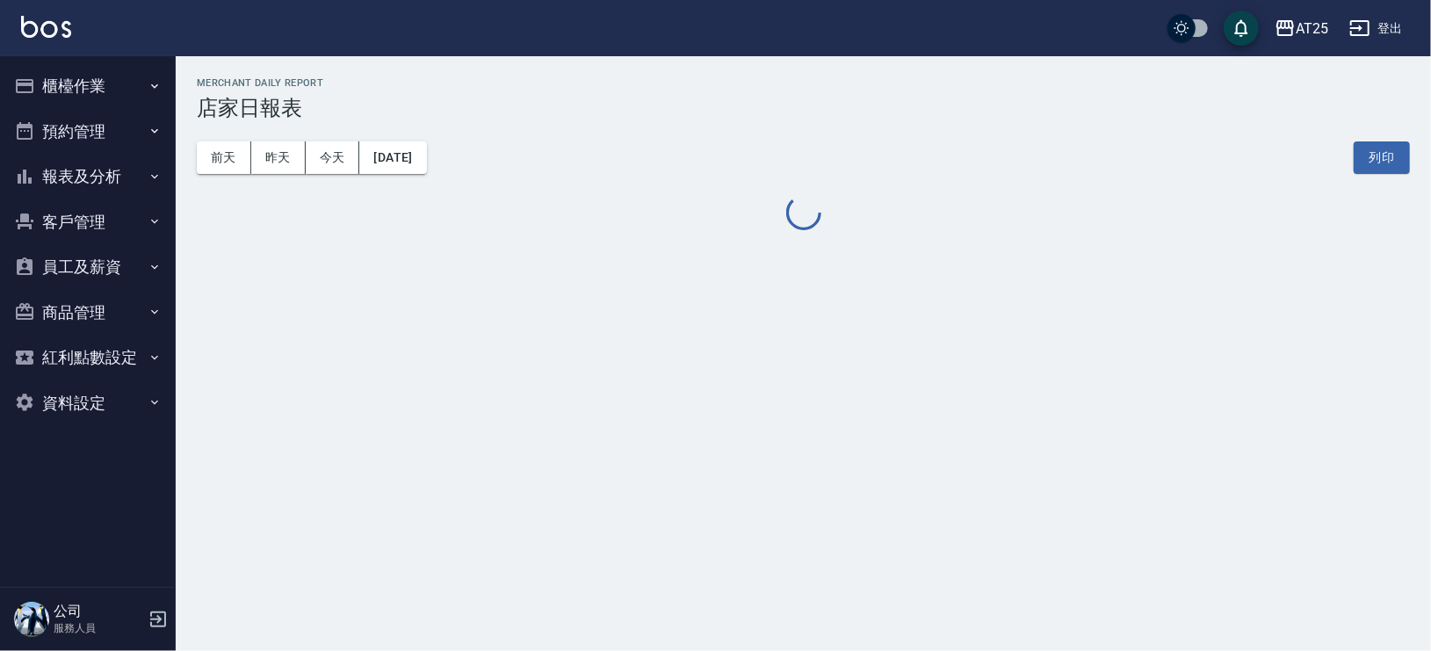
drag, startPoint x: 1423, startPoint y: 37, endPoint x: 1429, endPoint y: 101, distance: 64.4
click at [1429, 82] on div "AT25 登出 櫃檯作業 打帳單 帳單列表 掛單列表 現金收支登錄 高階收支登錄 材料自購登錄 每日結帳 排班表 現場電腦打卡 預約管理 預約管理 單日預約紀…" at bounding box center [715, 325] width 1431 height 651
drag, startPoint x: 1426, startPoint y: 149, endPoint x: 1427, endPoint y: 113, distance: 36.0
click at [1425, 172] on div "AT25 2025-09-24 店家日報表 列印時間： 2025-09-24-20:39 Merchant Daily Report 店家日報表 前天 昨天 …" at bounding box center [803, 155] width 1255 height 198
click at [1429, 125] on div "AT25 2025-09-24 店家日報表 列印時間： 2025-09-24-20:39 Merchant Daily Report 店家日報表 前天 昨天 …" at bounding box center [803, 155] width 1255 height 198
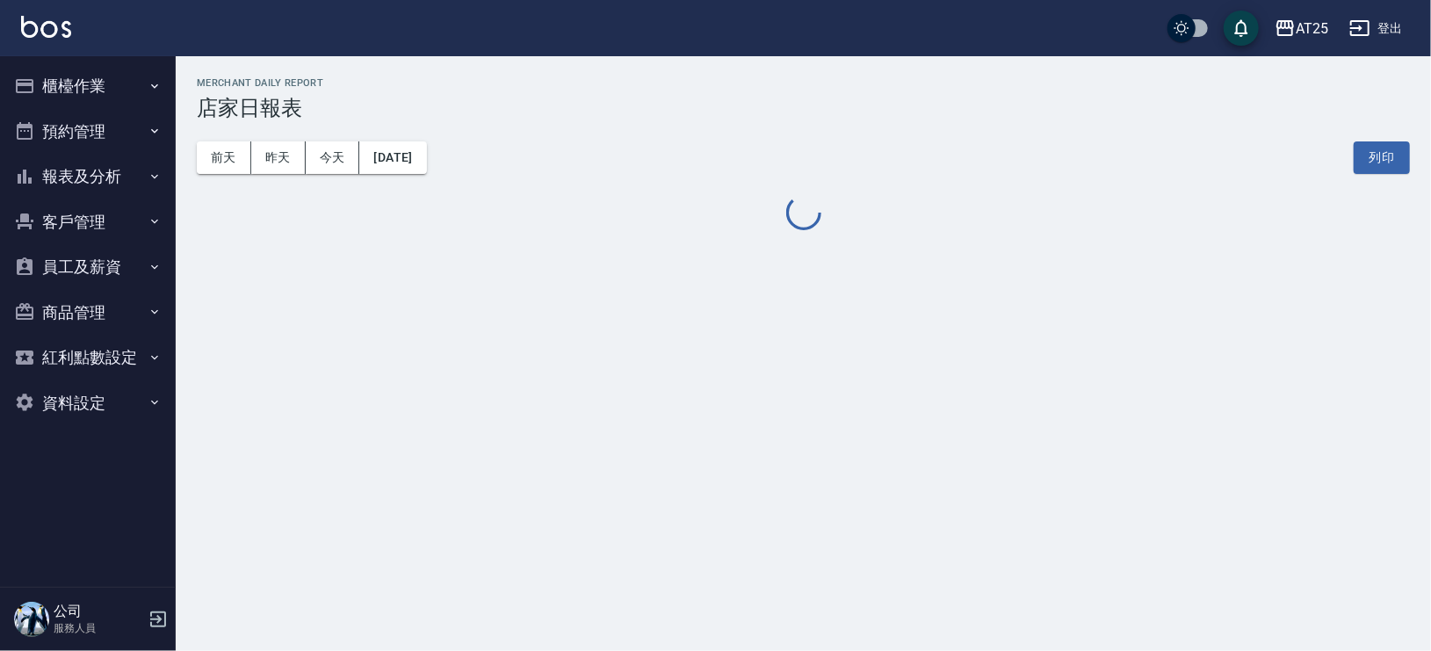
click at [1427, 112] on div "AT25 2025-09-24 店家日報表 列印時間： 2025-09-24-20:39 Merchant Daily Report 店家日報表 前天 昨天 …" at bounding box center [803, 155] width 1255 height 198
click at [1429, 100] on html "AT25 登出 櫃檯作業 打帳單 帳單列表 掛單列表 現金收支登錄 高階收支登錄 材料自購登錄 每日結帳 排班表 現場電腦打卡 預約管理 預約管理 單日預約紀…" at bounding box center [715, 325] width 1431 height 651
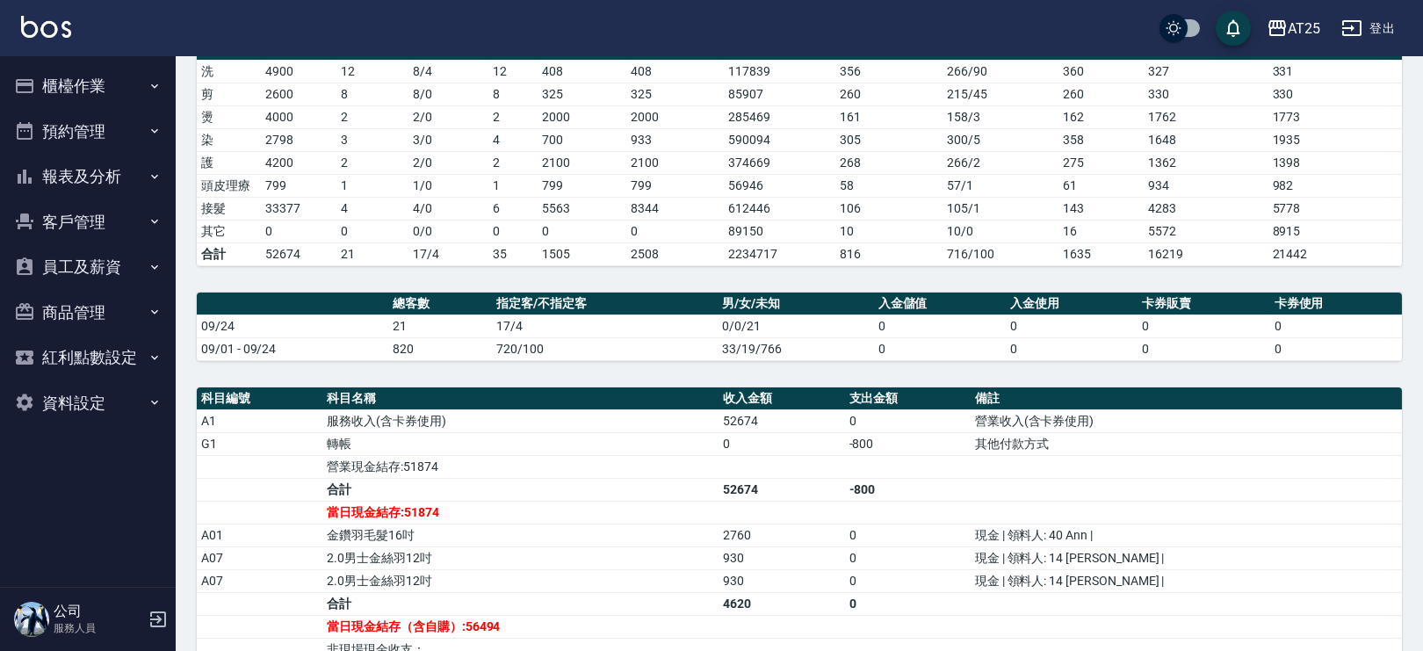
scroll to position [254, 0]
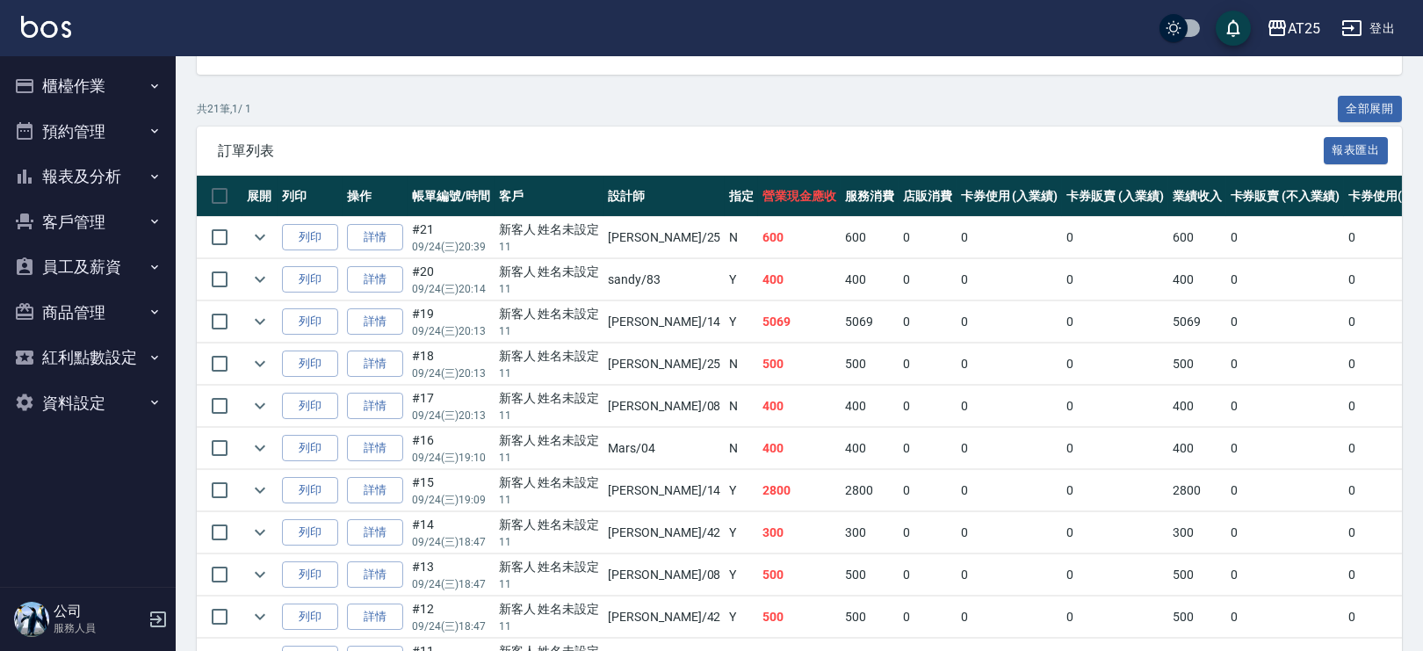
scroll to position [343, 0]
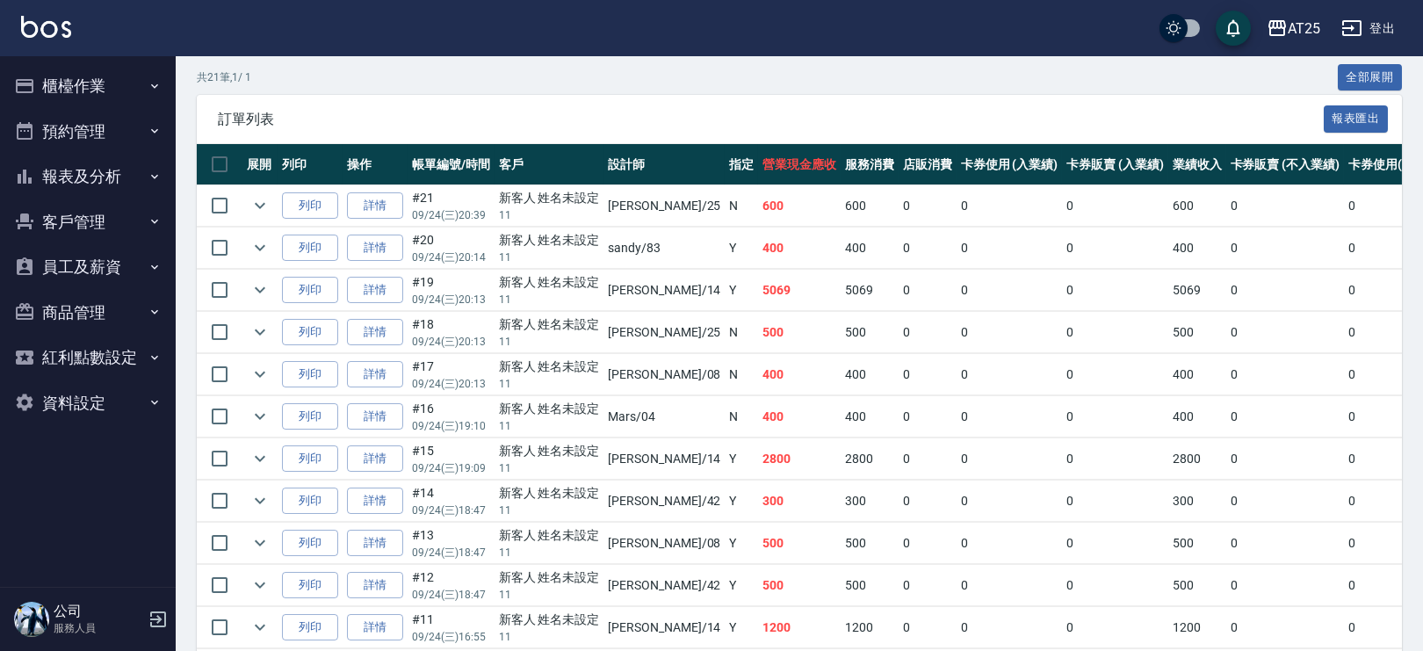
click at [119, 97] on button "櫃檯作業" at bounding box center [88, 86] width 162 height 46
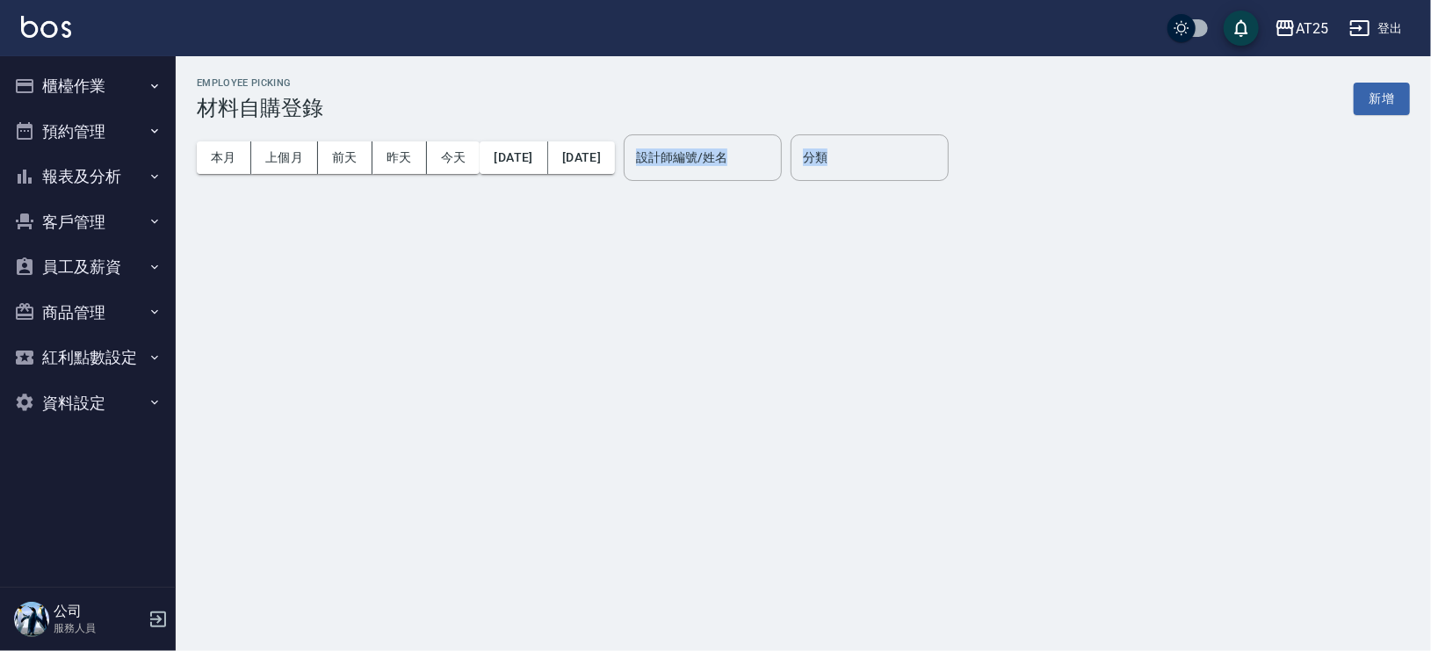
drag, startPoint x: 1429, startPoint y: 100, endPoint x: 1429, endPoint y: 257, distance: 157.2
click at [1429, 257] on div "Employee Picking 材料自購登錄 新增 本月 上個月 [DATE] [DATE] [DATE] [DATE] [DATE] 設計師編號/姓名 設…" at bounding box center [715, 325] width 1431 height 651
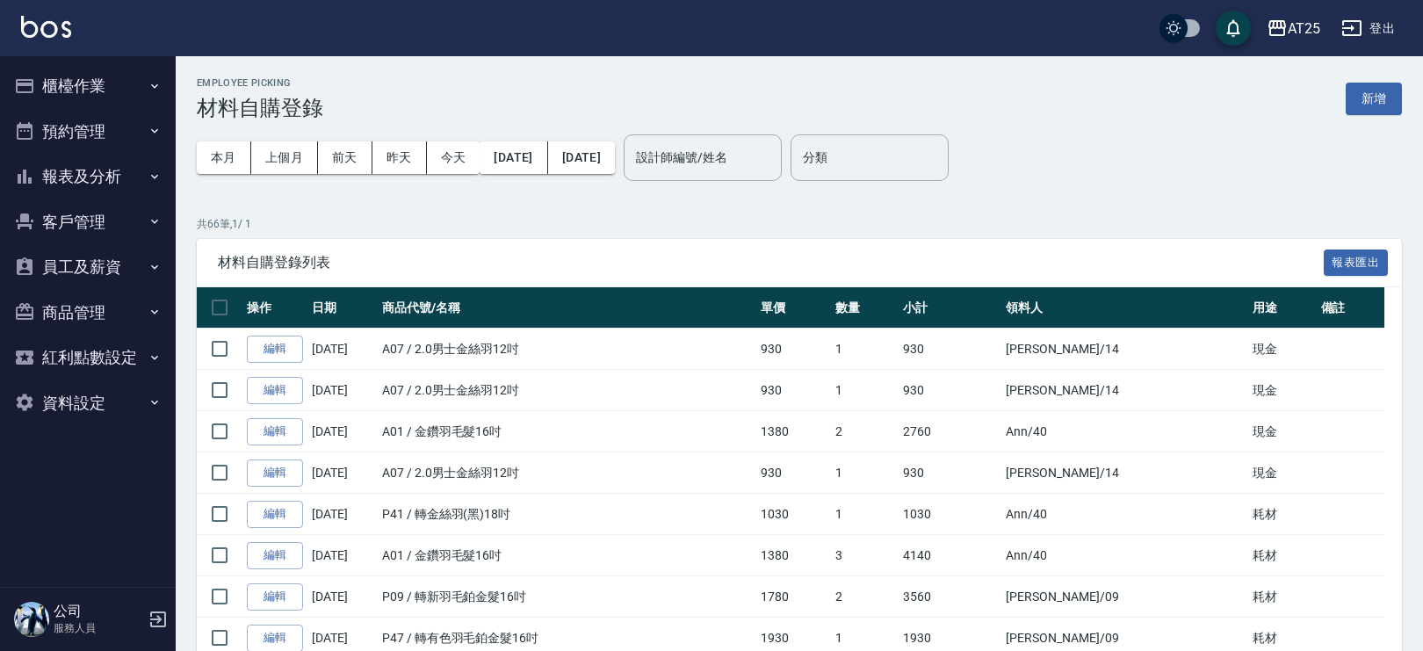
drag, startPoint x: 942, startPoint y: 79, endPoint x: 1429, endPoint y: 89, distance: 487.6
click at [942, 79] on div "Employee Picking 材料自購登錄 新增" at bounding box center [799, 98] width 1205 height 43
click at [460, 158] on button "今天" at bounding box center [454, 157] width 54 height 32
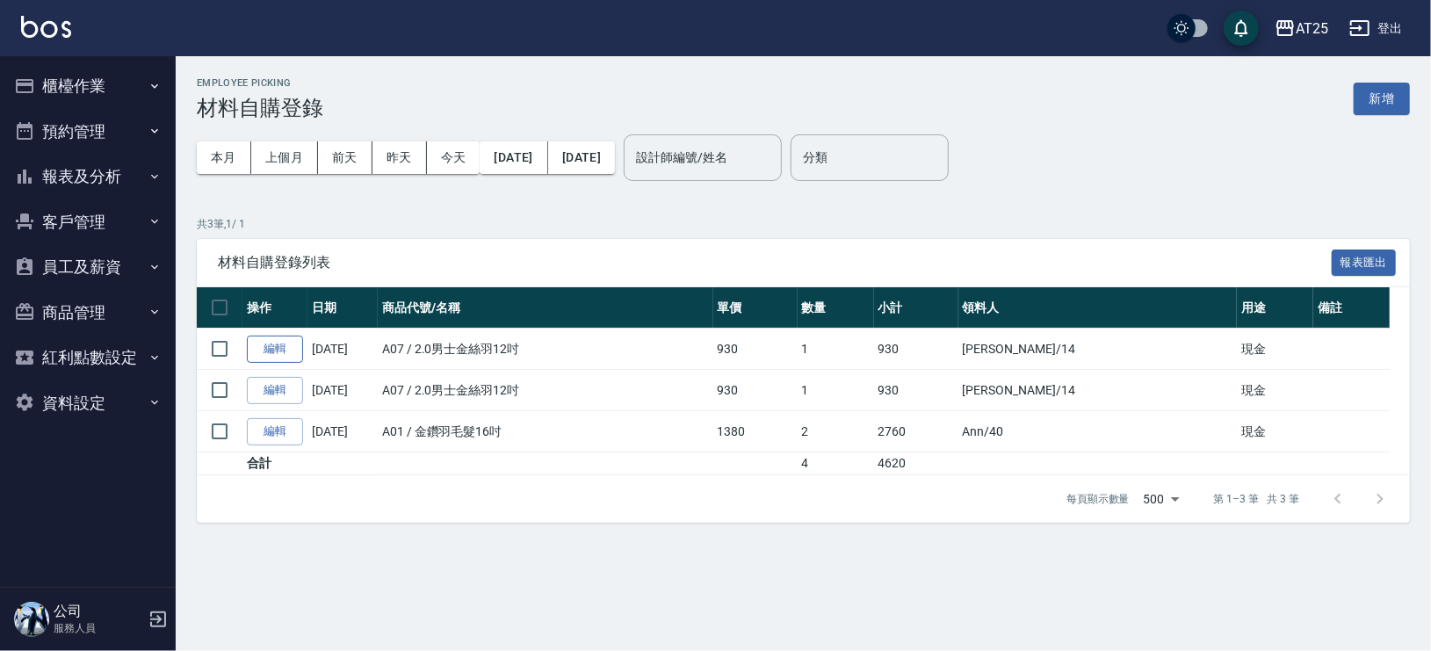
click at [270, 343] on link "編輯" at bounding box center [275, 349] width 56 height 27
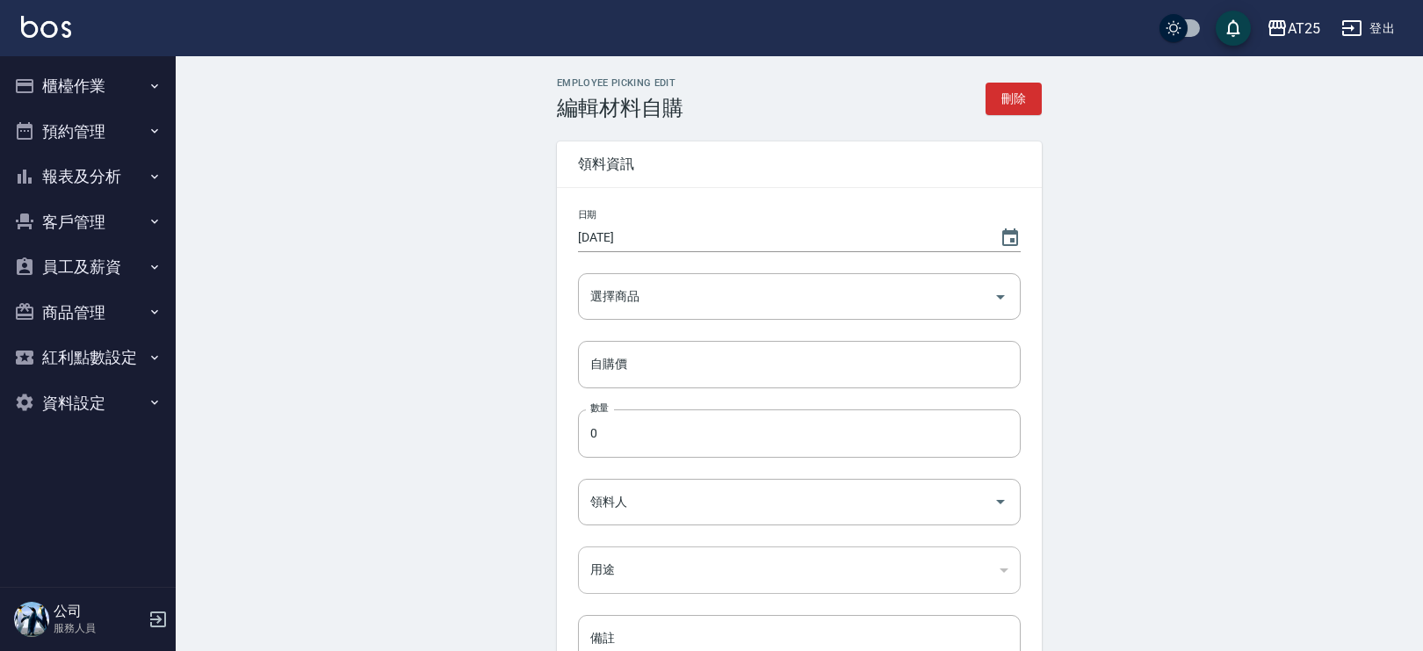
type input "2.0男士金絲羽12吋"
type input "930"
type input "1"
type input "[PERSON_NAME]"
type input "現金"
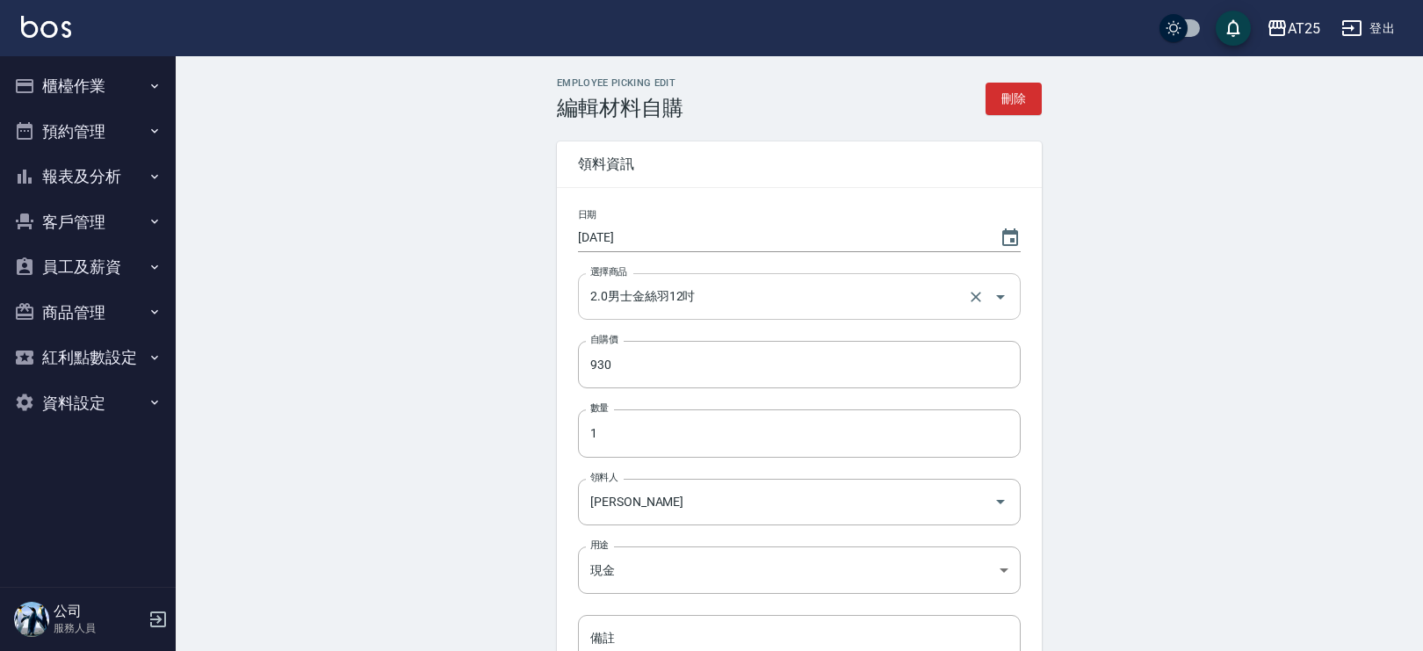
click at [716, 296] on input "2.0男士金絲羽12吋" at bounding box center [775, 296] width 378 height 31
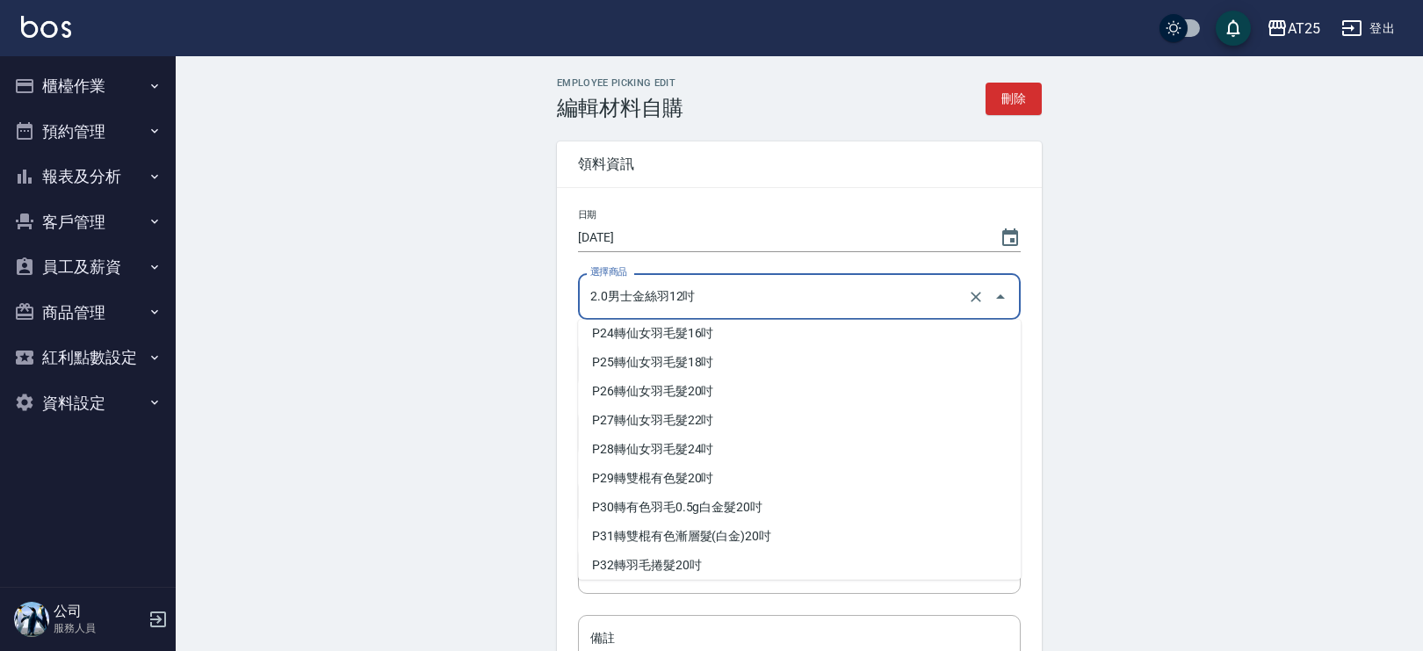
scroll to position [16532, 0]
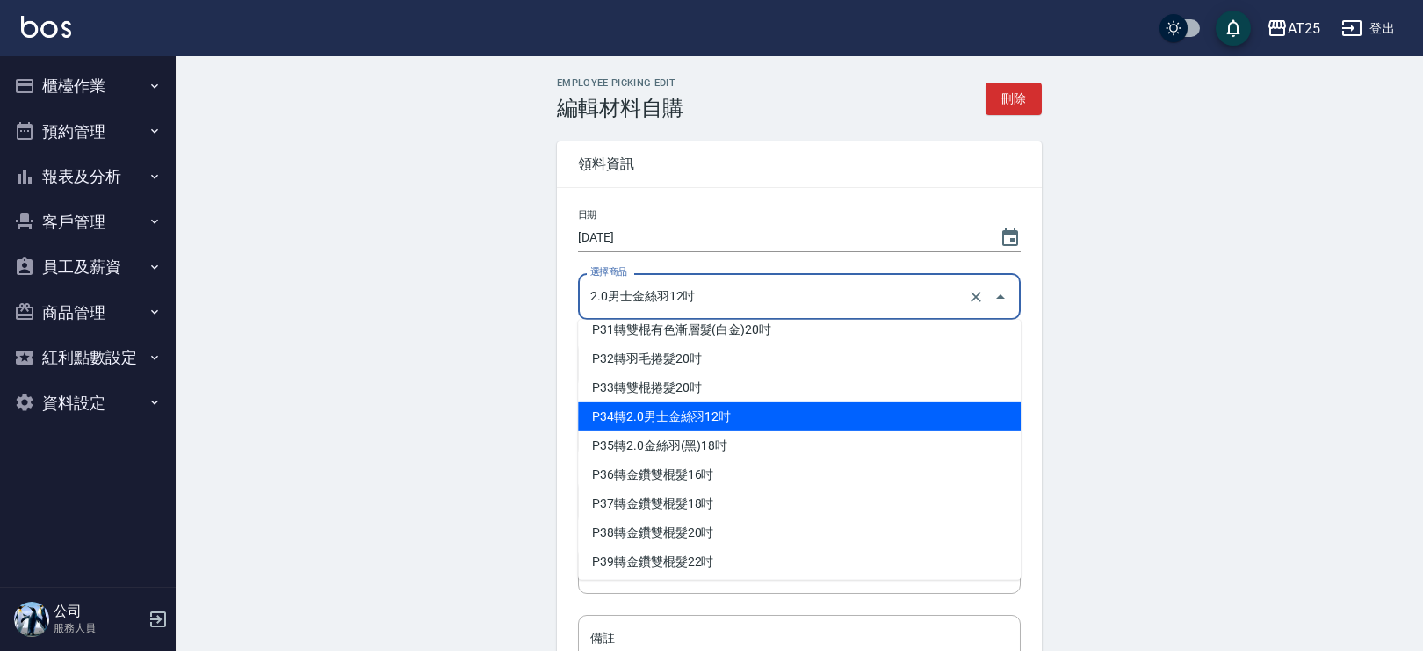
click at [814, 403] on li "P34 轉2.0男士金絲羽12吋" at bounding box center [799, 416] width 443 height 29
type input "轉2.0男士金絲羽12吋"
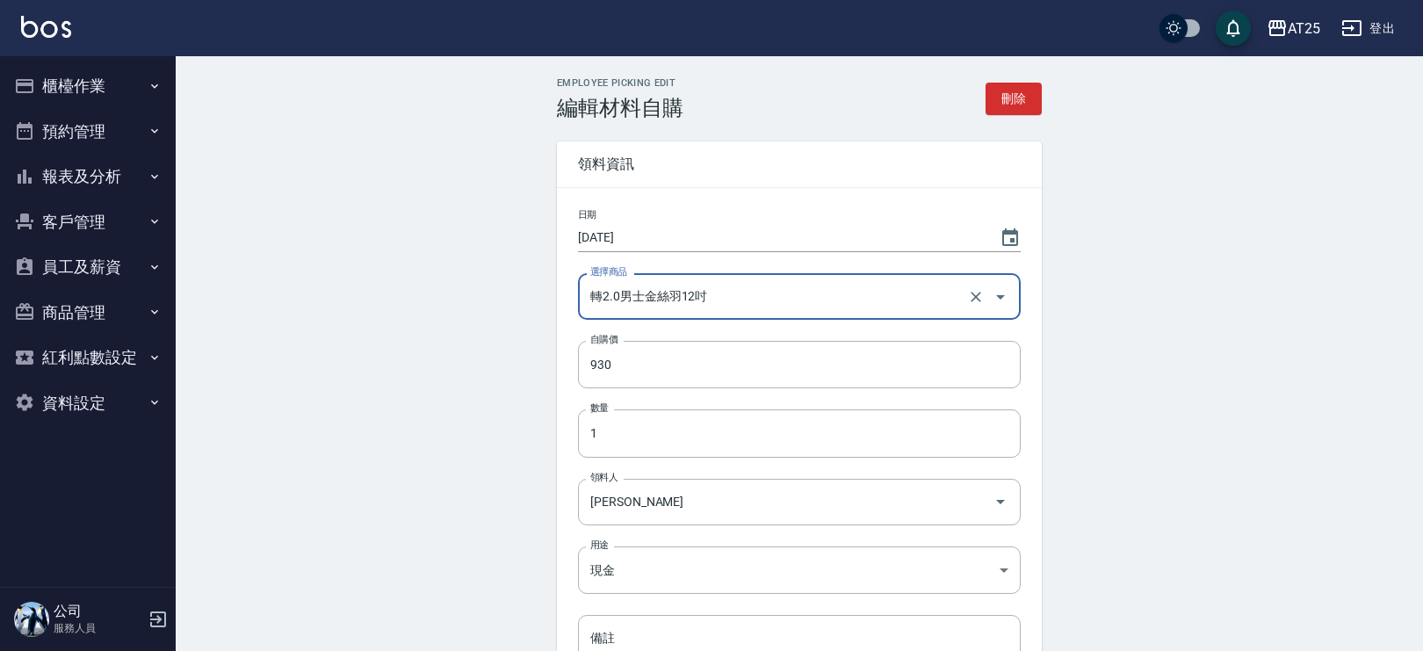
click at [1191, 370] on div "Employee Picking Edit 編輯材料自購 刪除 領料資訊 日期 2025/09/24 選擇商品 轉2.0男士金絲羽12吋 選擇商品 自購價 9…" at bounding box center [799, 461] width 1247 height 811
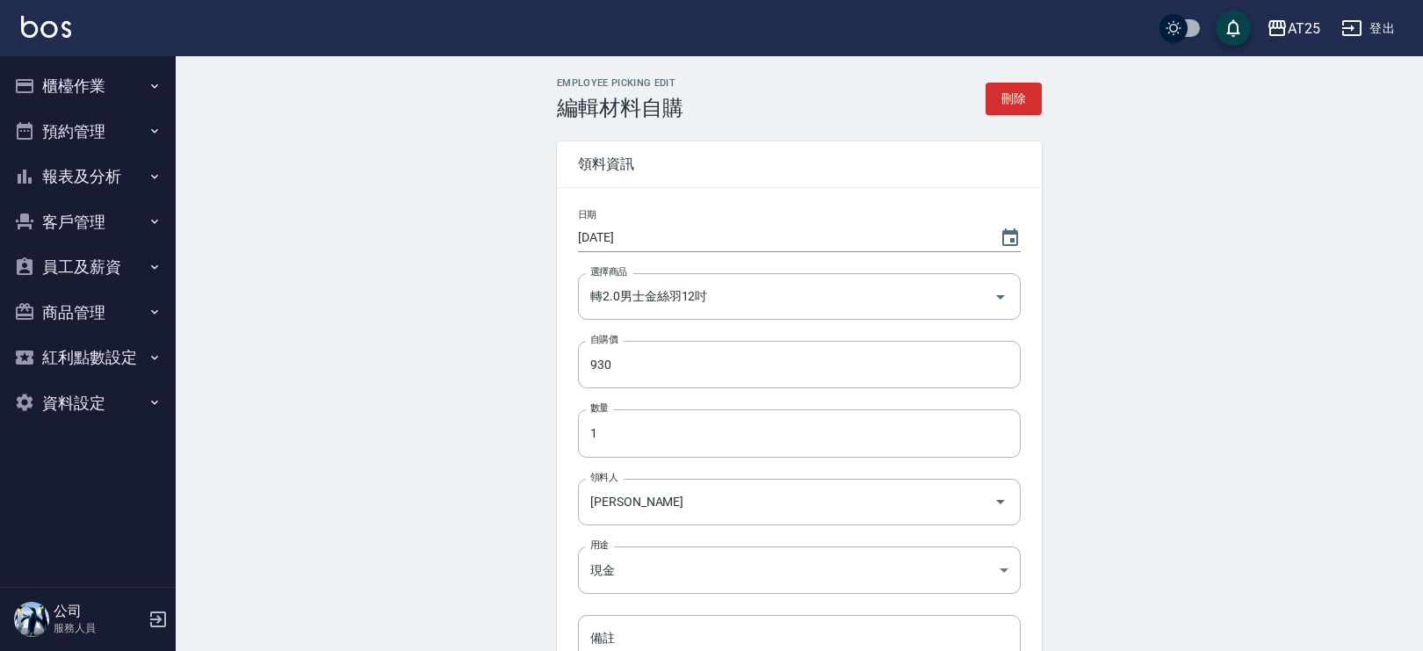
scroll to position [216, 0]
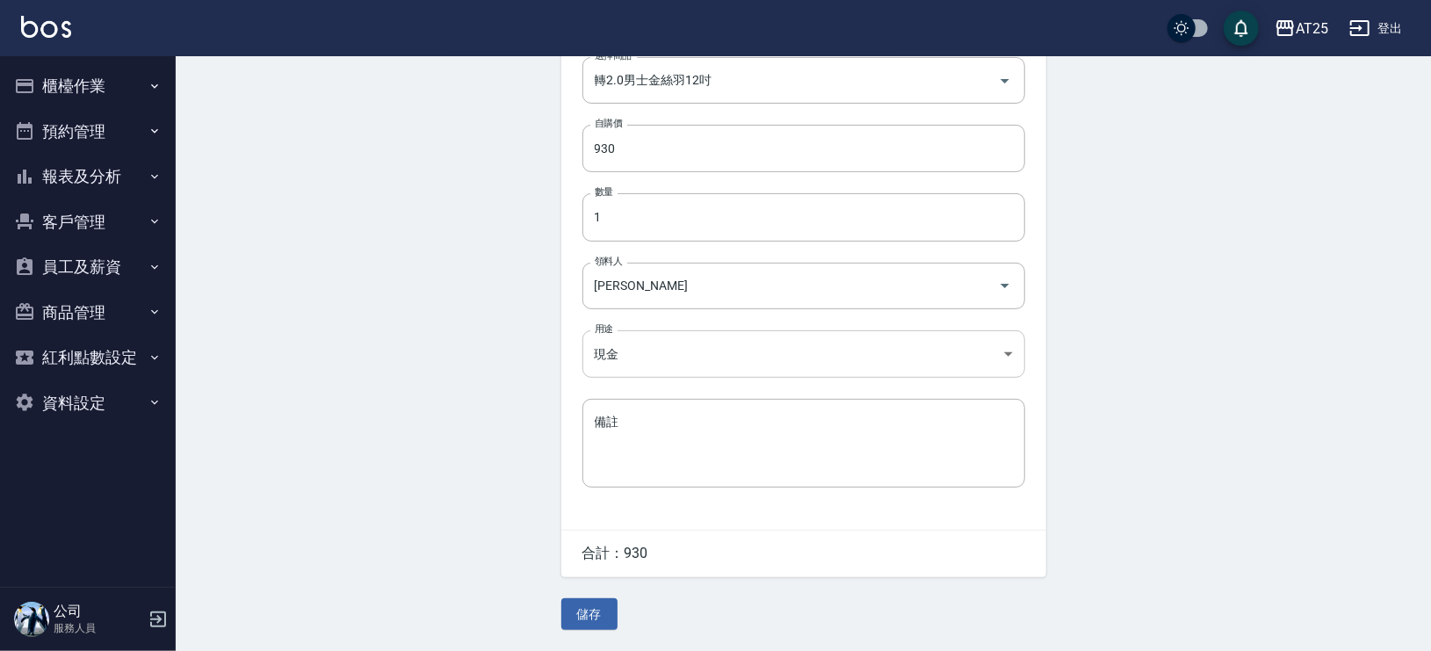
click at [647, 360] on body "AT25 登出 櫃檯作業 打帳單 帳單列表 掛單列表 現金收支登錄 高階收支登錄 材料自購登錄 每日結帳 排班表 現場電腦打卡 預約管理 預約管理 單日預約紀…" at bounding box center [715, 217] width 1431 height 867
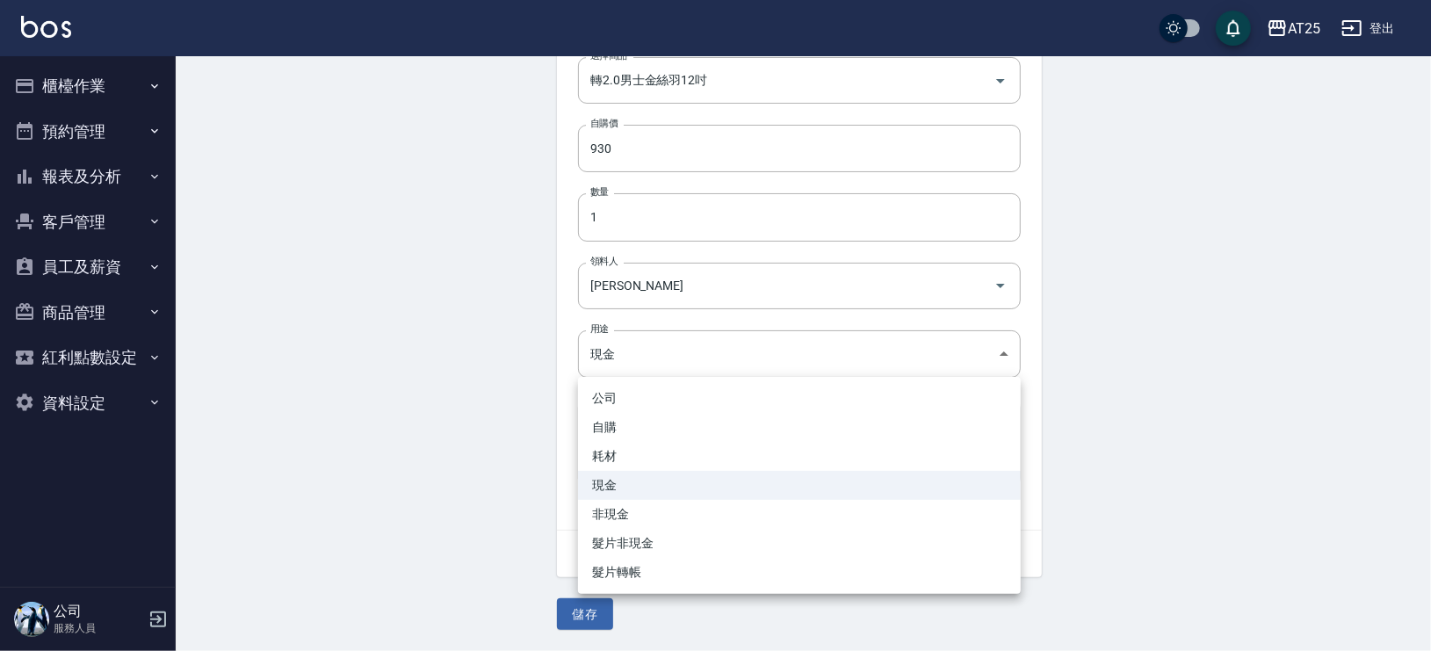
click at [624, 456] on li "耗材" at bounding box center [799, 456] width 443 height 29
type input "耗材"
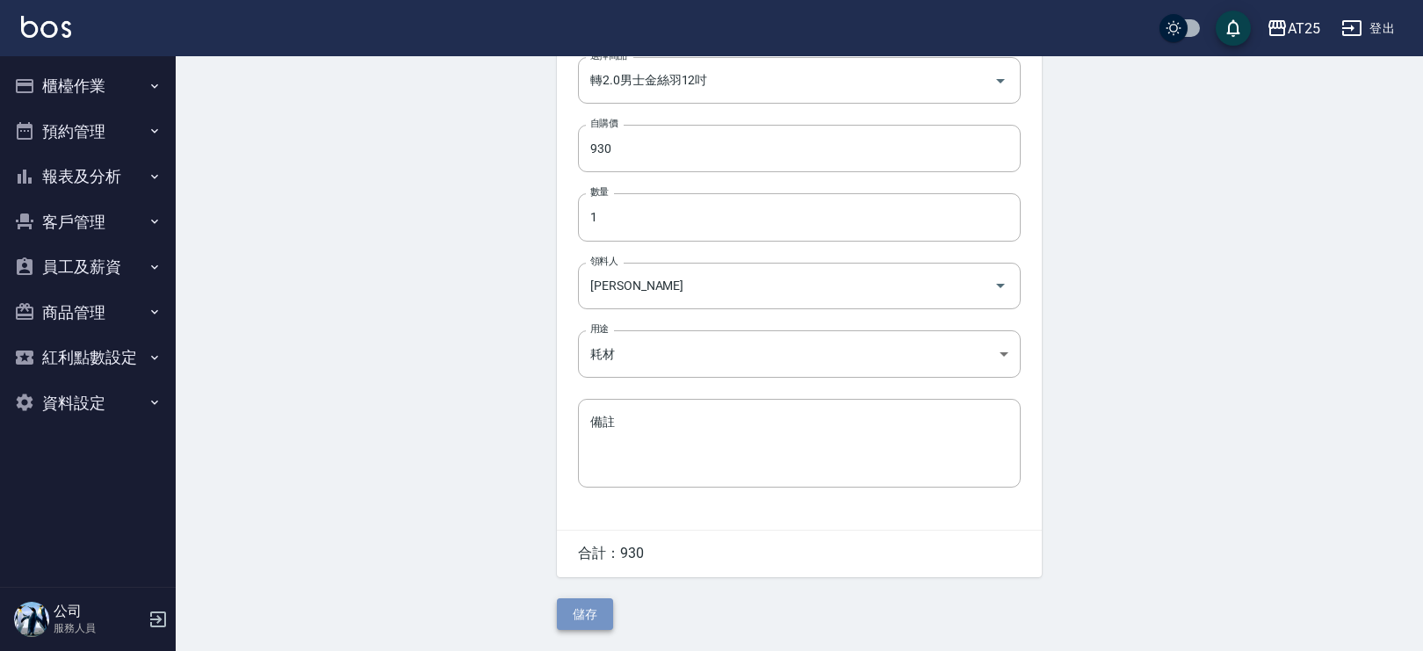
click at [588, 616] on button "儲存" at bounding box center [585, 614] width 56 height 32
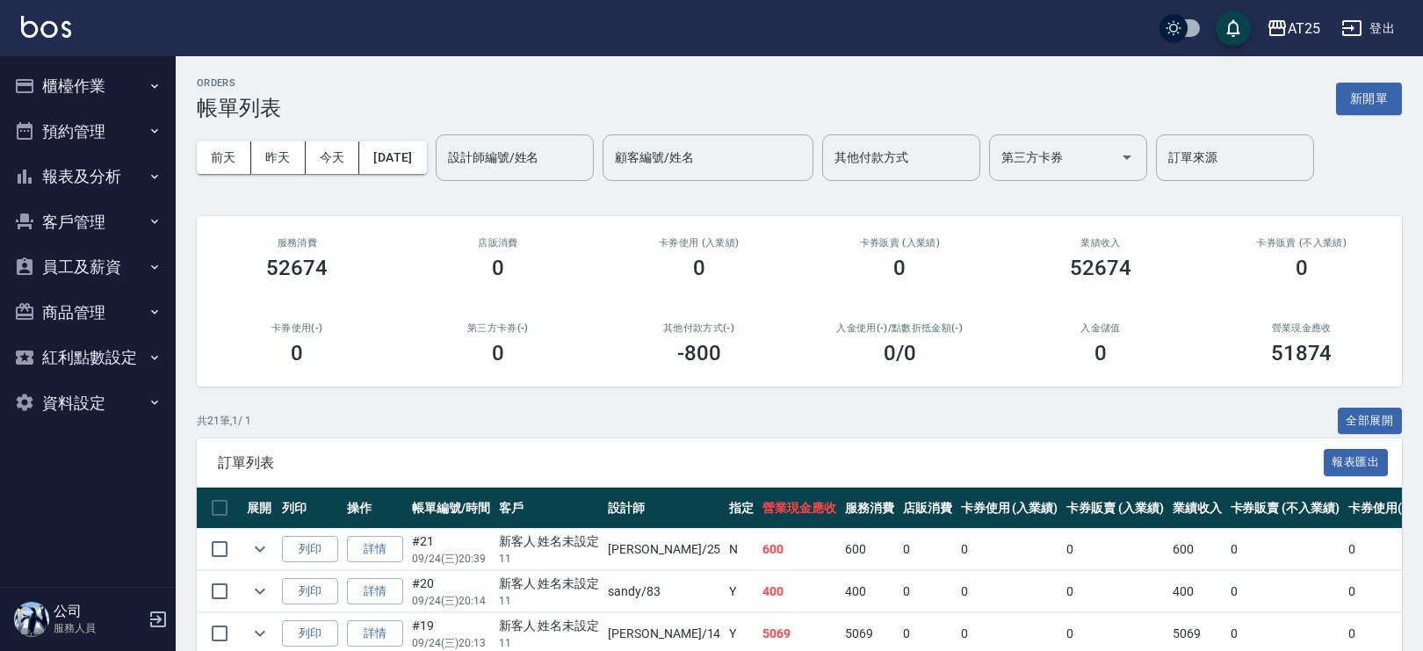
scroll to position [34, 0]
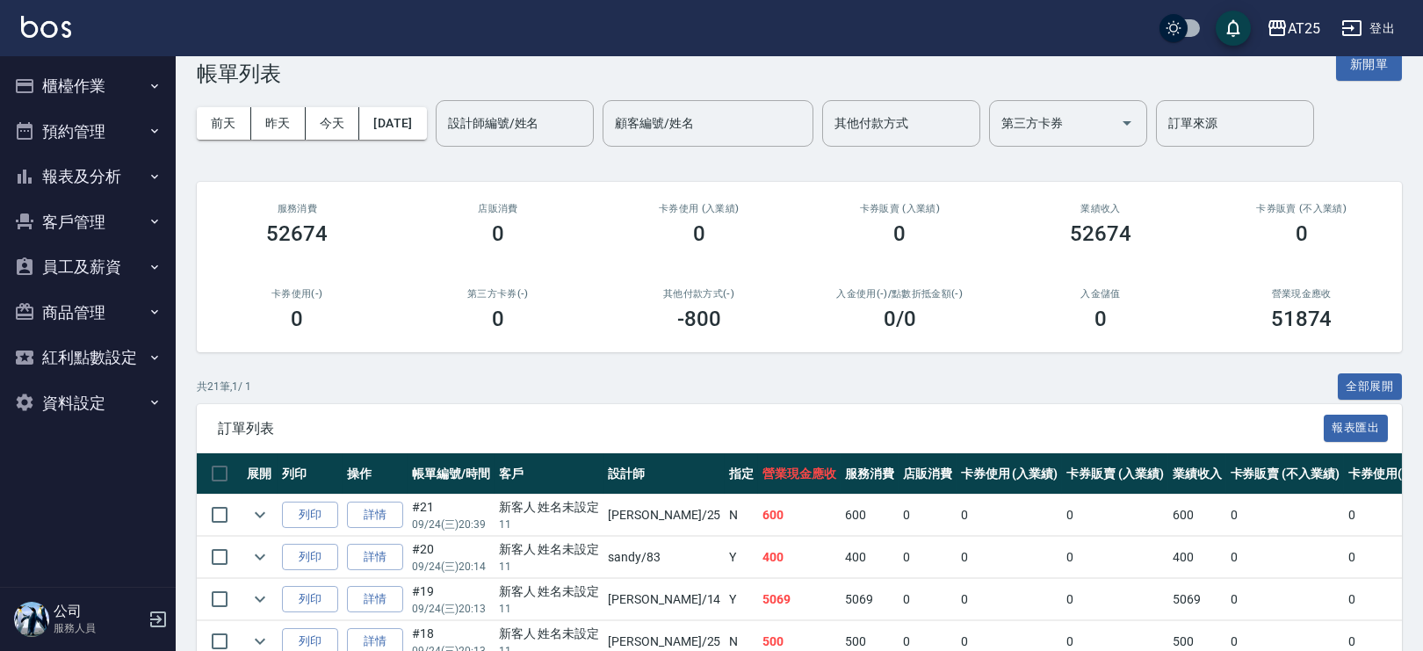
click at [377, 587] on link "詳情" at bounding box center [375, 599] width 56 height 27
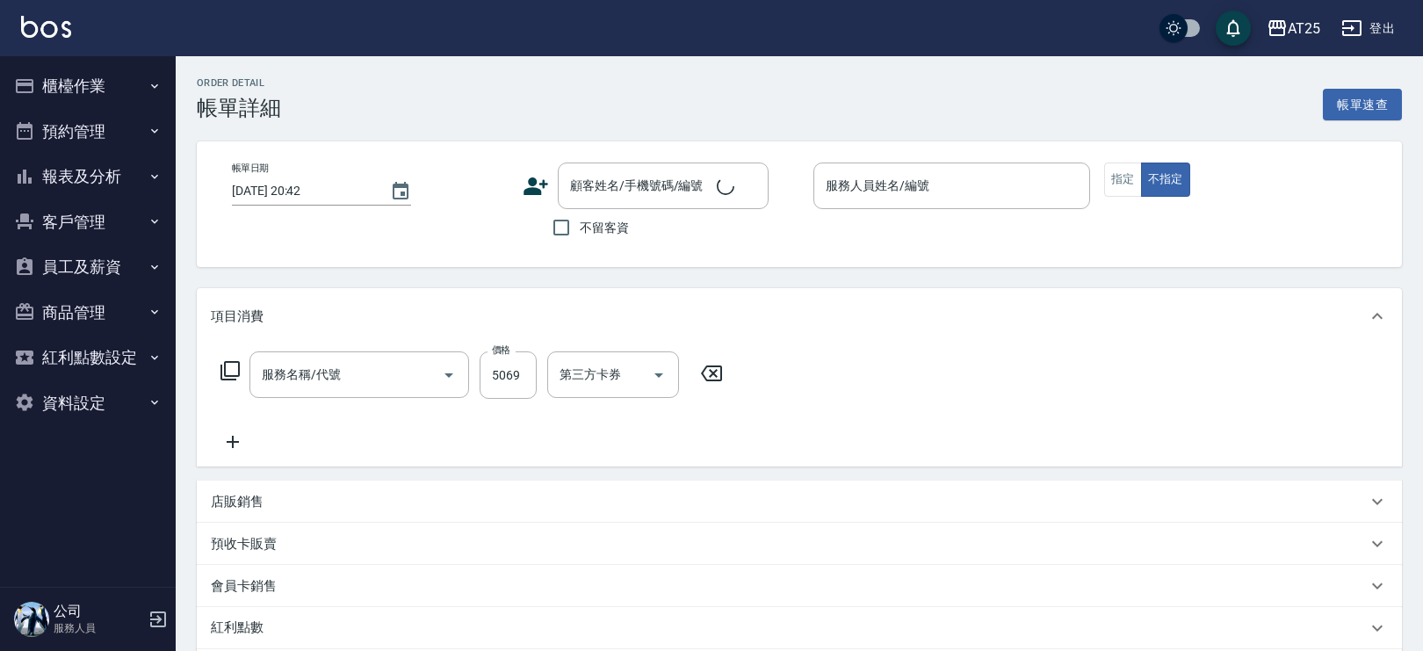
type input "男士金絲羽接髮(721)"
type input "2025/09/24 20:13"
type input "Ken-14"
type input "500"
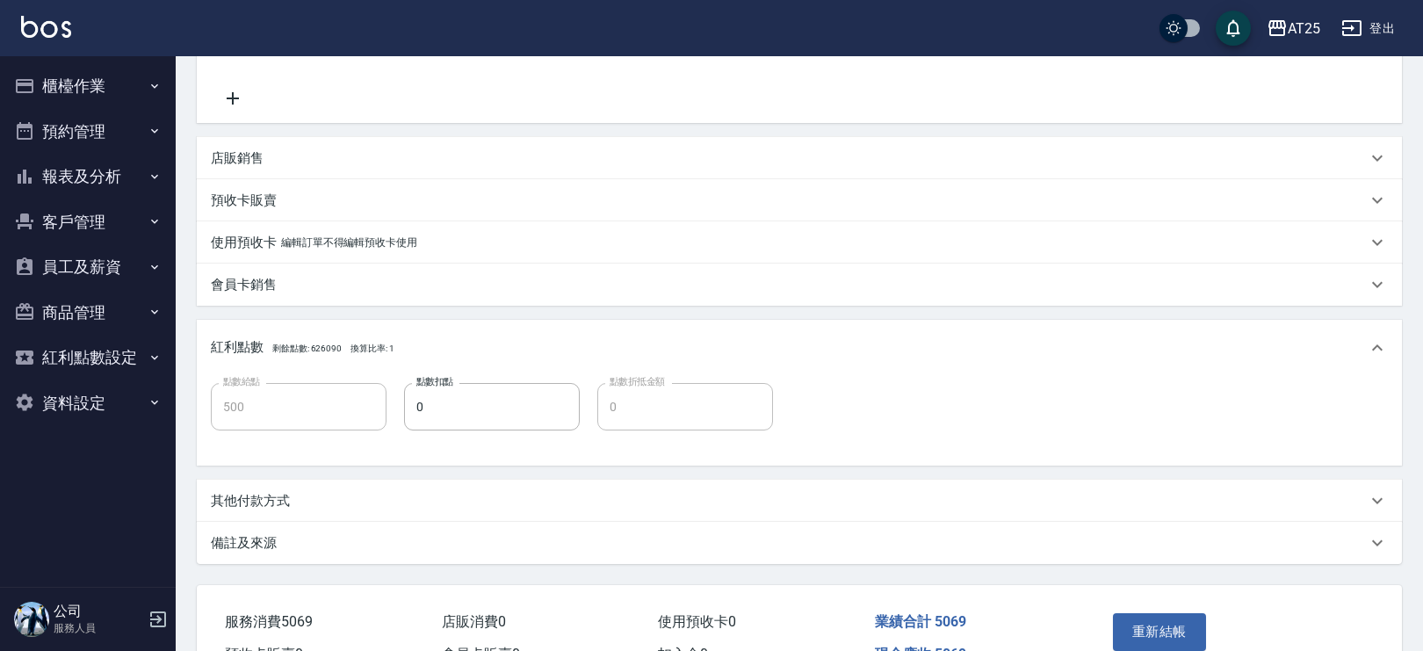
type input "新客人 姓名未設定/11/null"
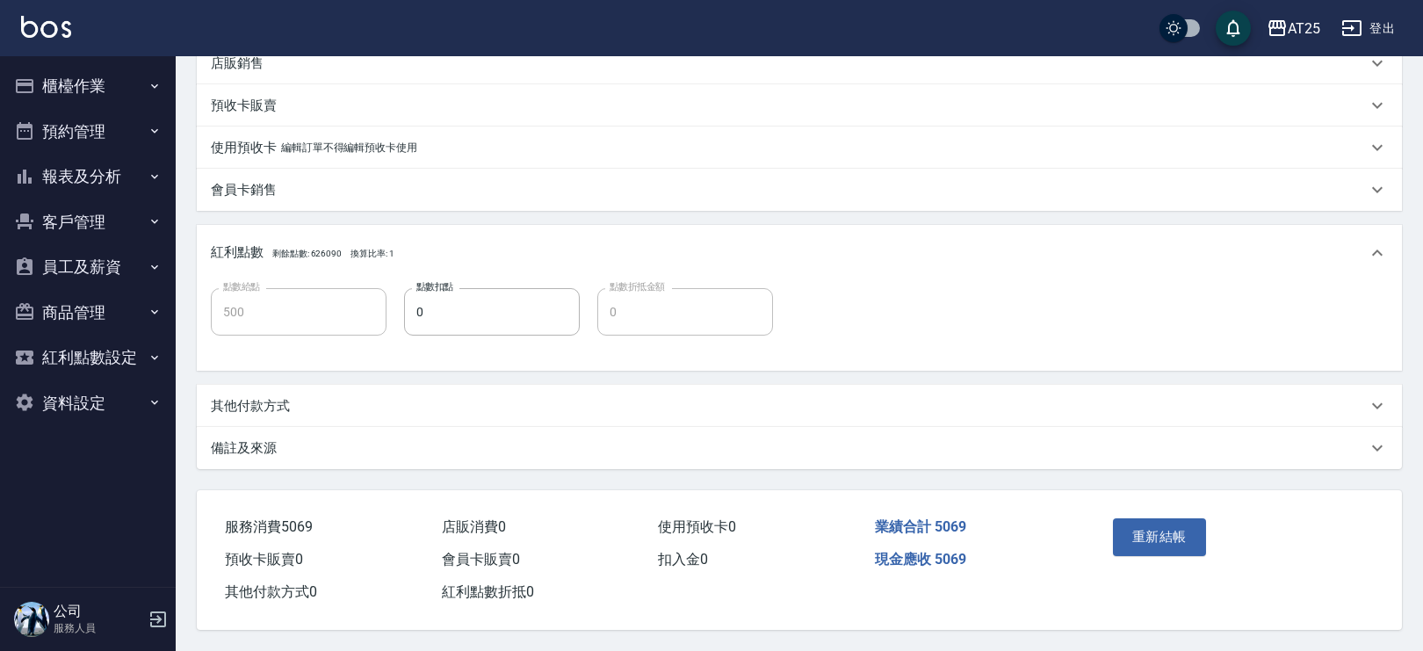
click at [407, 397] on div "其他付款方式" at bounding box center [789, 406] width 1156 height 18
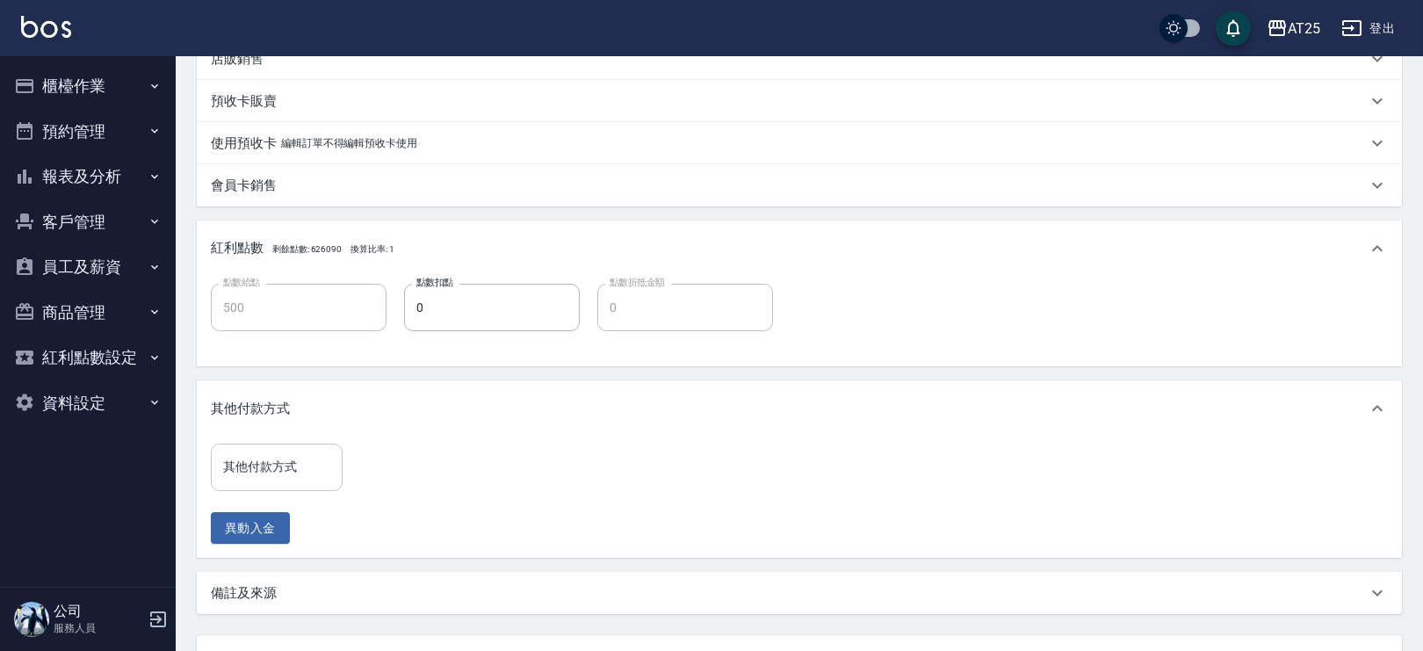
click at [242, 451] on div "其他付款方式 其他付款方式" at bounding box center [277, 467] width 132 height 47
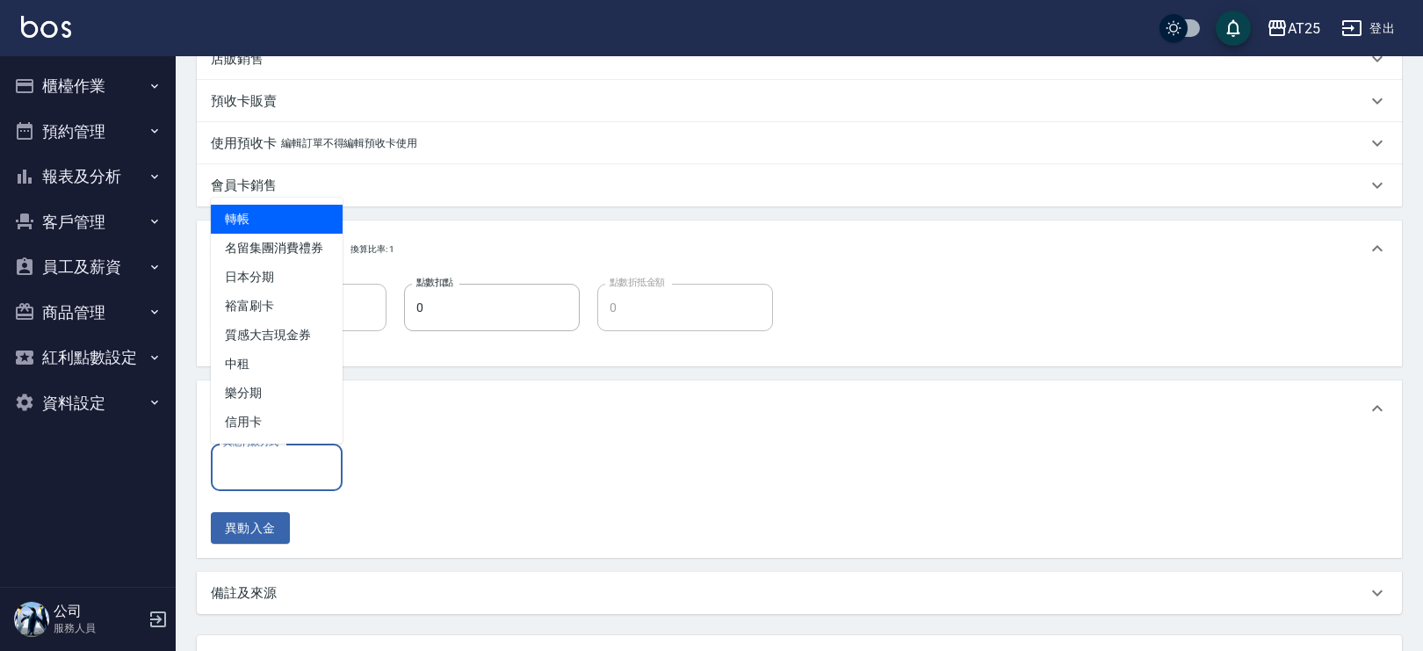
click at [321, 225] on span "轉帳" at bounding box center [277, 219] width 132 height 29
type input "轉帳"
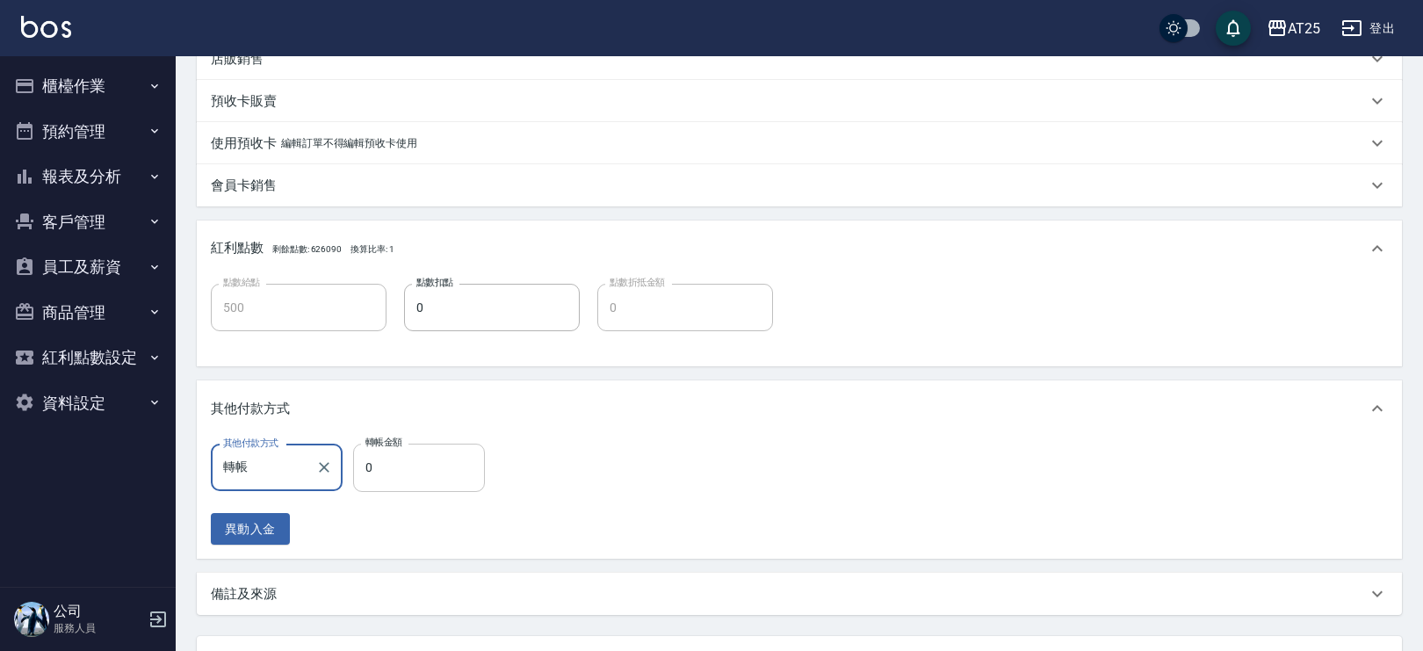
click at [457, 470] on input "0" at bounding box center [419, 467] width 132 height 47
type input "50"
type input "450"
type input "506"
type input "0"
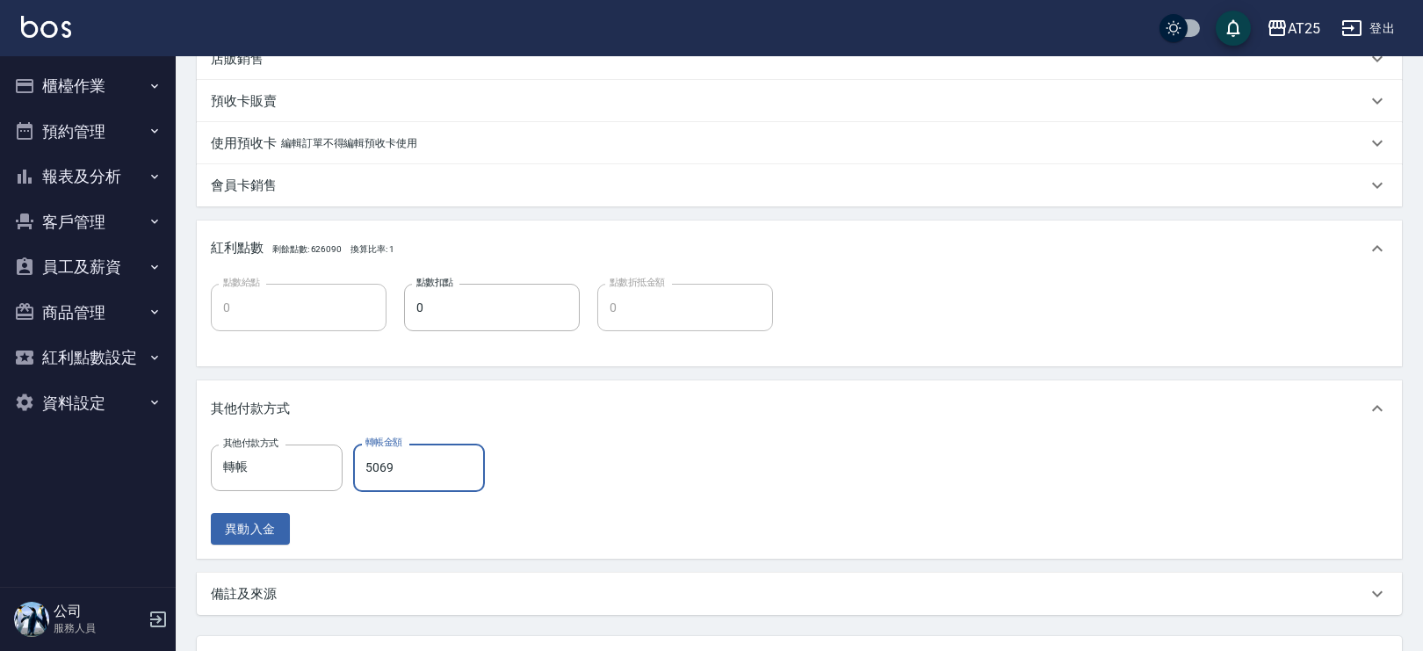
scroll to position [593, 0]
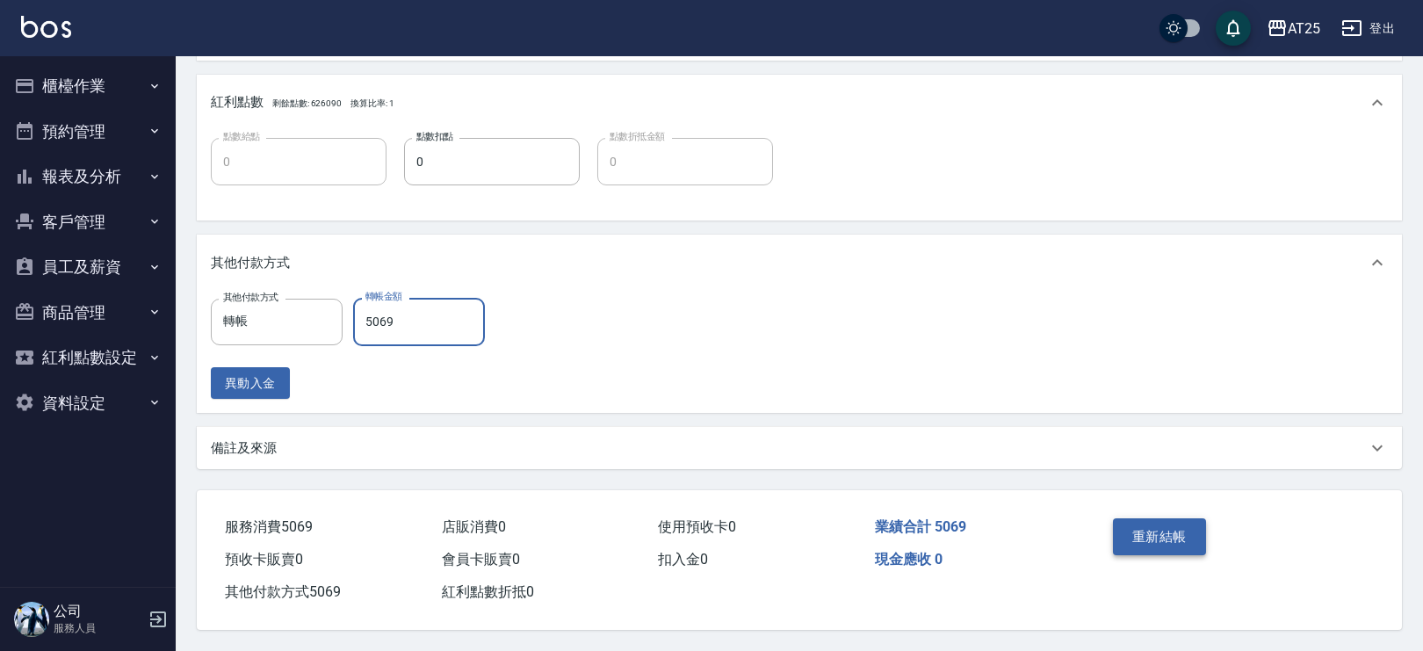
type input "5069"
click at [1172, 530] on button "重新結帳" at bounding box center [1159, 536] width 93 height 37
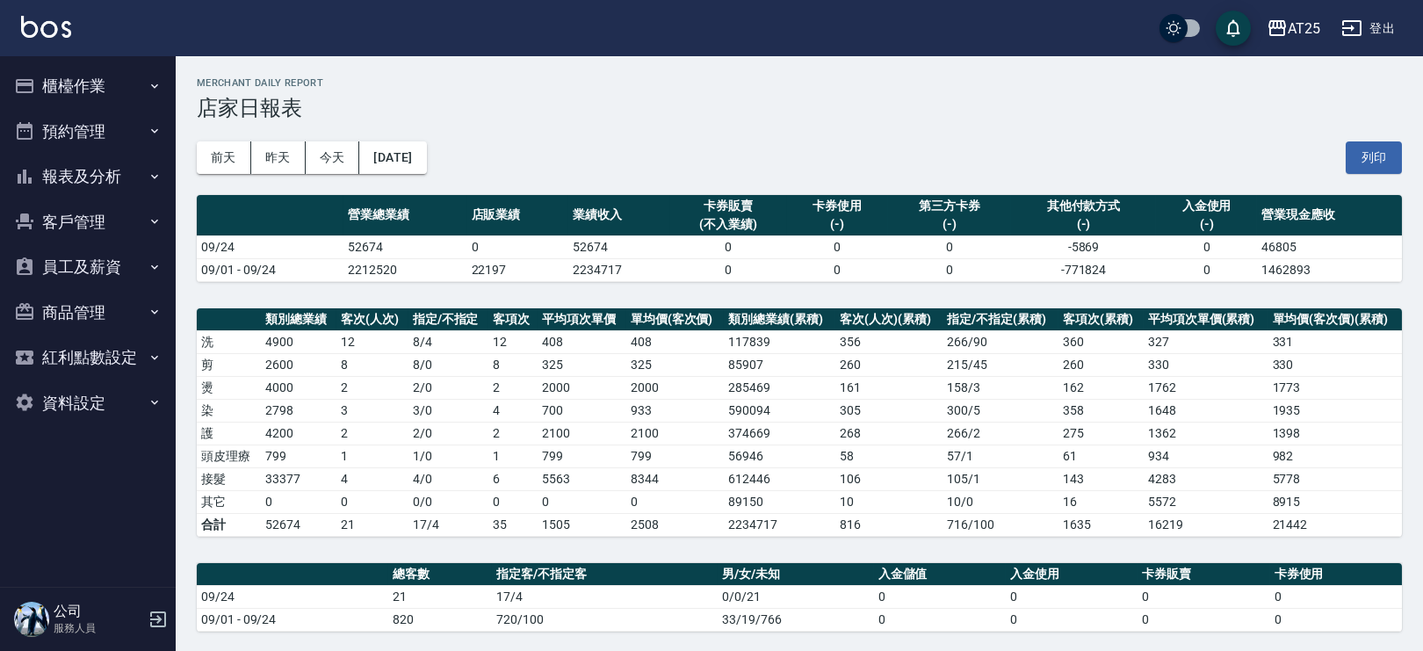
click at [142, 76] on button "櫃檯作業" at bounding box center [88, 86] width 162 height 46
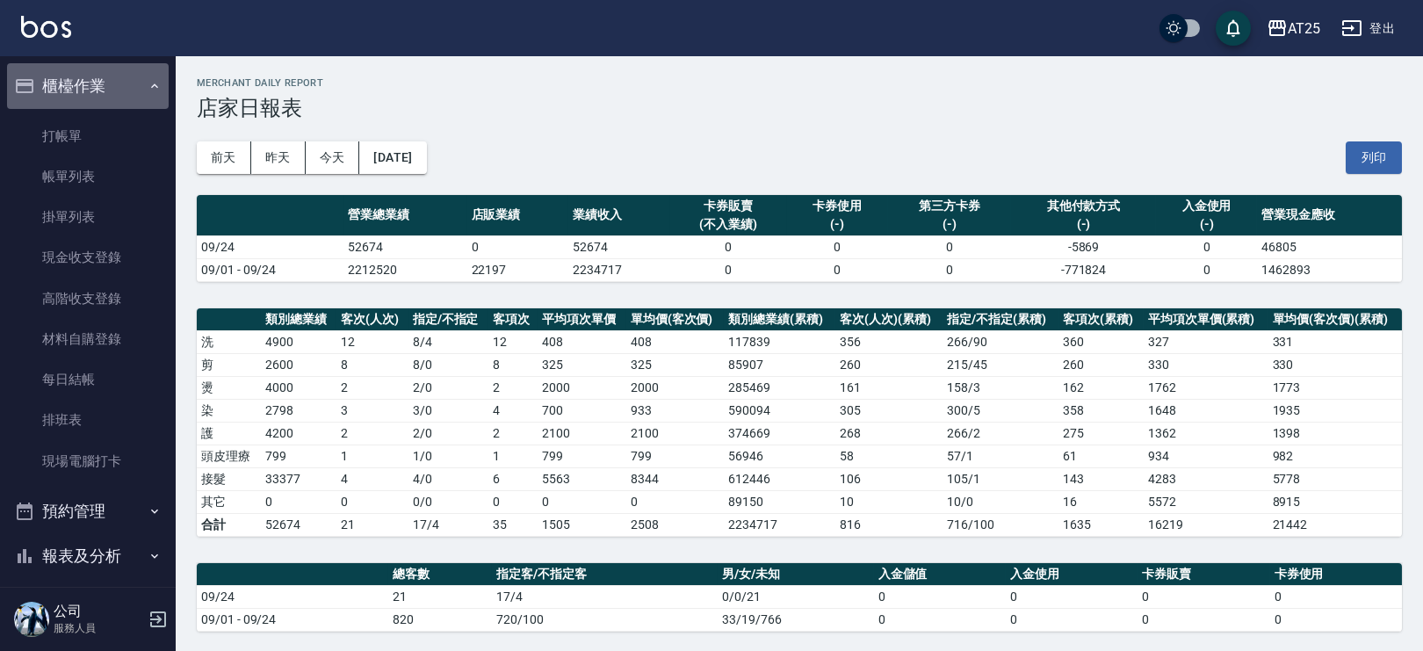
click at [148, 79] on icon "button" at bounding box center [155, 86] width 14 height 14
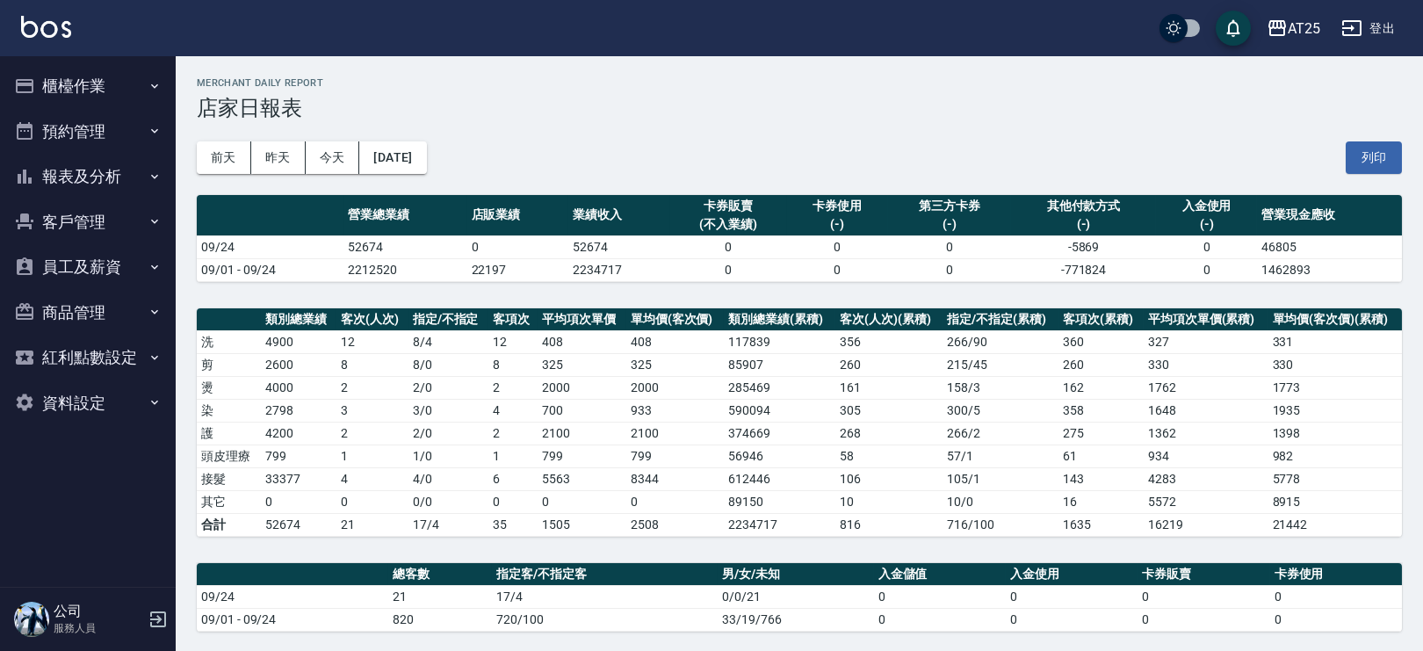
click at [114, 163] on button "報表及分析" at bounding box center [88, 177] width 162 height 46
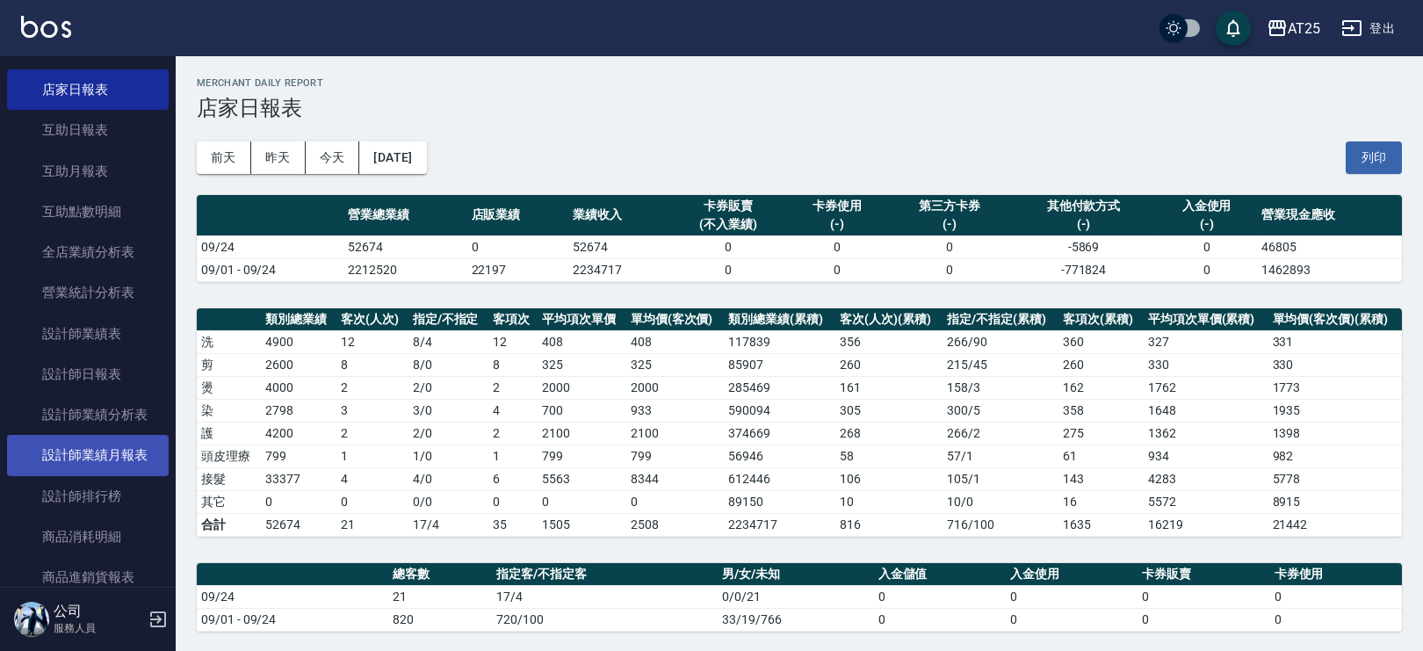
scroll to position [232, 0]
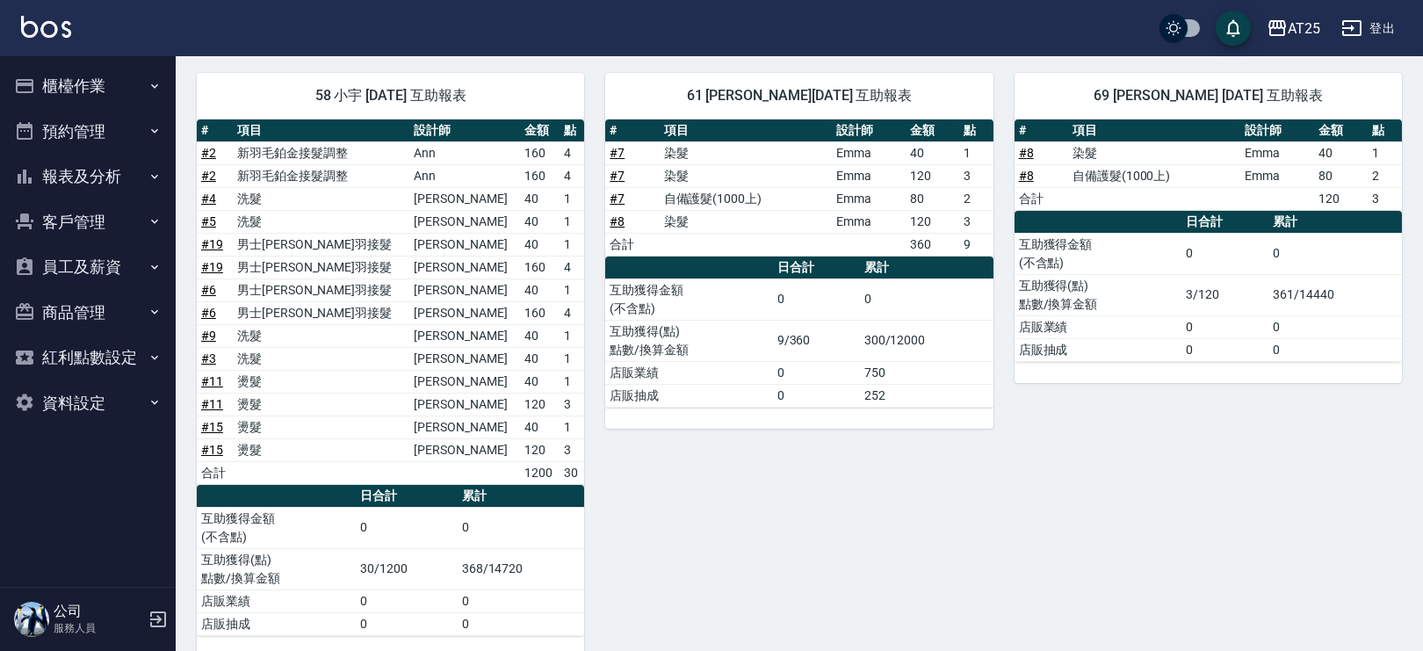
scroll to position [607, 0]
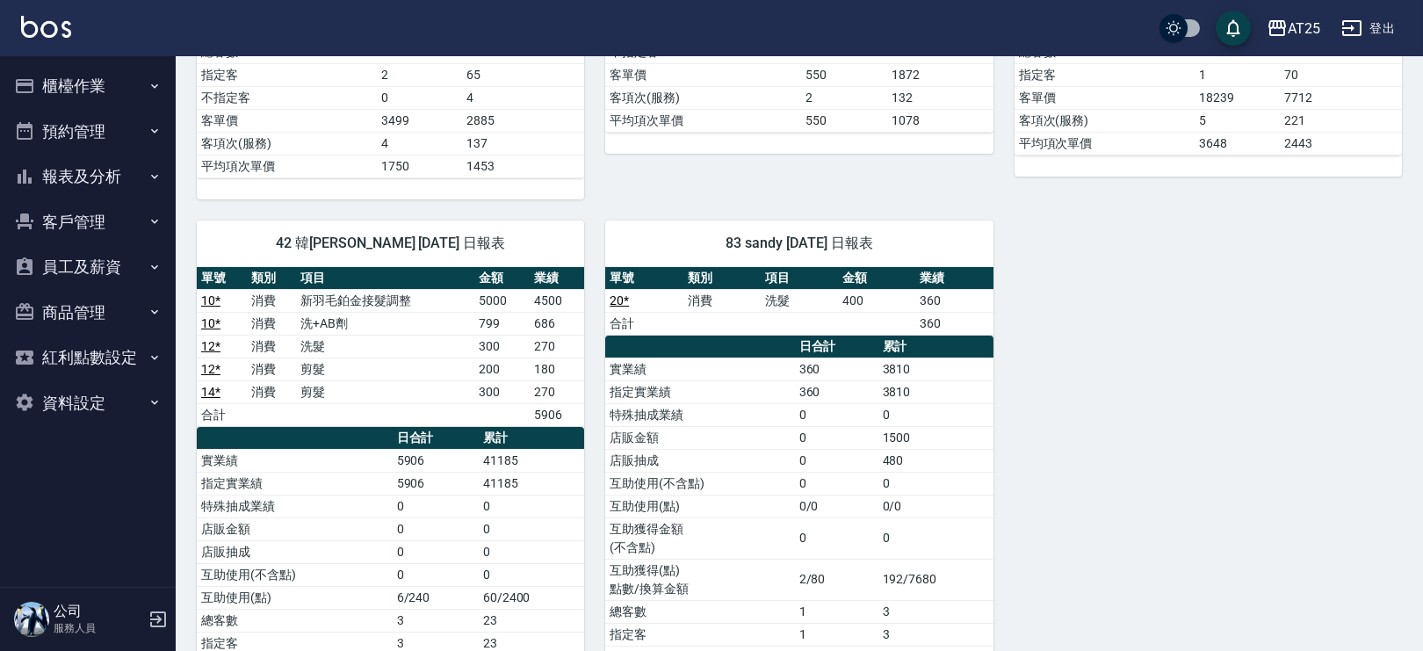
scroll to position [1442, 0]
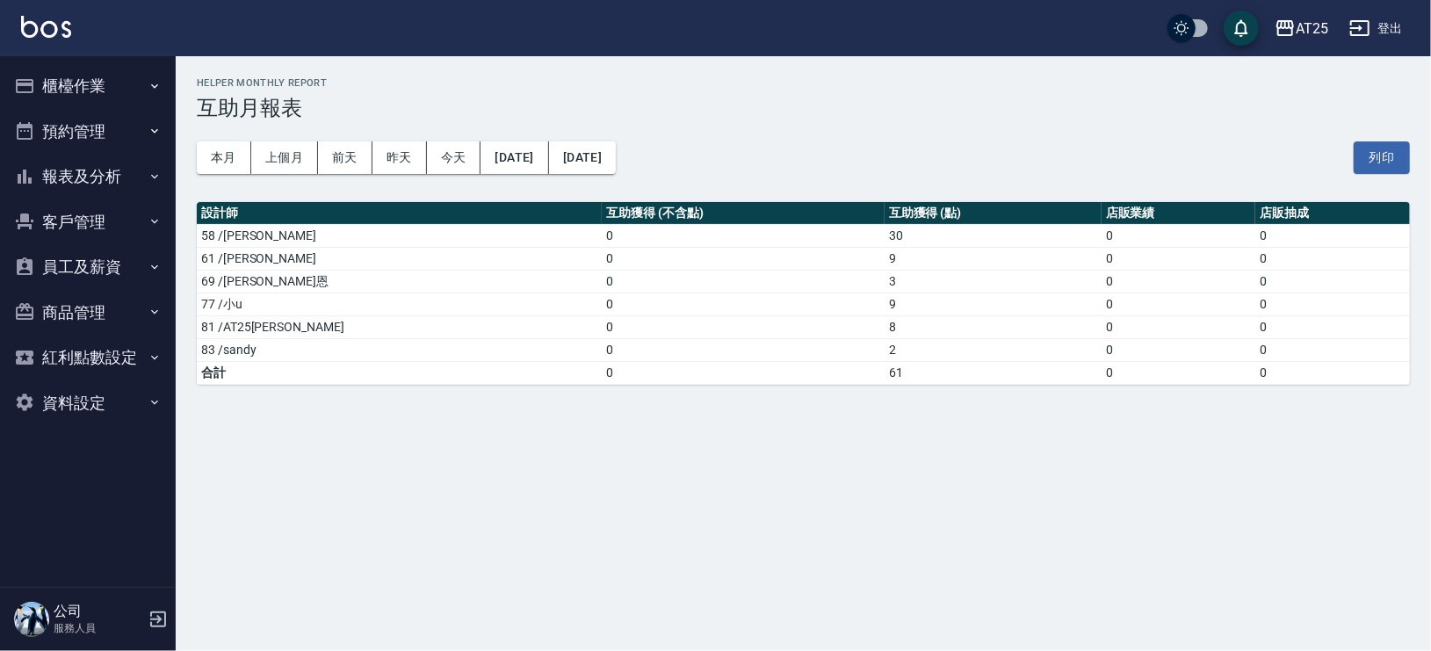
click at [1197, 109] on h3 "互助月報表" at bounding box center [803, 108] width 1213 height 25
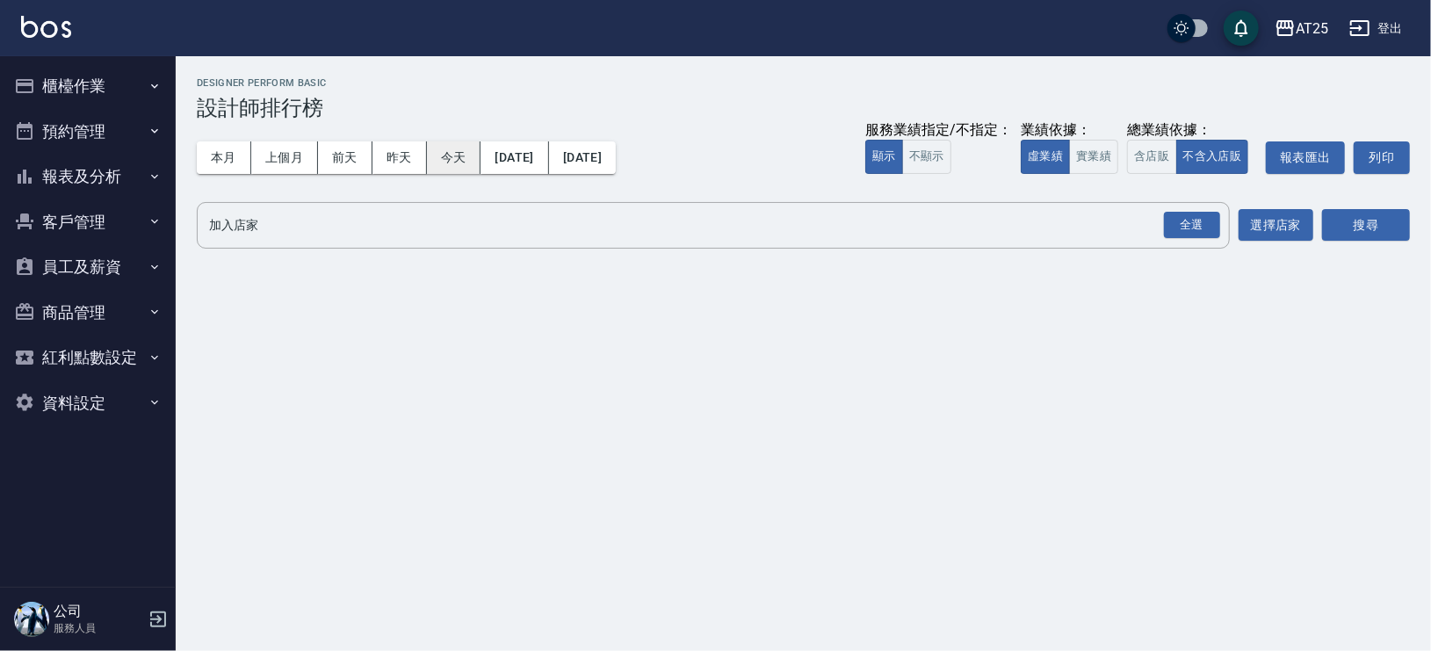
click at [473, 154] on button "今天" at bounding box center [454, 157] width 54 height 32
click at [1104, 158] on button "實業績" at bounding box center [1093, 157] width 49 height 34
click at [1192, 220] on div "全選" at bounding box center [1192, 225] width 56 height 27
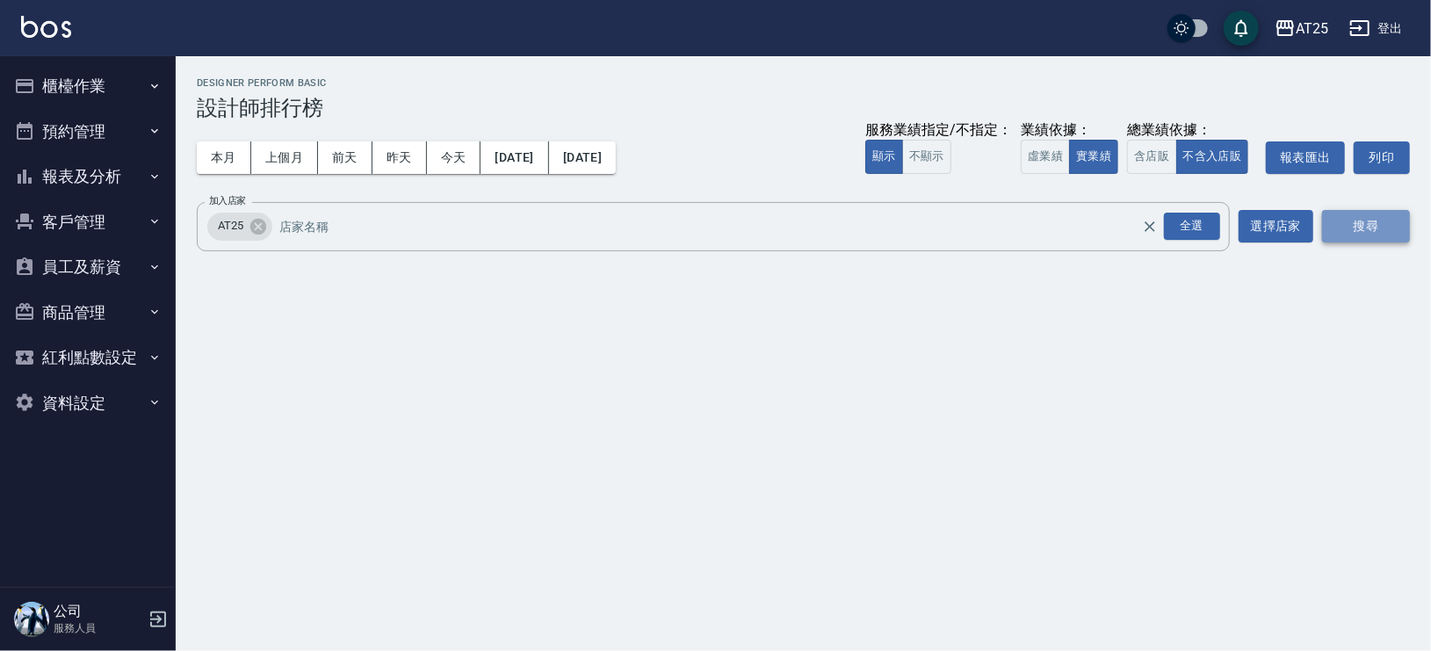
click at [1368, 223] on button "搜尋" at bounding box center [1366, 226] width 88 height 32
